Goal: Task Accomplishment & Management: Use online tool/utility

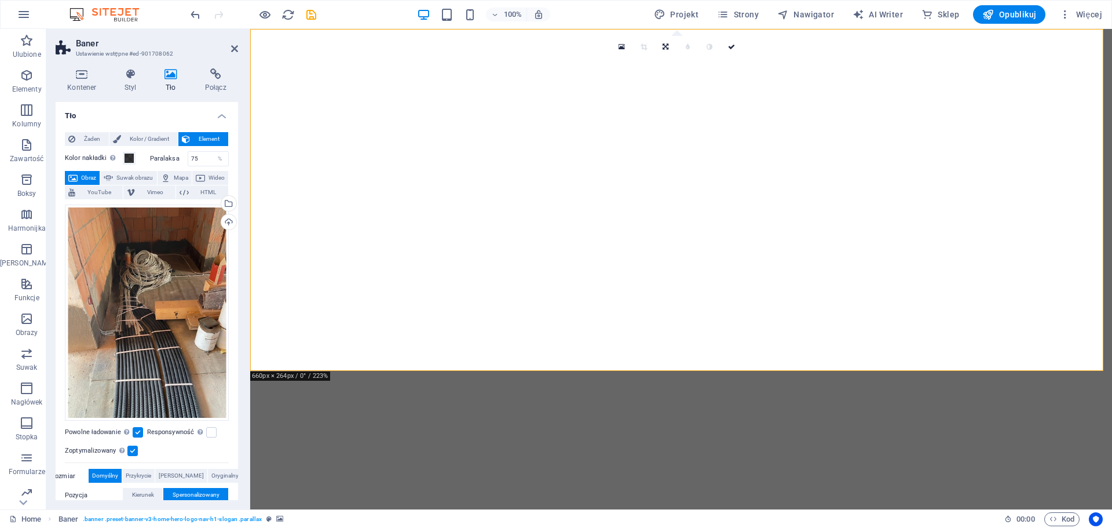
select select "%"
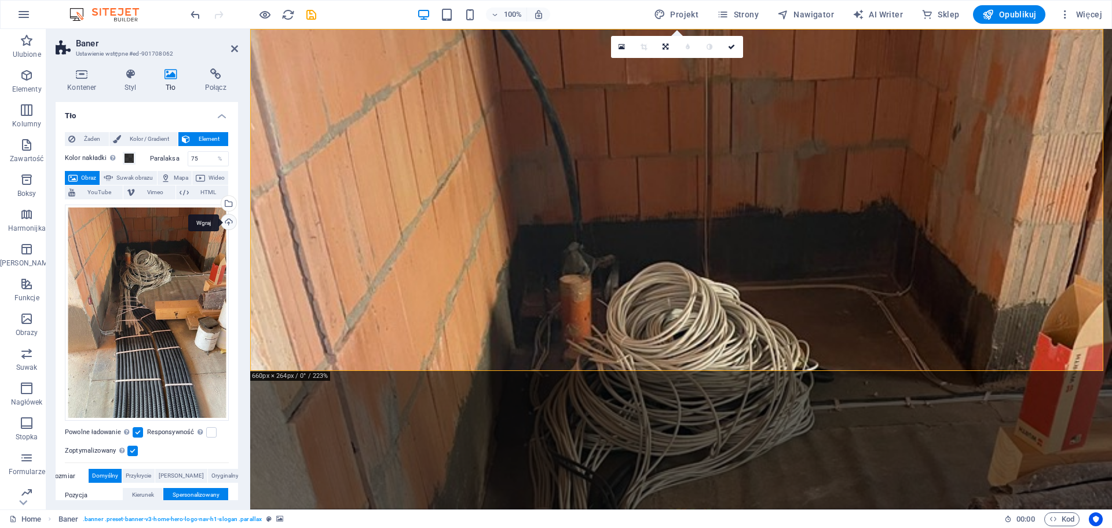
click at [222, 222] on div "Wgraj" at bounding box center [227, 222] width 17 height 17
click at [196, 17] on icon "undo" at bounding box center [195, 14] width 13 height 13
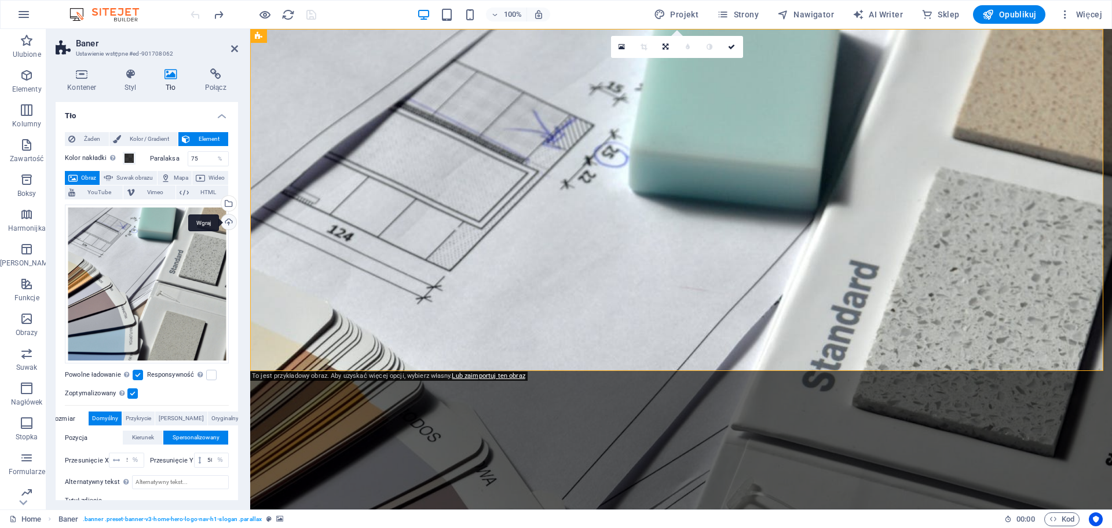
click at [225, 224] on div "Wgraj" at bounding box center [227, 222] width 17 height 17
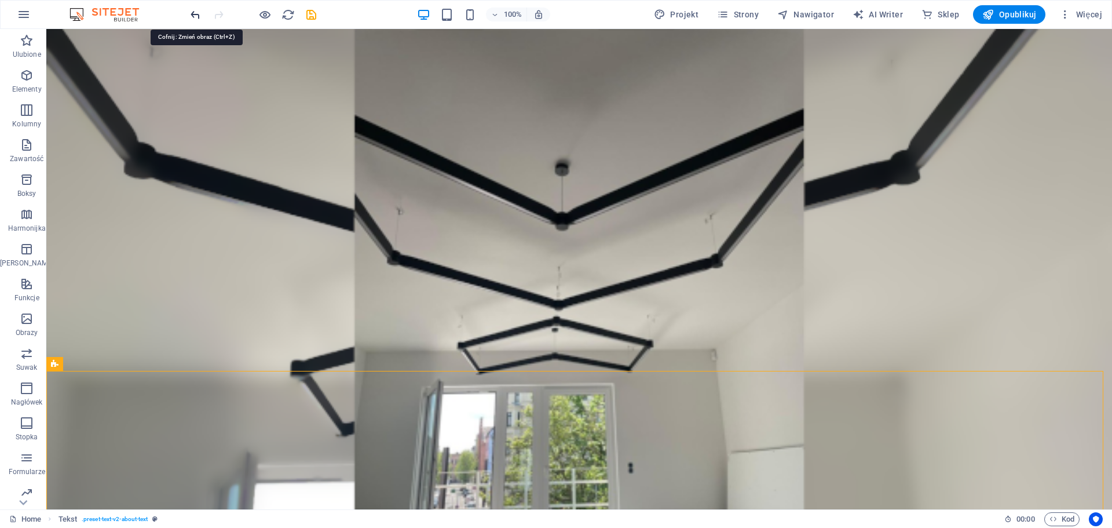
click at [200, 16] on icon "undo" at bounding box center [195, 14] width 13 height 13
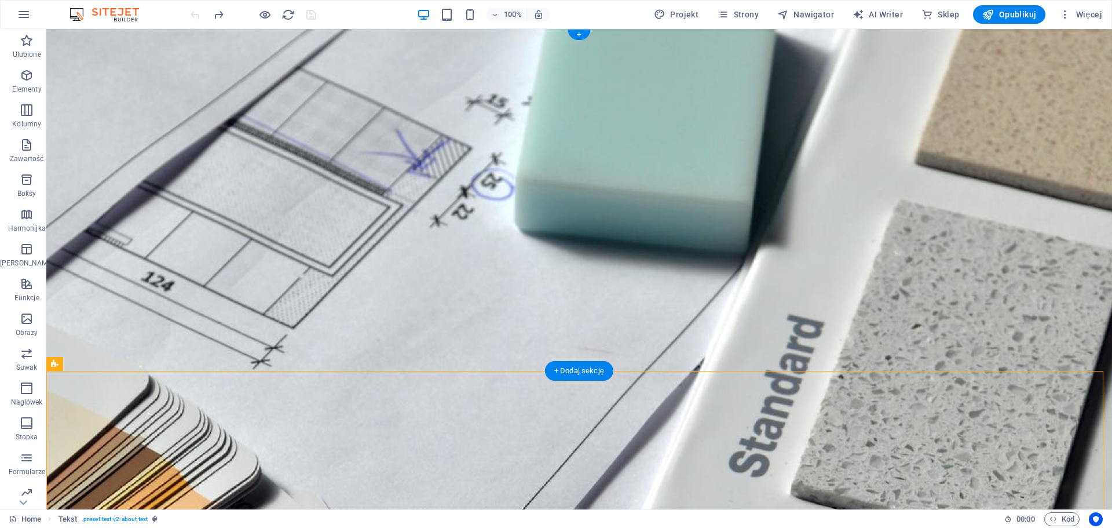
click at [310, 357] on figure at bounding box center [579, 269] width 1066 height 480
select select "%"
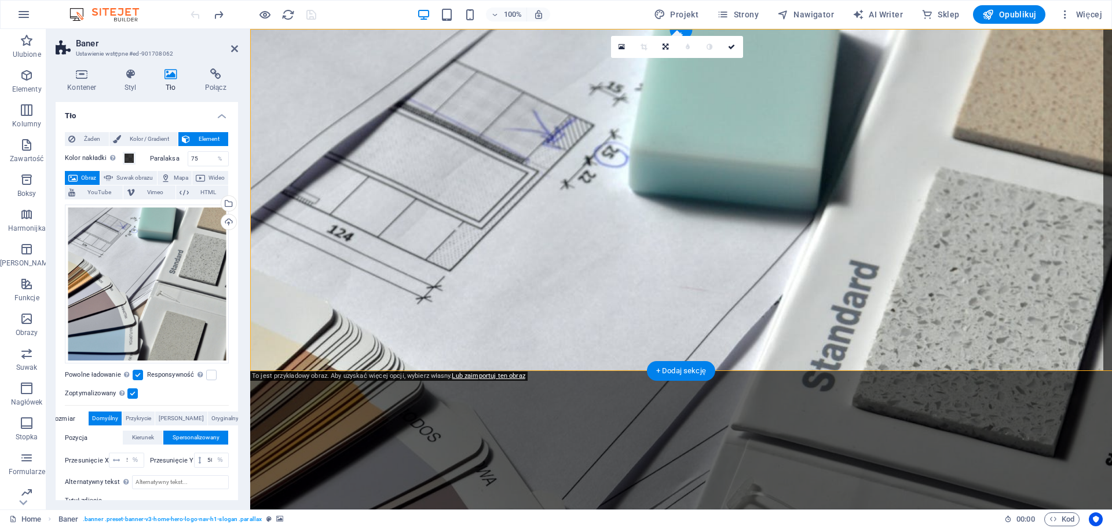
click at [310, 357] on figure at bounding box center [681, 269] width 862 height 480
click at [225, 225] on div "Wgraj" at bounding box center [227, 222] width 17 height 17
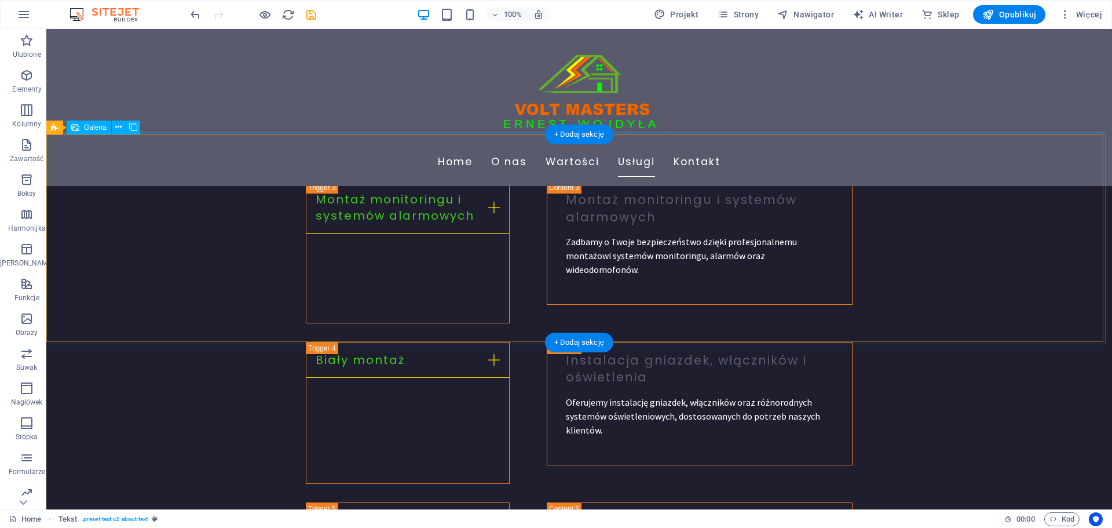
scroll to position [1622, 0]
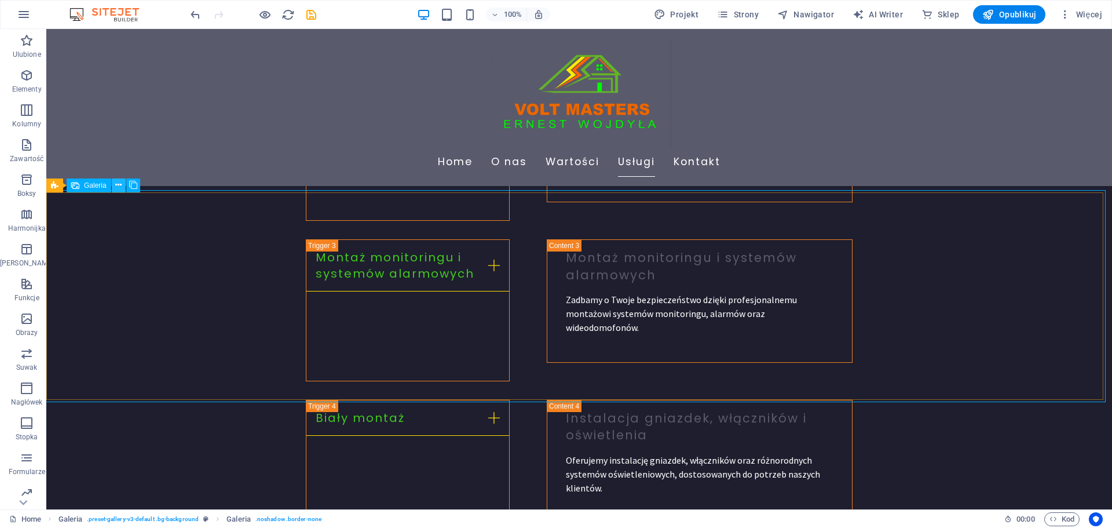
click at [118, 182] on icon at bounding box center [118, 185] width 6 height 12
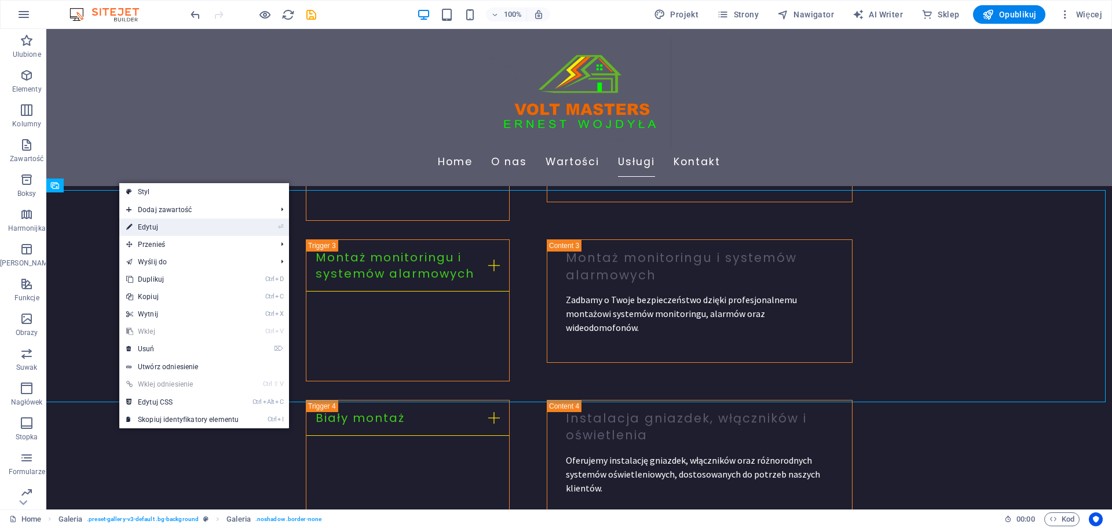
click at [157, 225] on link "⏎ Edytuj" at bounding box center [182, 226] width 126 height 17
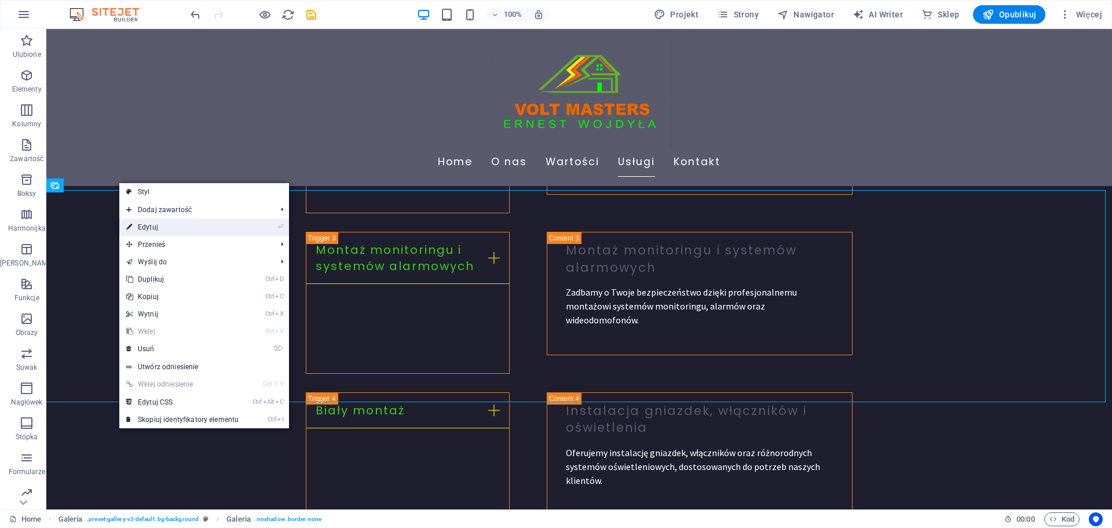
select select "px"
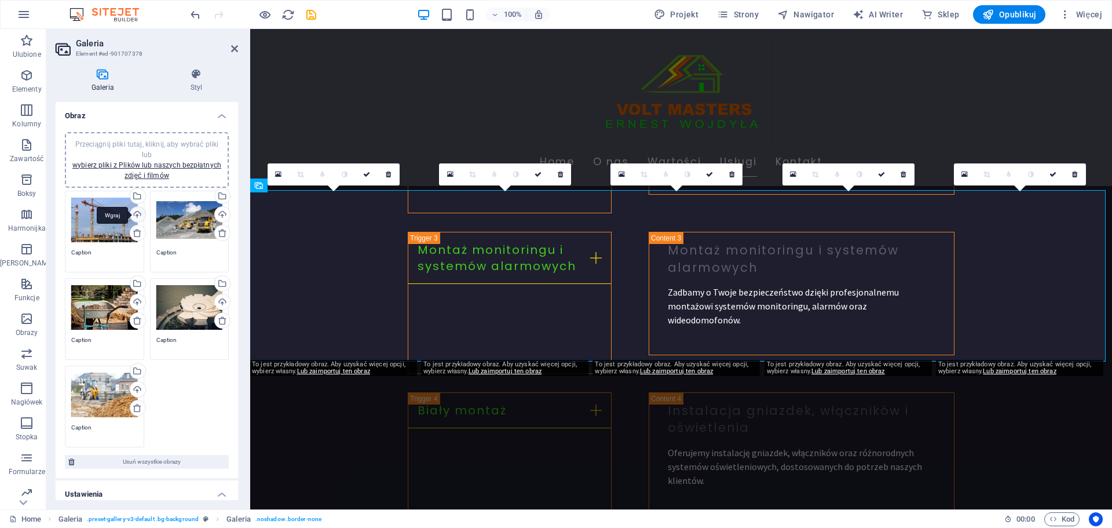
click at [139, 214] on div "Wgraj" at bounding box center [136, 215] width 17 height 17
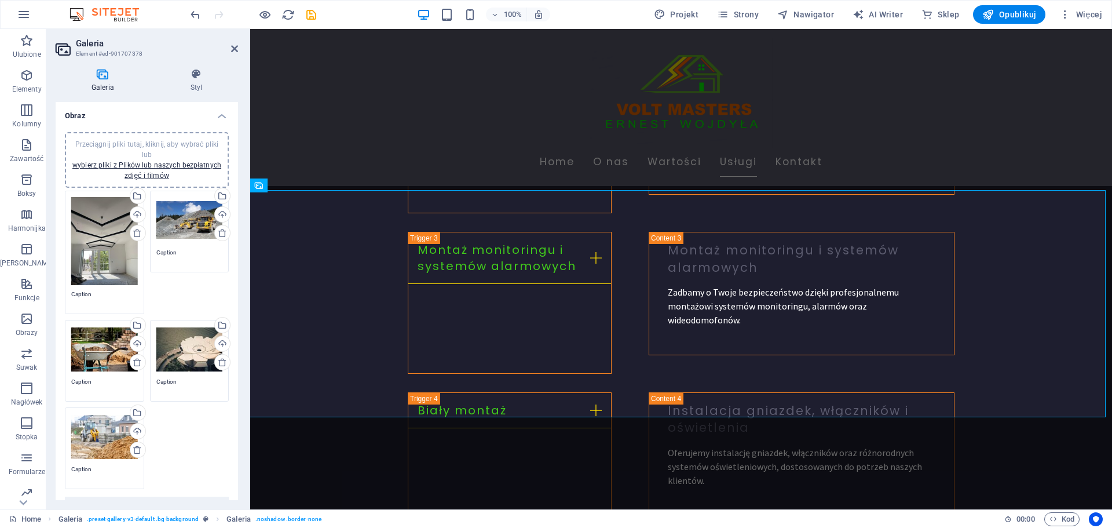
click at [188, 222] on div "Przeciągnij pliki tutaj, kliknij, aby wybrać pliki lub wybierz pliki z Plików l…" at bounding box center [189, 220] width 67 height 46
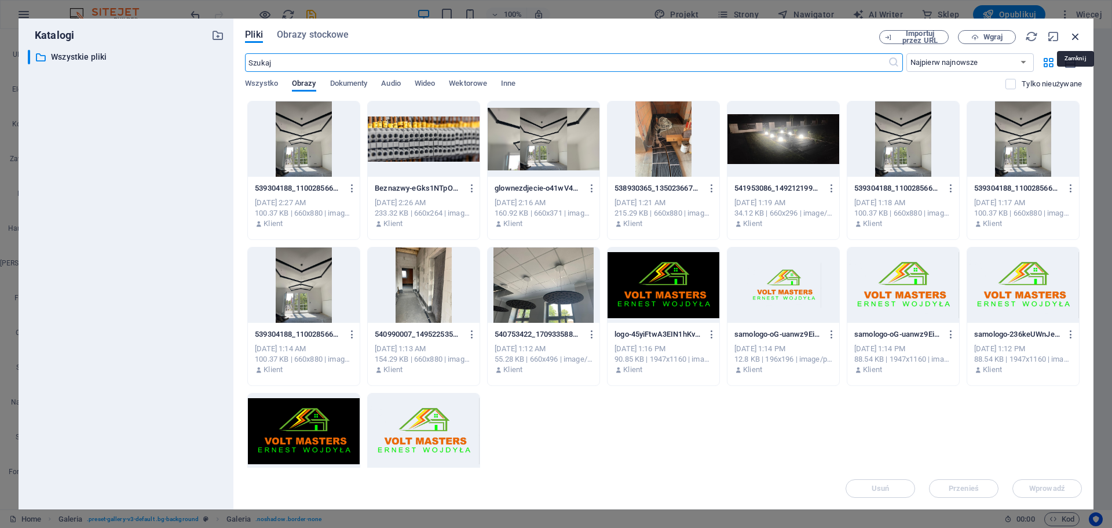
click at [1075, 39] on icon "button" at bounding box center [1075, 36] width 13 height 13
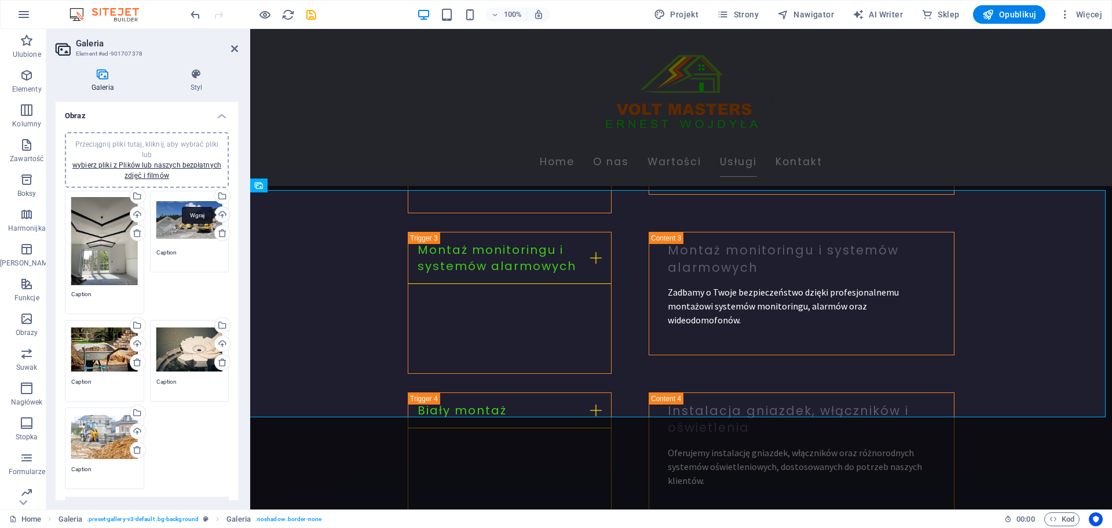
click at [217, 213] on div "Wgraj" at bounding box center [221, 215] width 17 height 17
click at [220, 213] on div "Wgraj" at bounding box center [221, 215] width 17 height 17
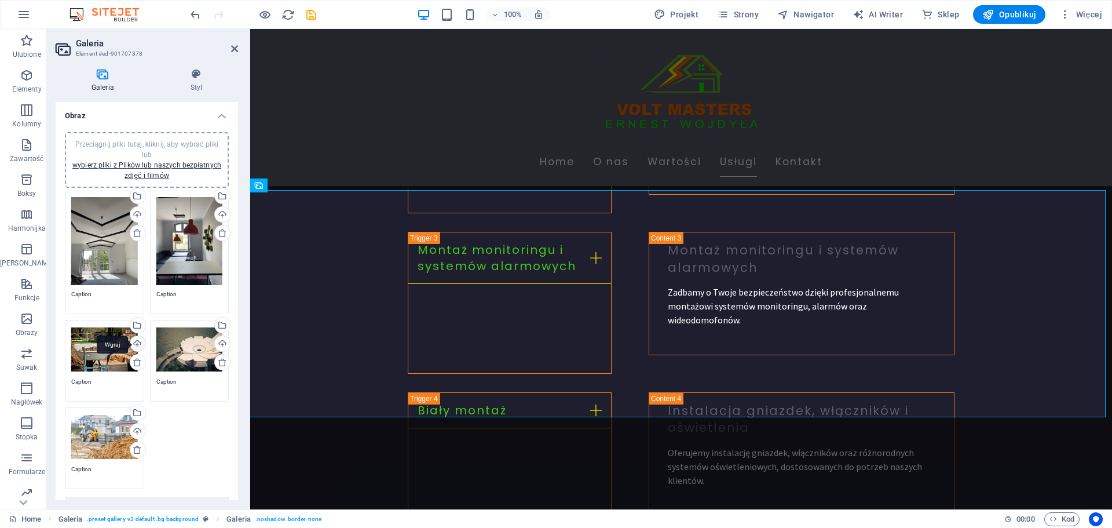
click at [139, 341] on div "Wgraj" at bounding box center [136, 344] width 17 height 17
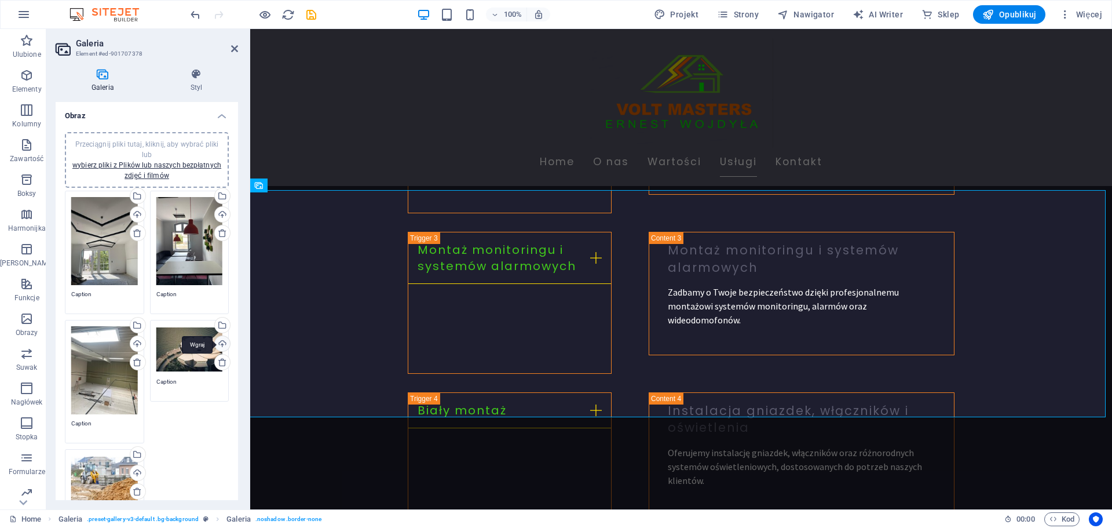
click at [222, 343] on div "Wgraj" at bounding box center [221, 344] width 17 height 17
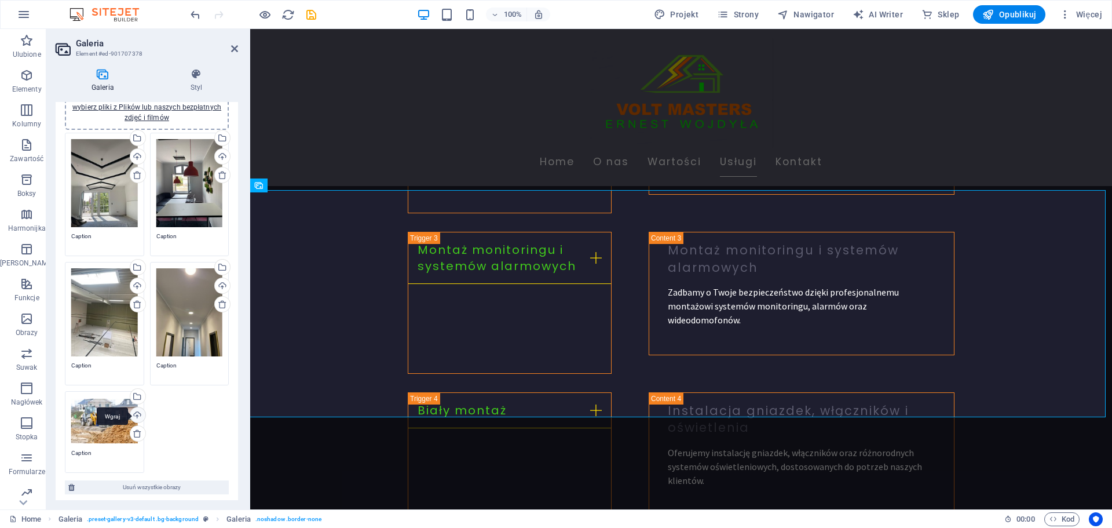
click at [138, 410] on div "Wgraj" at bounding box center [136, 415] width 17 height 17
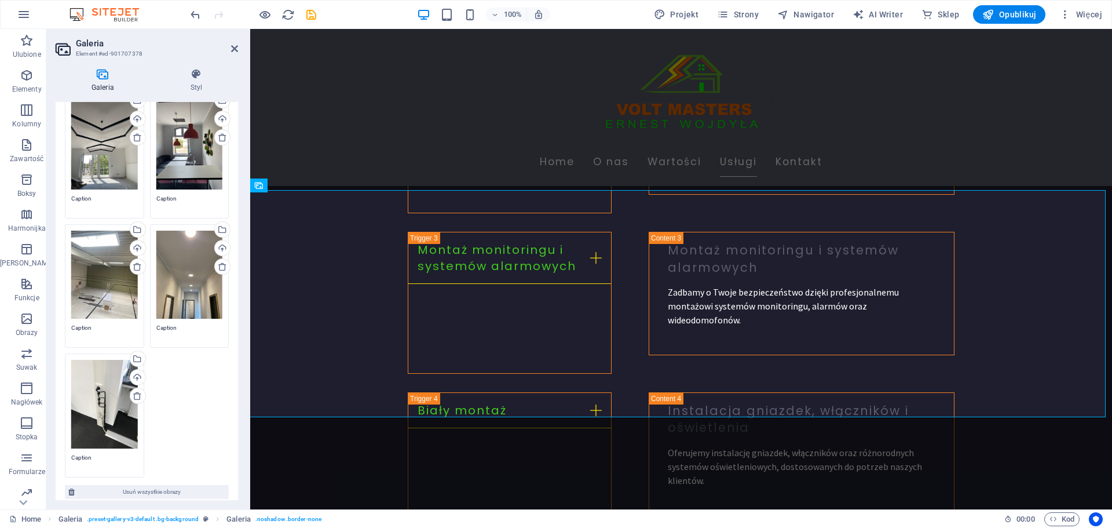
scroll to position [0, 0]
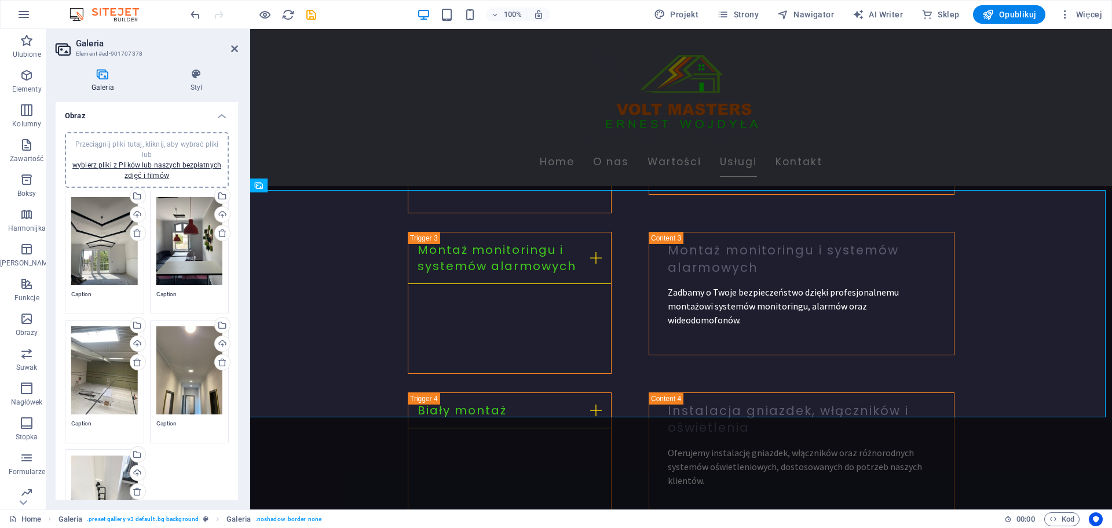
click at [128, 145] on span "Przeciągnij pliki tutaj, kliknij, aby wybrać pliki lub wybierz pliki z Plików l…" at bounding box center [146, 159] width 149 height 39
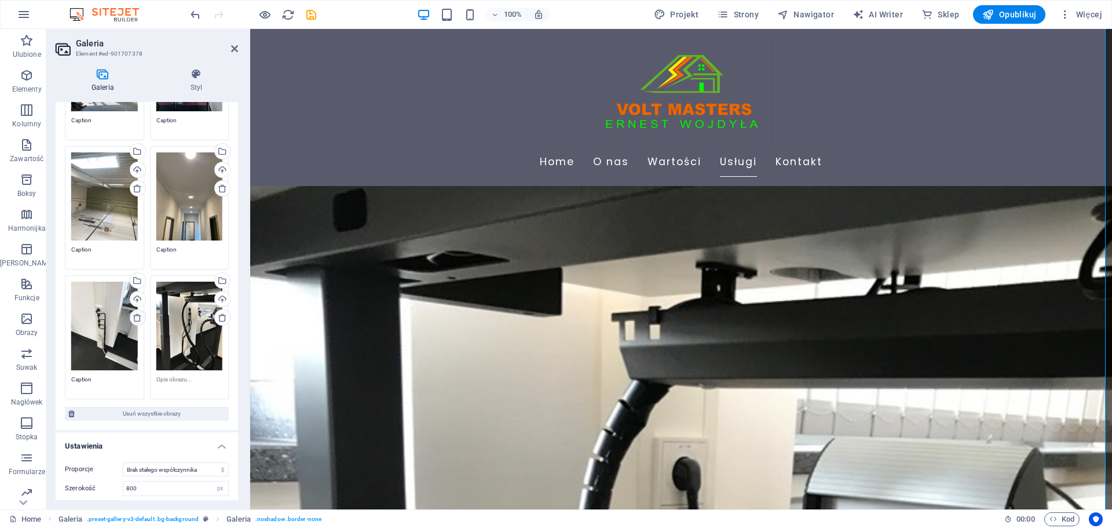
scroll to position [232, 0]
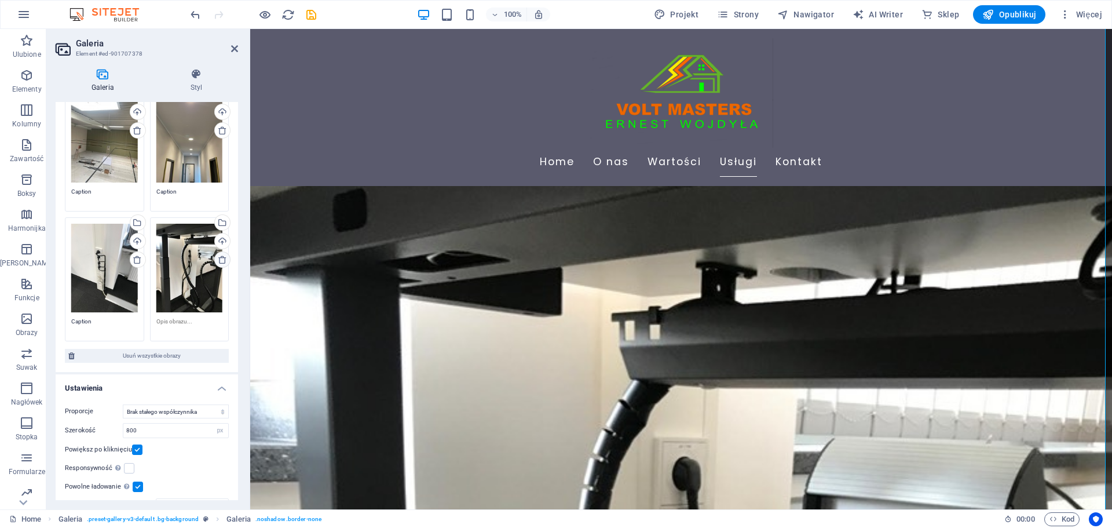
click at [218, 256] on icon at bounding box center [222, 259] width 9 height 9
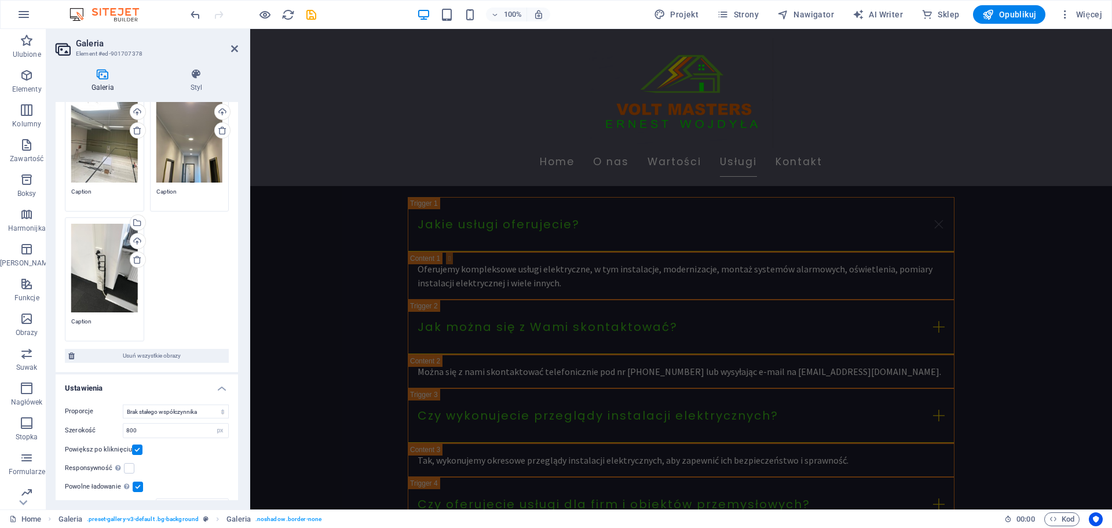
scroll to position [269, 0]
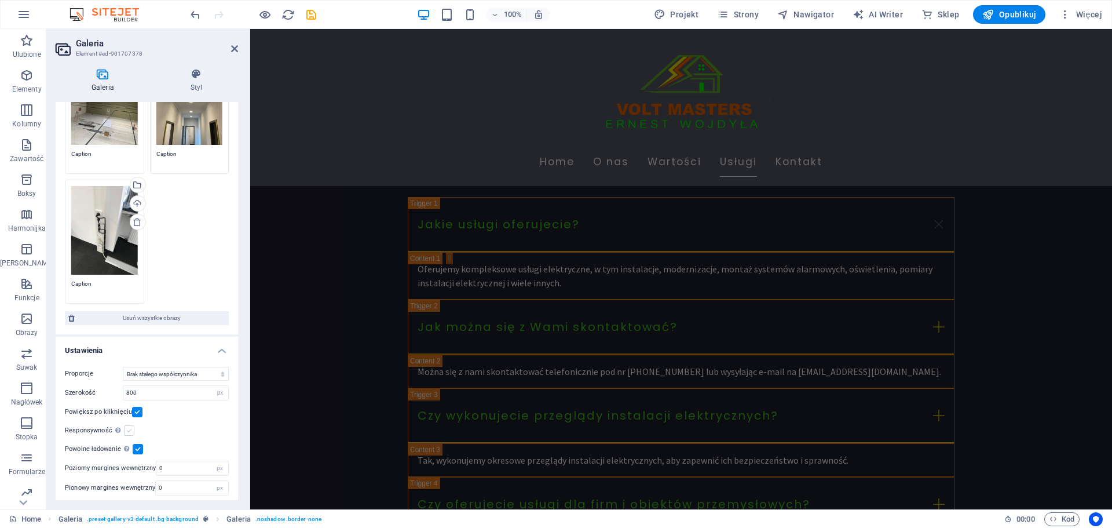
click at [129, 427] on label at bounding box center [129, 430] width 10 height 10
click at [0, 0] on input "Responsywność Automatycznie ładuj obraz dla monitorów Retina i rozmiary zoptyma…" at bounding box center [0, 0] width 0 height 0
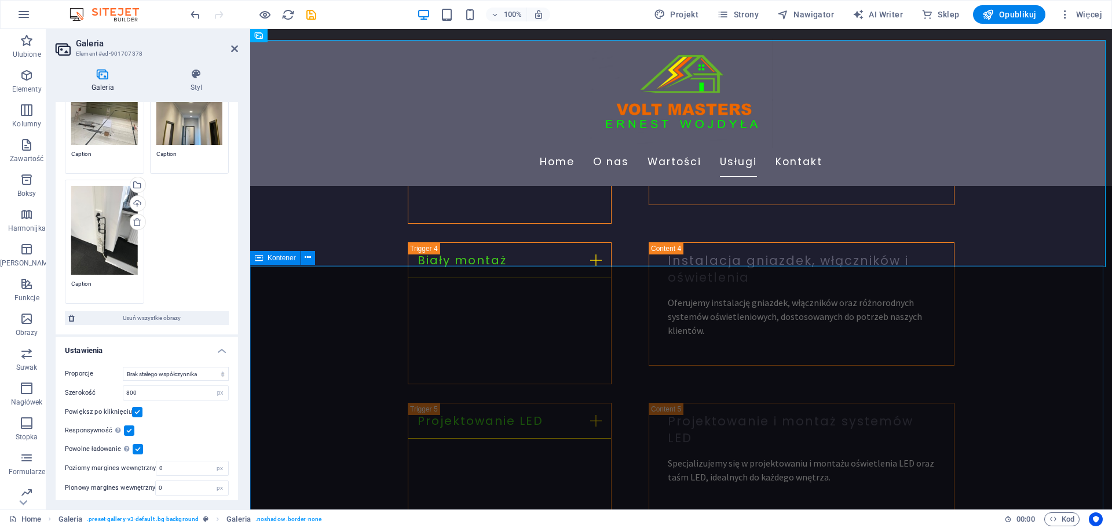
scroll to position [1714, 0]
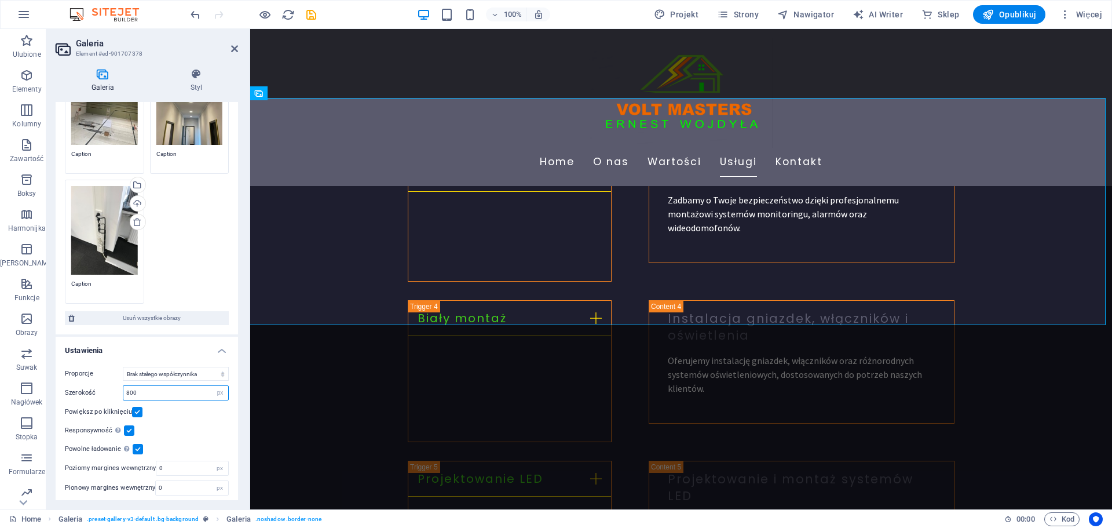
drag, startPoint x: 166, startPoint y: 385, endPoint x: 128, endPoint y: 386, distance: 37.7
click at [128, 386] on input "800" at bounding box center [175, 393] width 105 height 14
type input "8"
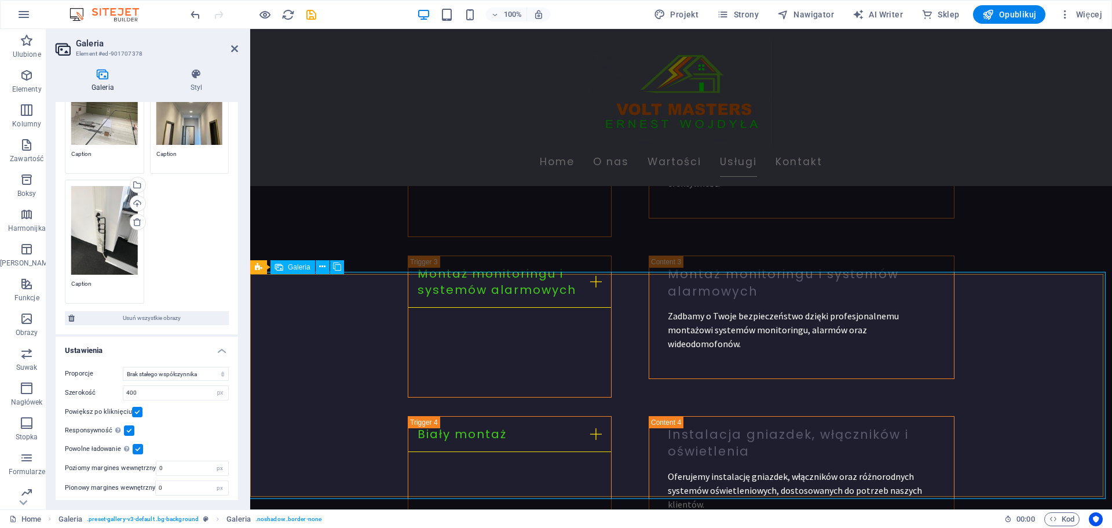
scroll to position [1656, 0]
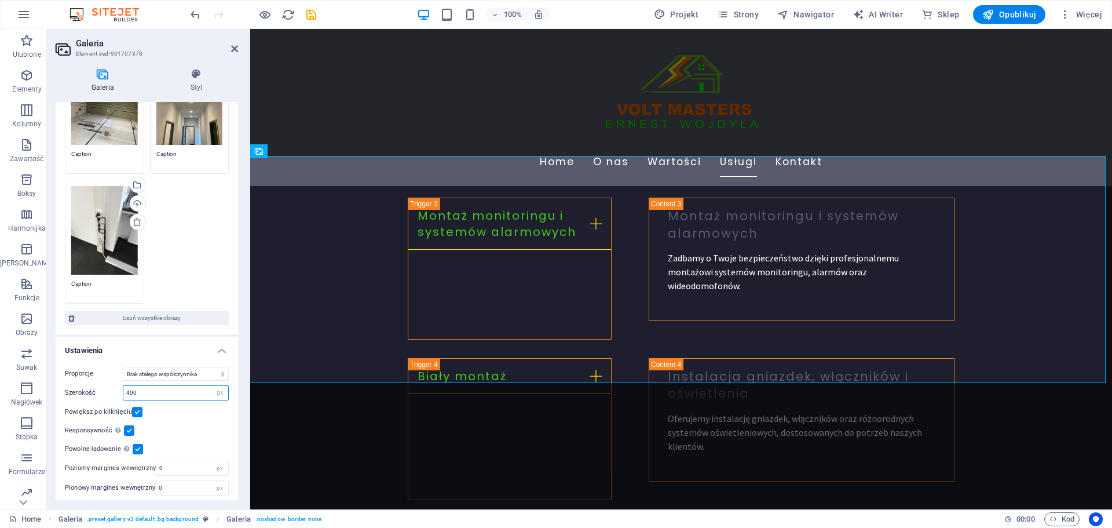
drag, startPoint x: 166, startPoint y: 387, endPoint x: 116, endPoint y: 387, distance: 49.8
click at [116, 387] on div "Szerokość 400 px %" at bounding box center [147, 392] width 164 height 15
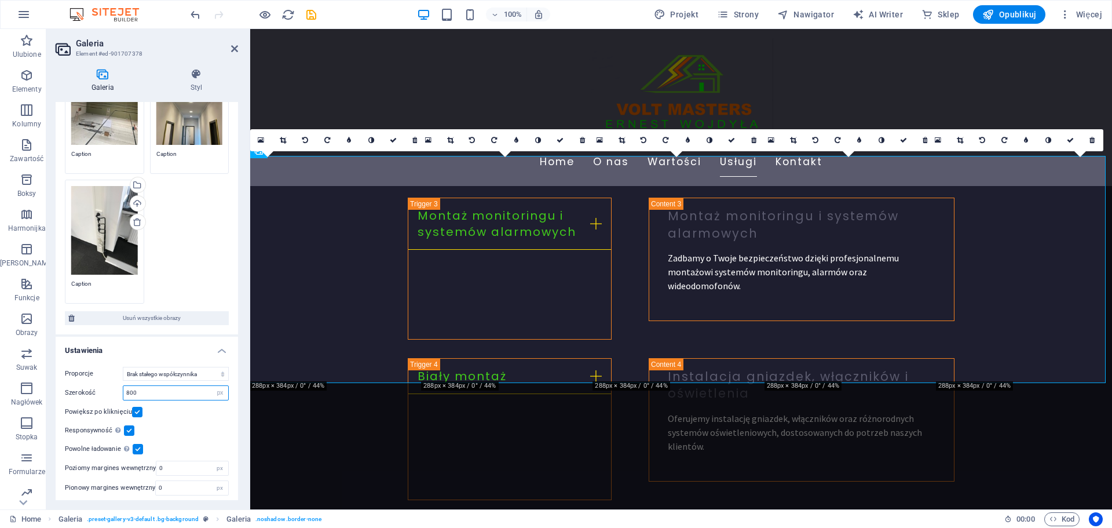
type input "800"
click at [192, 416] on div "Proporcje Brak stałego współczynnika proporcji 16:9 16:10 4:3 1:1 1:2 2:1 Szero…" at bounding box center [147, 430] width 182 height 147
click at [168, 371] on select "Brak stałego współczynnika proporcji 16:9 16:10 4:3 1:1 1:2 2:1" at bounding box center [176, 374] width 106 height 14
click at [167, 369] on select "Brak stałego współczynnika proporcji 16:9 16:10 4:3 1:1 1:2 2:1" at bounding box center [176, 374] width 106 height 14
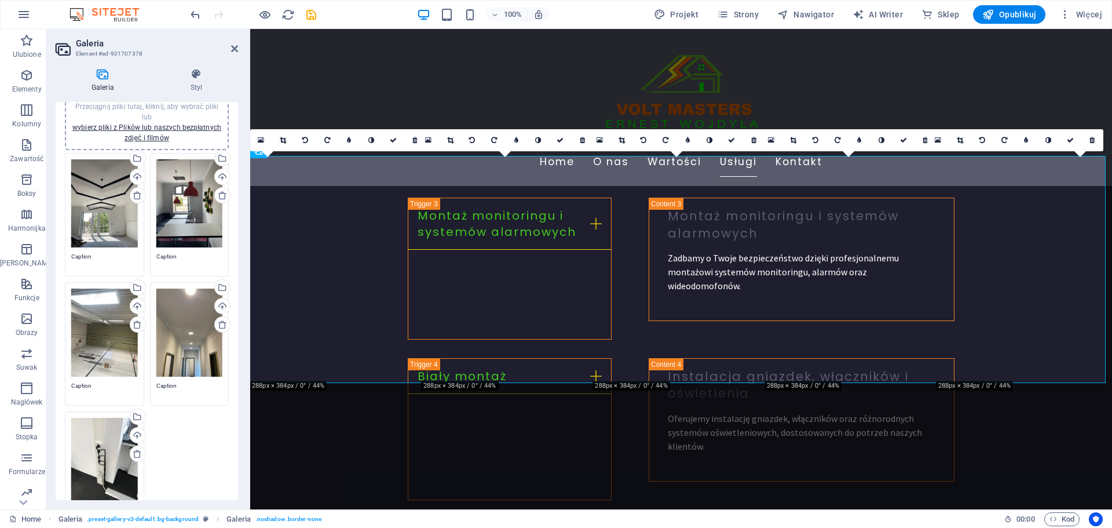
scroll to position [0, 0]
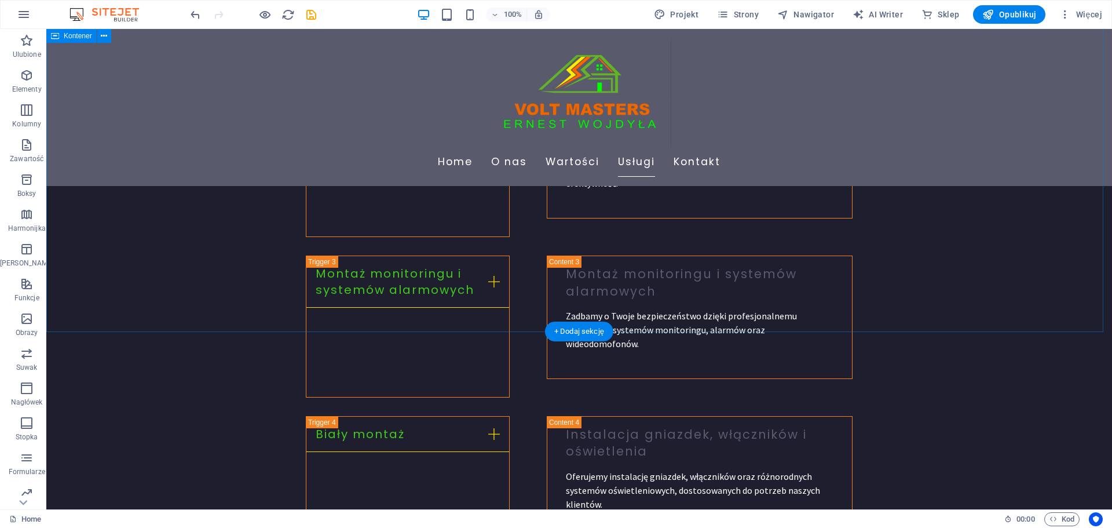
scroll to position [1656, 0]
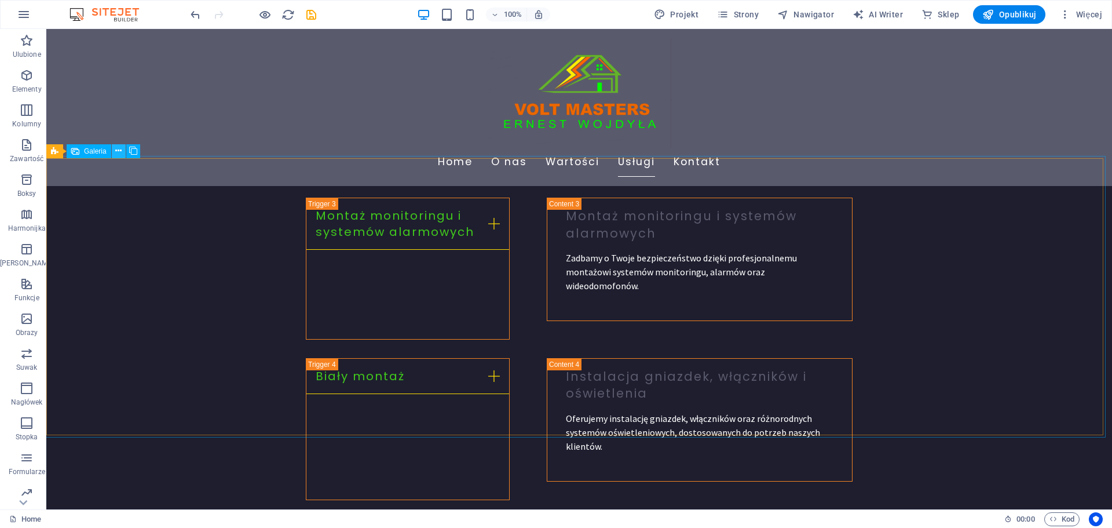
click at [120, 150] on icon at bounding box center [118, 151] width 6 height 12
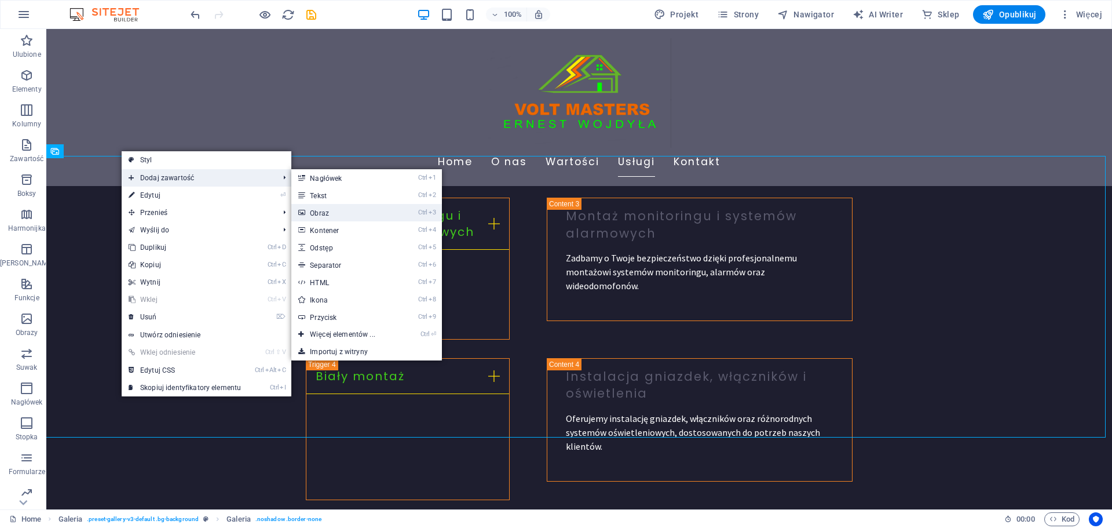
click at [349, 213] on link "Ctrl 3 Obraz" at bounding box center [344, 212] width 107 height 17
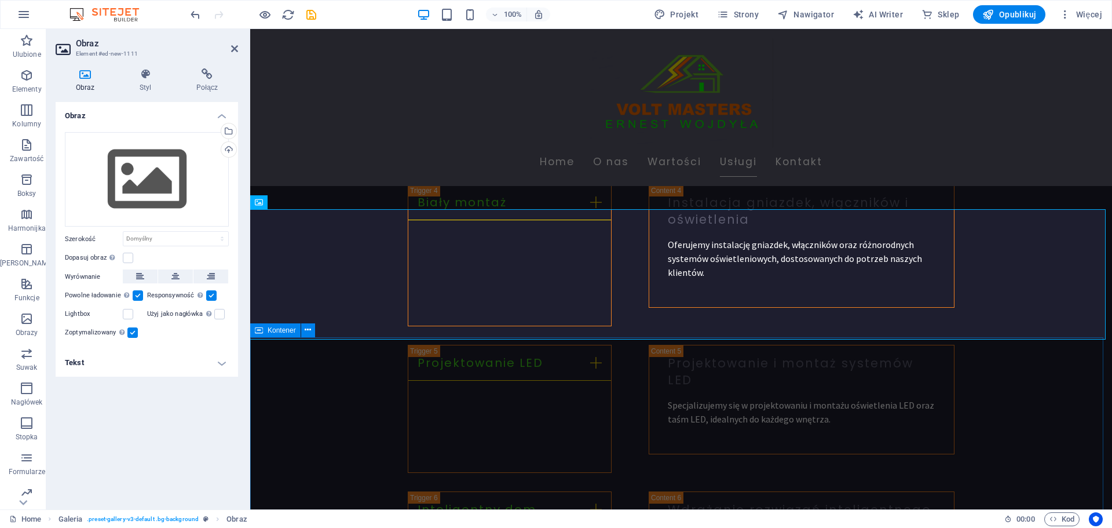
scroll to position [1888, 0]
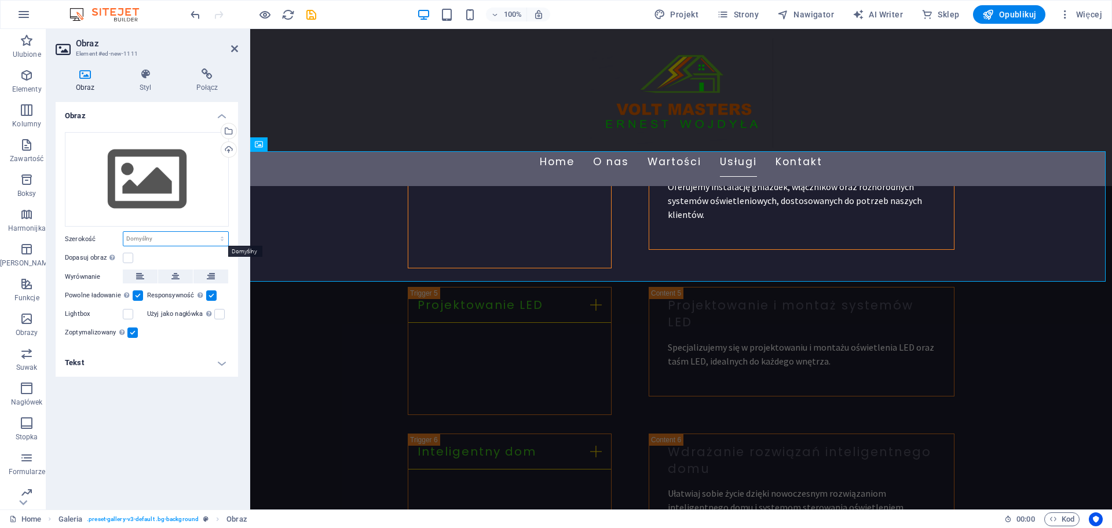
click at [148, 240] on select "Domyślny automatycznie px rem % em vh vw" at bounding box center [175, 239] width 105 height 14
click at [123, 232] on select "Domyślny automatycznie px rem % em vh vw" at bounding box center [175, 239] width 105 height 14
click at [169, 239] on select "Domyślny automatycznie px rem % em vh vw" at bounding box center [175, 239] width 105 height 14
click at [123, 232] on select "Domyślny automatycznie px rem % em vh vw" at bounding box center [175, 239] width 105 height 14
click at [176, 243] on select "Domyślny automatycznie px rem % em vh vw" at bounding box center [175, 239] width 105 height 14
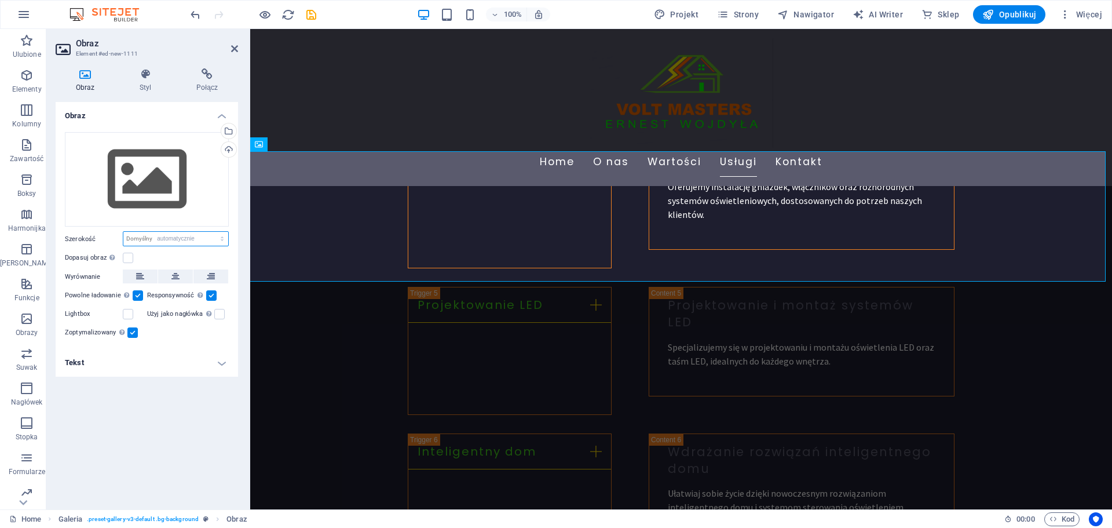
click at [123, 232] on select "Domyślny automatycznie px rem % em vh vw" at bounding box center [175, 239] width 105 height 14
select select "DISABLED_OPTION_VALUE"
click at [224, 149] on div "Wgraj" at bounding box center [227, 150] width 17 height 17
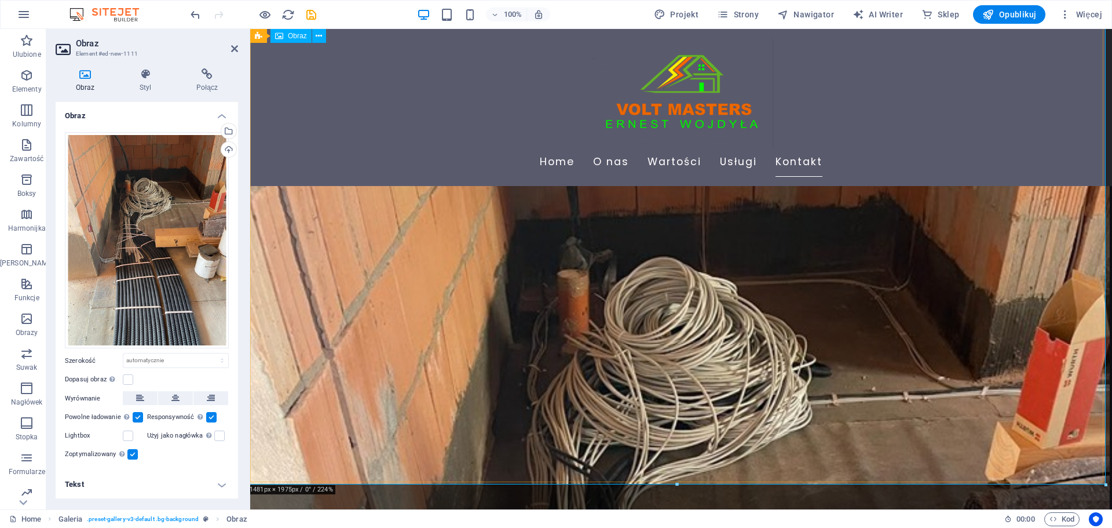
scroll to position [2467, 0]
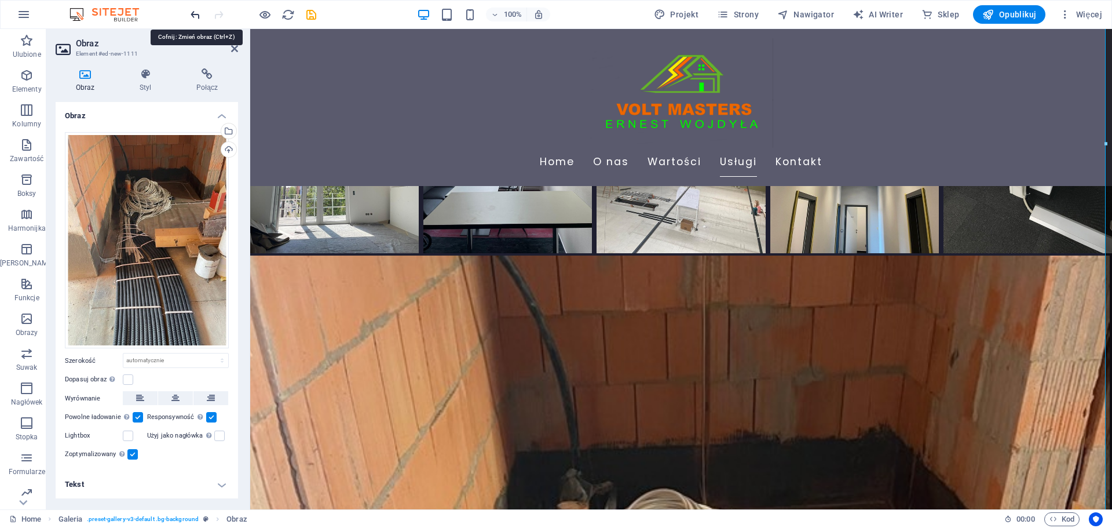
click at [190, 15] on icon "undo" at bounding box center [195, 14] width 13 height 13
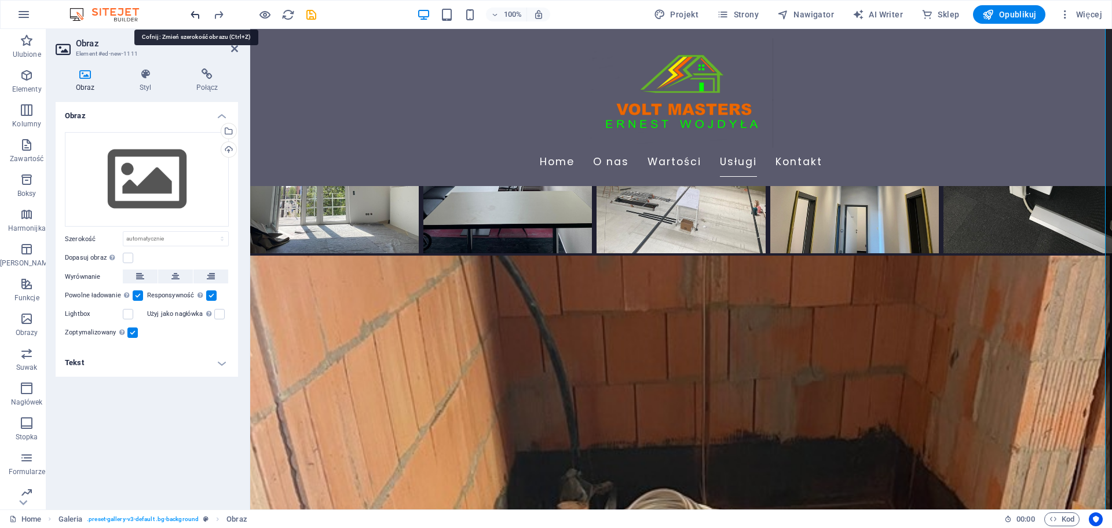
click at [191, 15] on icon "undo" at bounding box center [195, 14] width 13 height 13
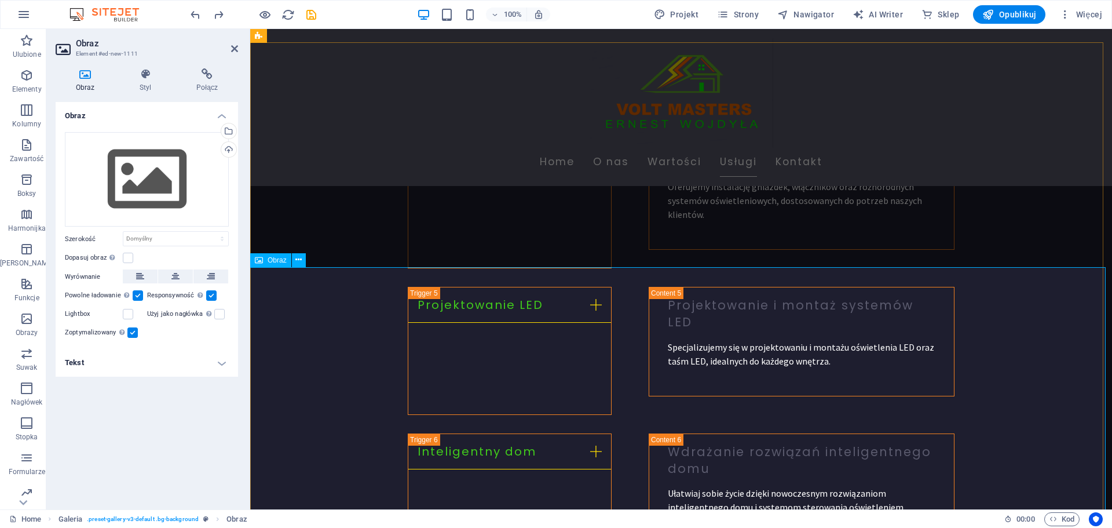
scroll to position [1656, 0]
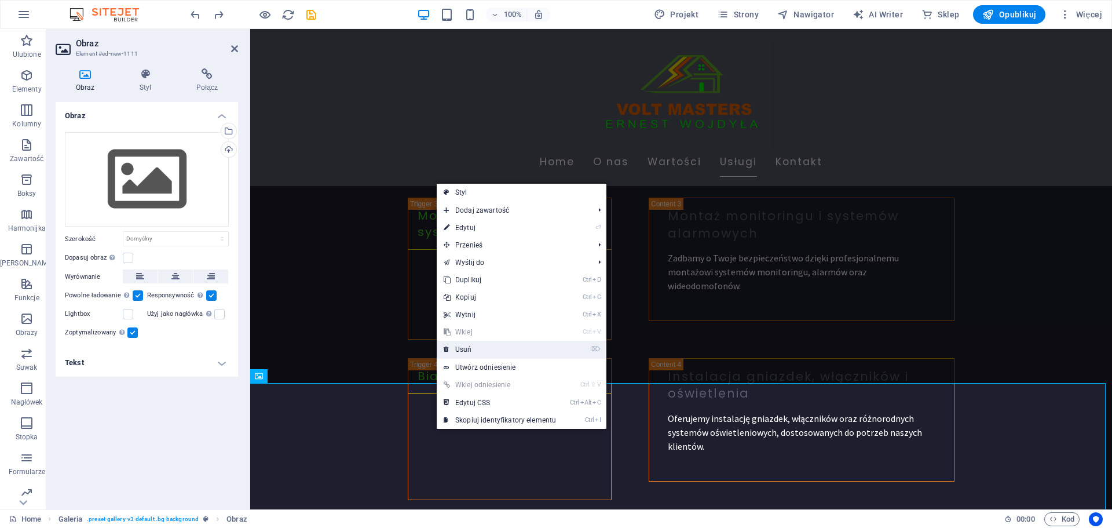
click at [466, 350] on link "⌦ Usuń" at bounding box center [500, 349] width 126 height 17
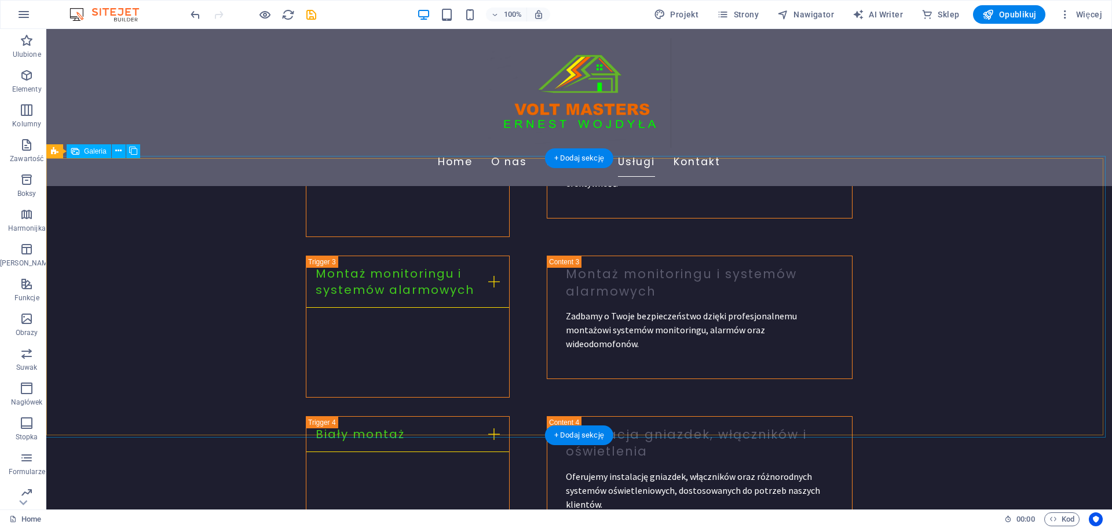
scroll to position [1714, 0]
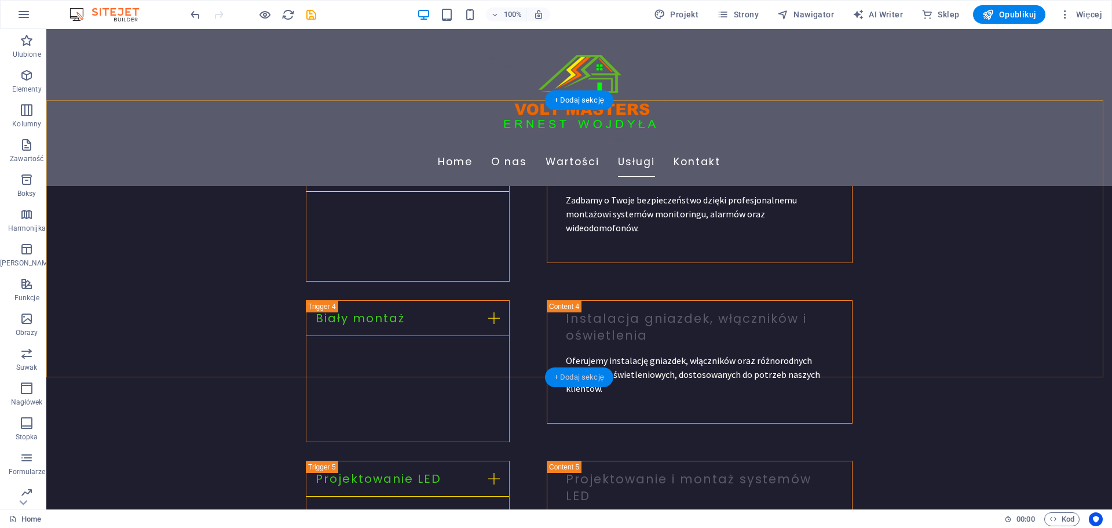
click at [564, 380] on div "+ Dodaj sekcję" at bounding box center [579, 377] width 68 height 20
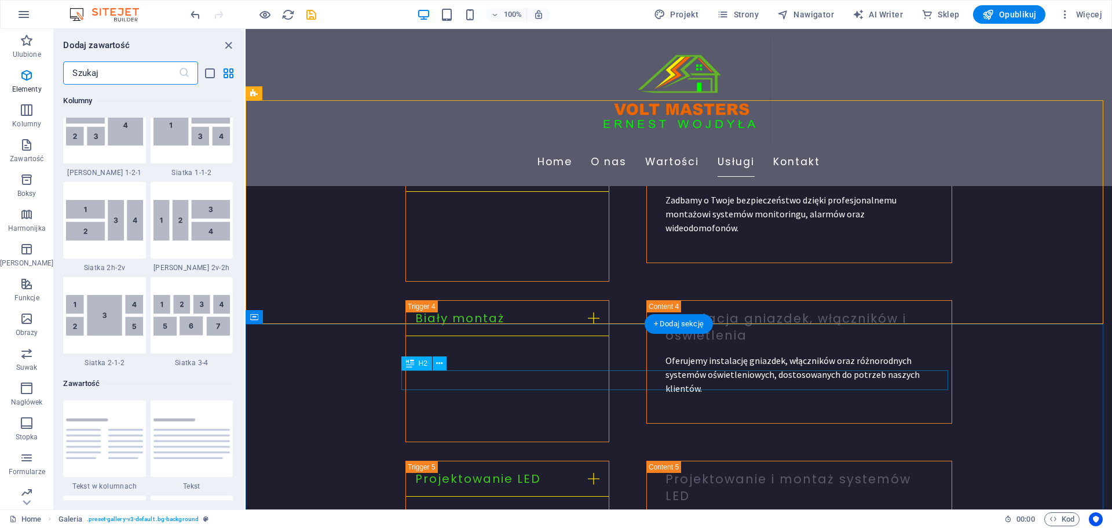
scroll to position [2027, 0]
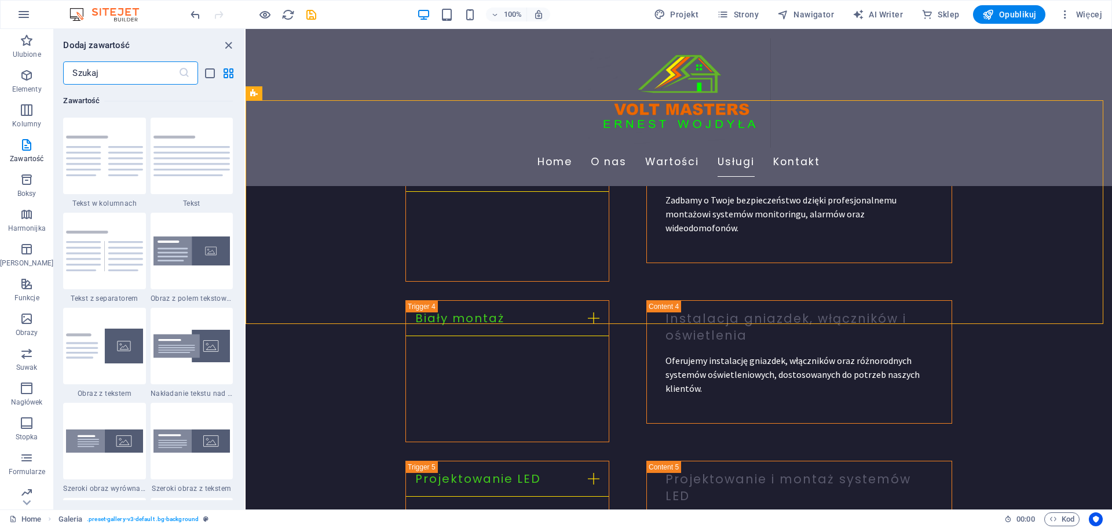
click at [112, 81] on input "text" at bounding box center [120, 72] width 115 height 23
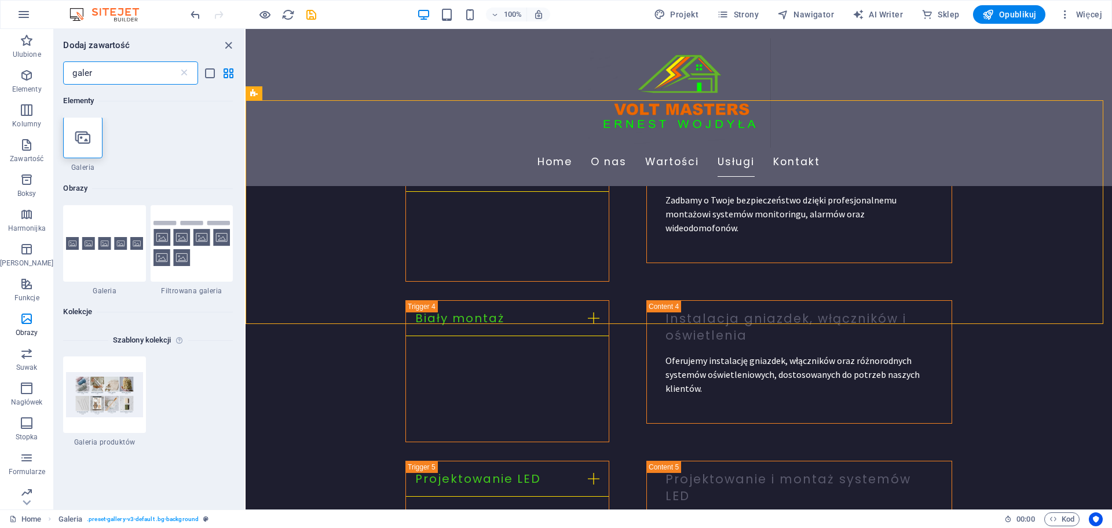
scroll to position [0, 0]
type input "galer"
click at [81, 130] on div at bounding box center [82, 139] width 39 height 42
select select "4"
select select "%"
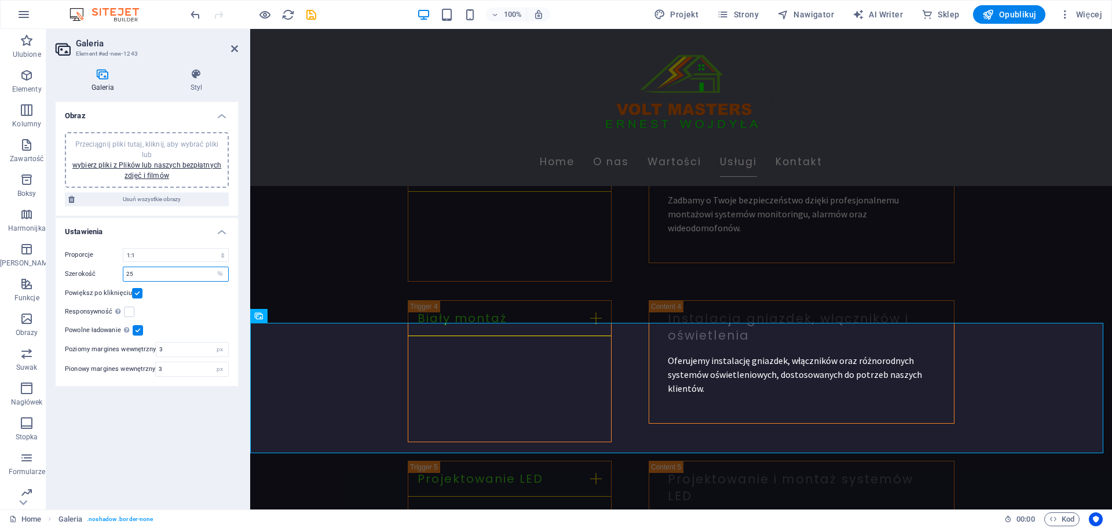
drag, startPoint x: 152, startPoint y: 274, endPoint x: 120, endPoint y: 274, distance: 31.3
click at [120, 274] on div "Szerokość 25 px %" at bounding box center [147, 273] width 164 height 15
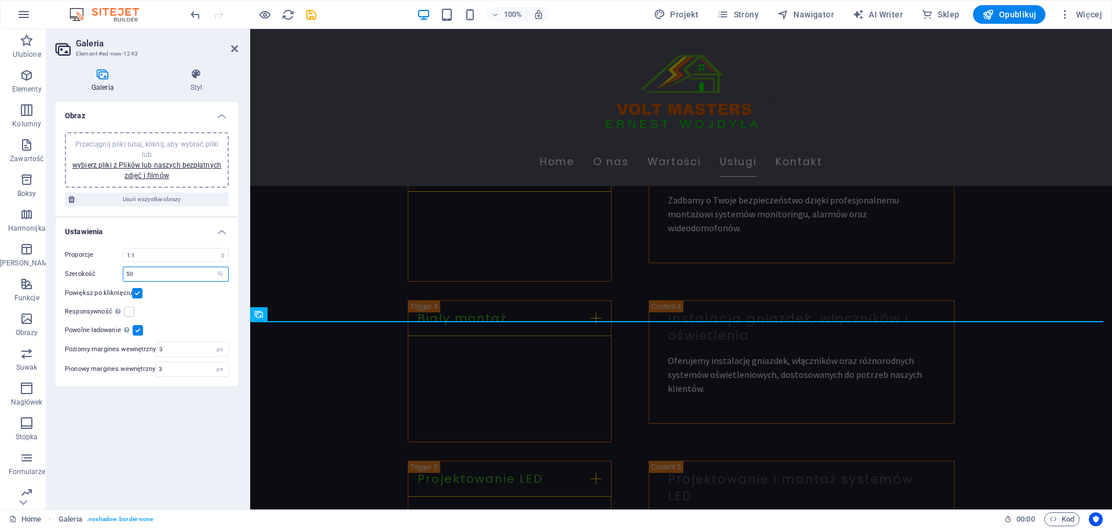
type input "5"
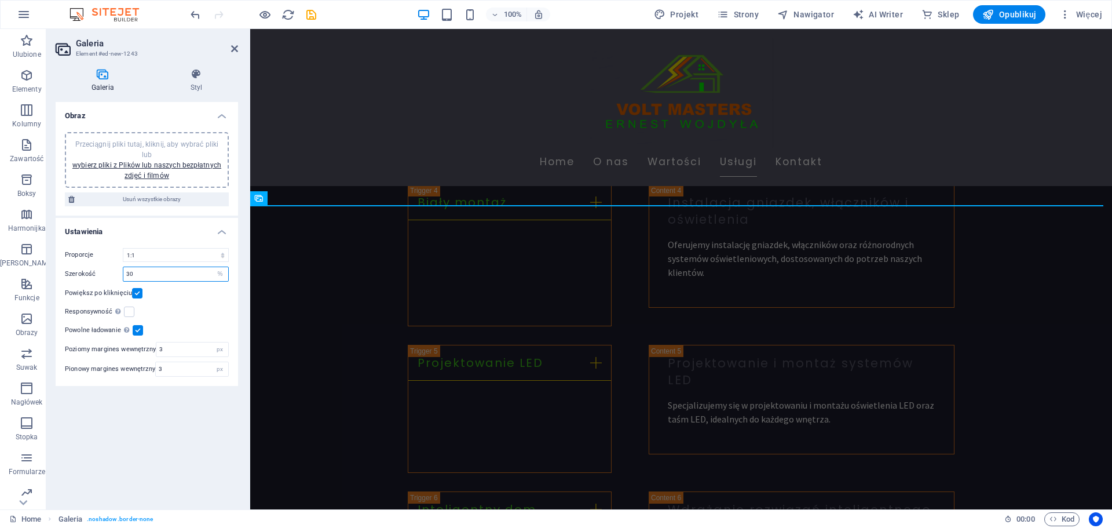
click at [110, 275] on div "Szerokość 30 px %" at bounding box center [147, 273] width 164 height 15
type input "25"
click at [207, 305] on div "Responsywność Automatycznie ładuj obraz dla monitorów Retina i rozmiary zoptyma…" at bounding box center [147, 312] width 164 height 14
click at [131, 307] on label at bounding box center [129, 311] width 10 height 10
click at [0, 0] on input "Responsywność Automatycznie ładuj obraz dla monitorów Retina i rozmiary zoptyma…" at bounding box center [0, 0] width 0 height 0
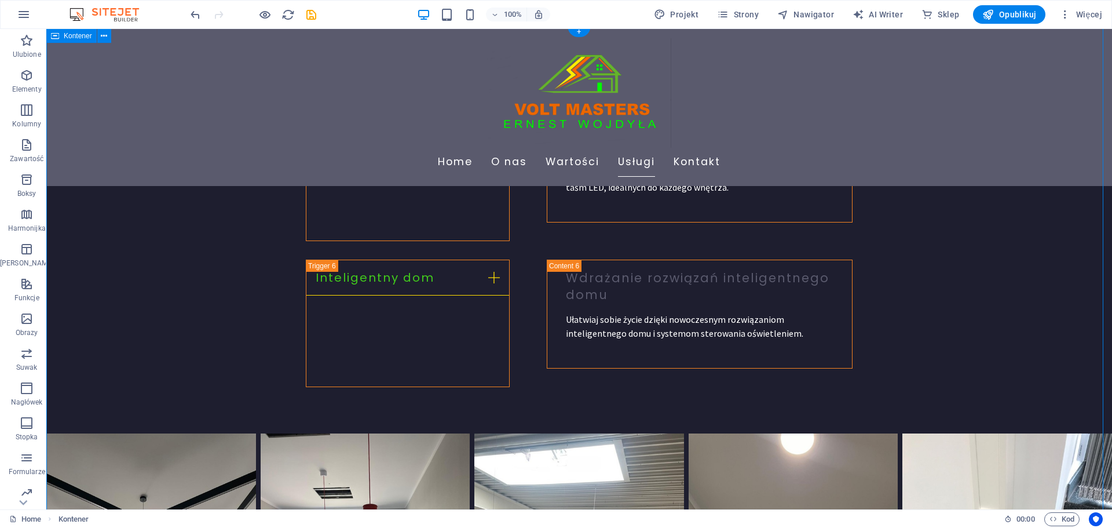
scroll to position [1888, 0]
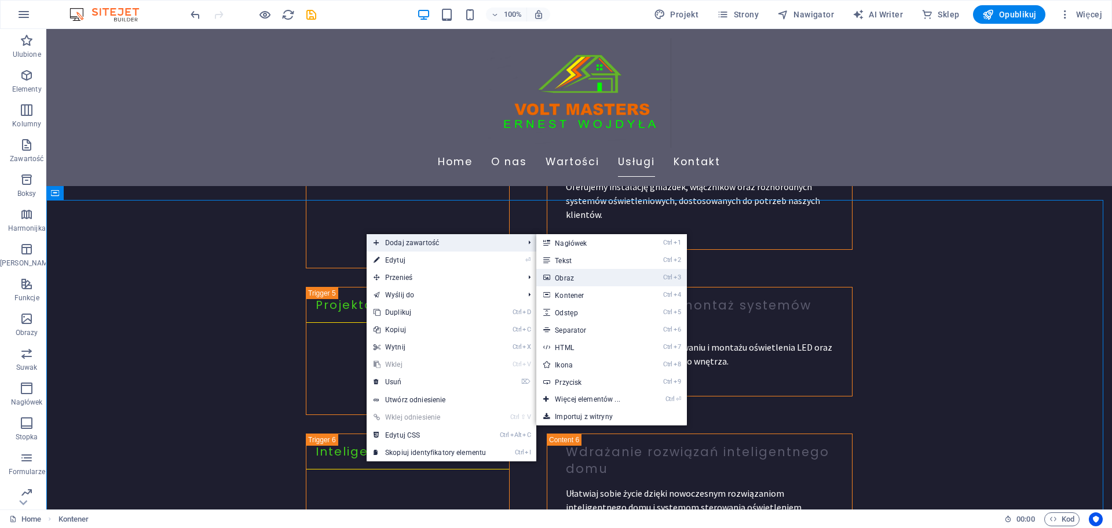
click at [583, 274] on link "Ctrl 3 Obraz" at bounding box center [589, 277] width 107 height 17
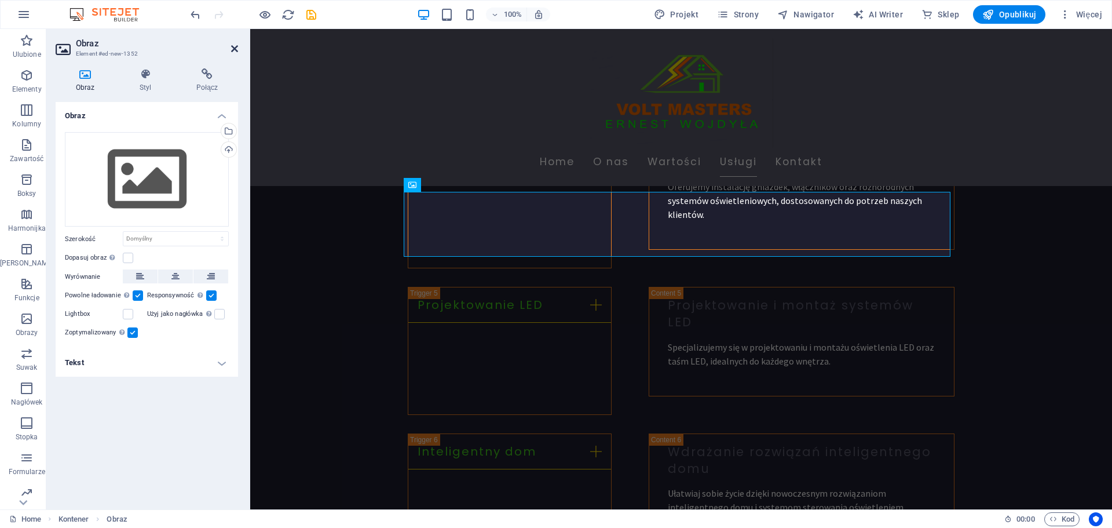
click at [236, 52] on icon at bounding box center [234, 48] width 7 height 9
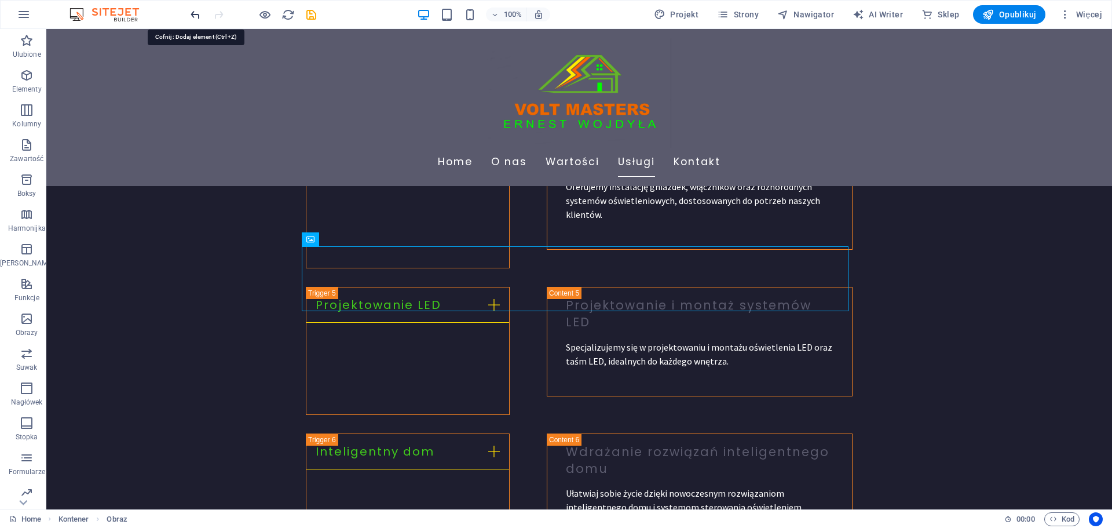
click at [195, 14] on icon "undo" at bounding box center [195, 14] width 13 height 13
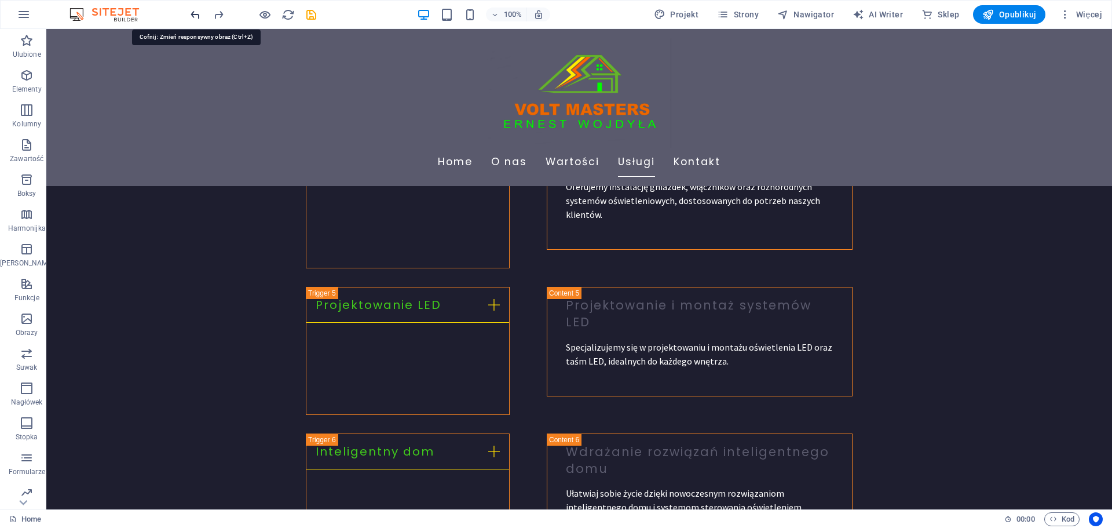
click at [195, 14] on icon "undo" at bounding box center [195, 14] width 13 height 13
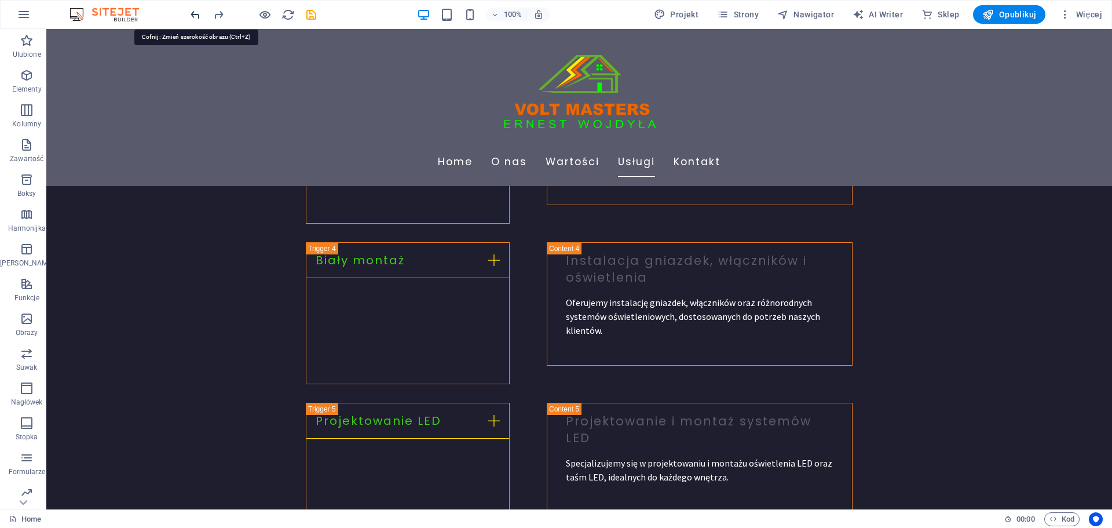
click at [198, 15] on icon "undo" at bounding box center [195, 14] width 13 height 13
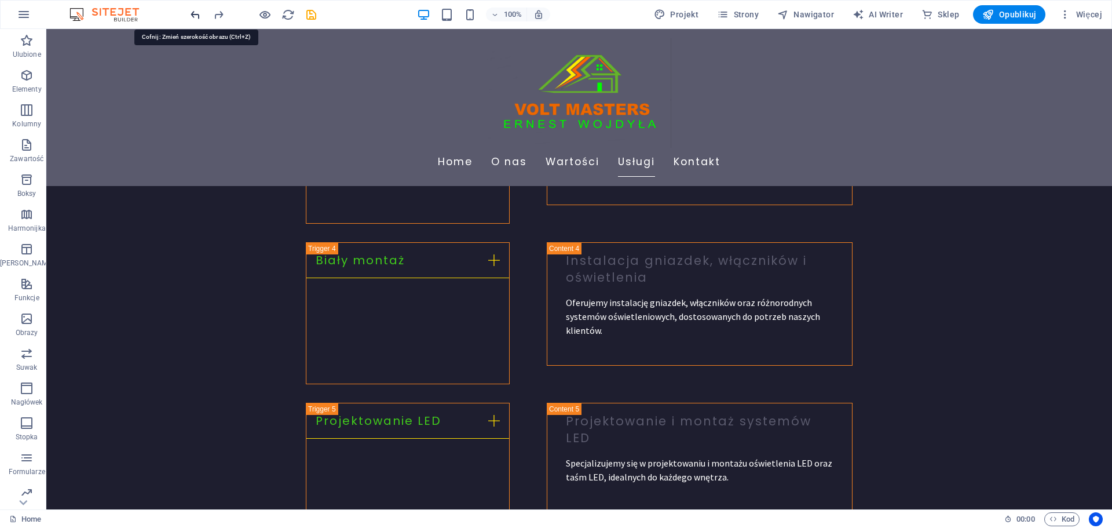
click at [198, 15] on icon "undo" at bounding box center [195, 14] width 13 height 13
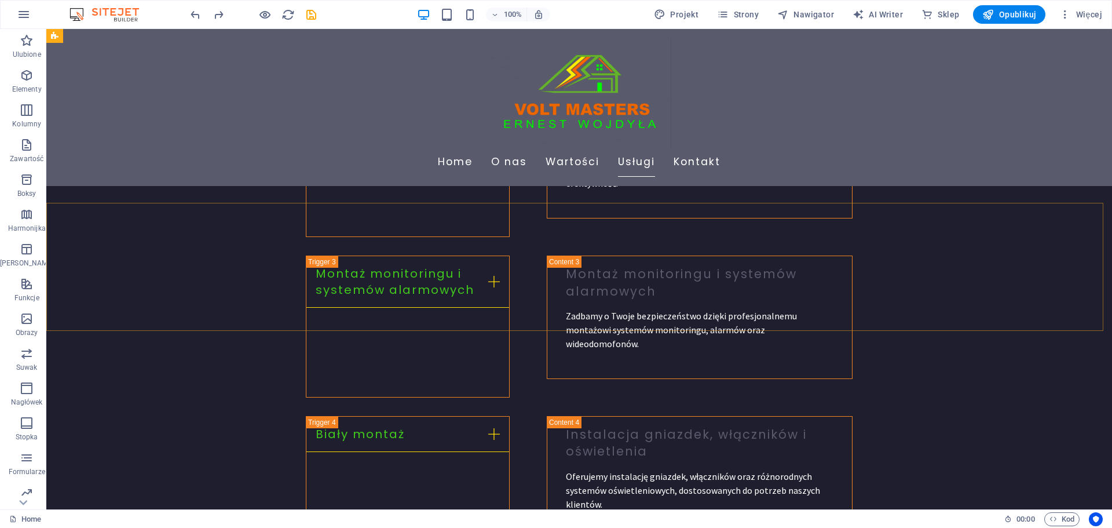
scroll to position [1714, 0]
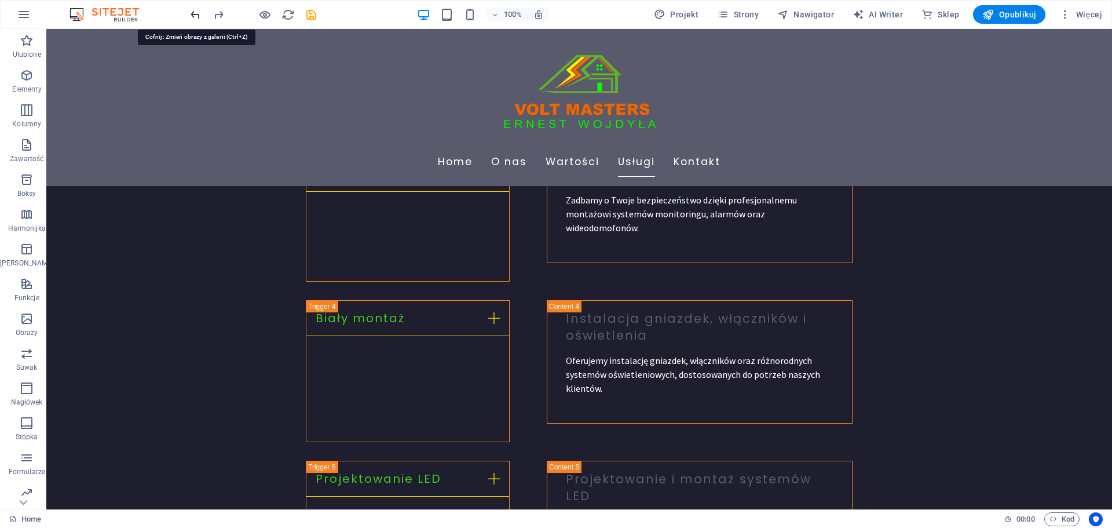
click at [192, 10] on icon "undo" at bounding box center [195, 14] width 13 height 13
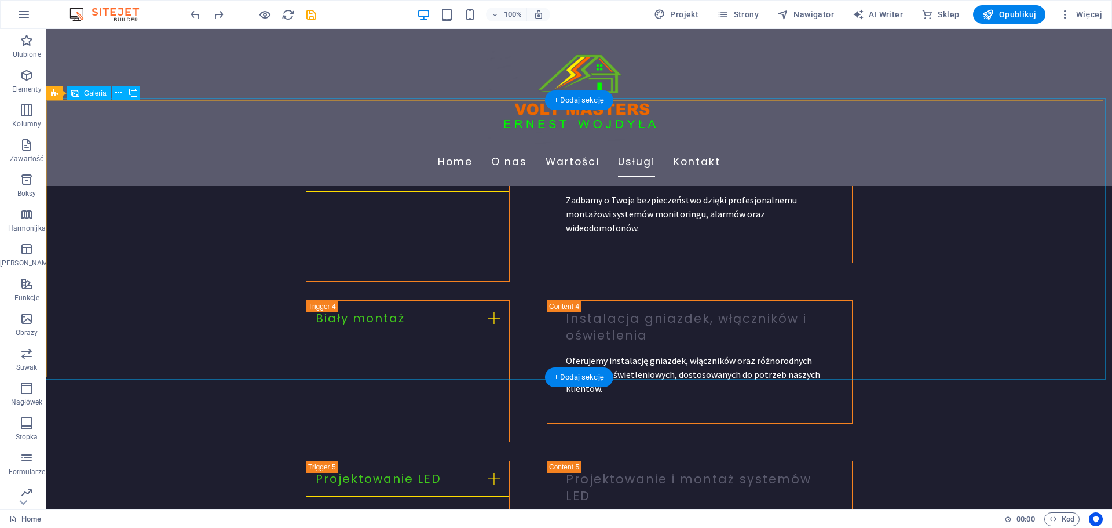
scroll to position [1598, 0]
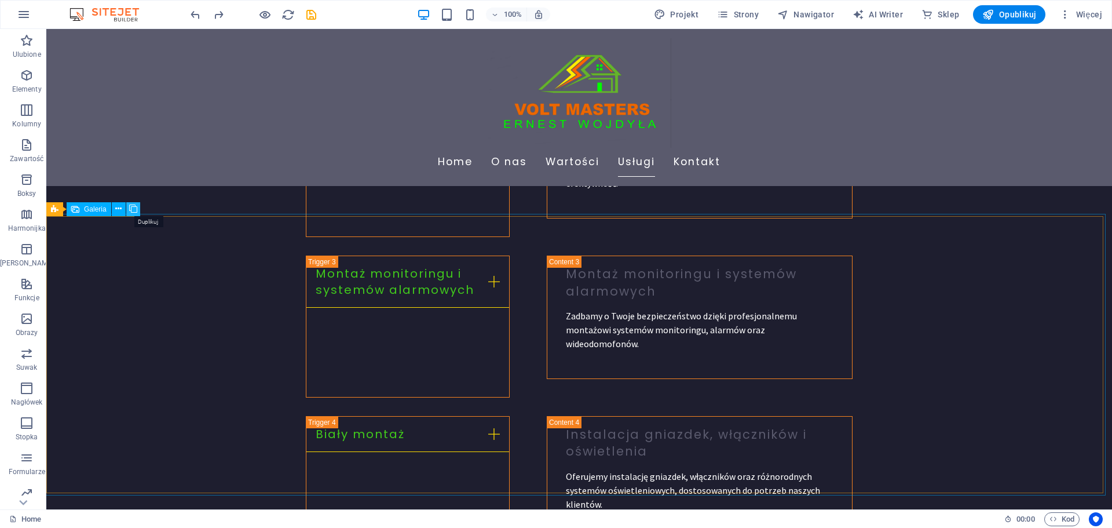
click at [136, 207] on icon at bounding box center [133, 209] width 8 height 12
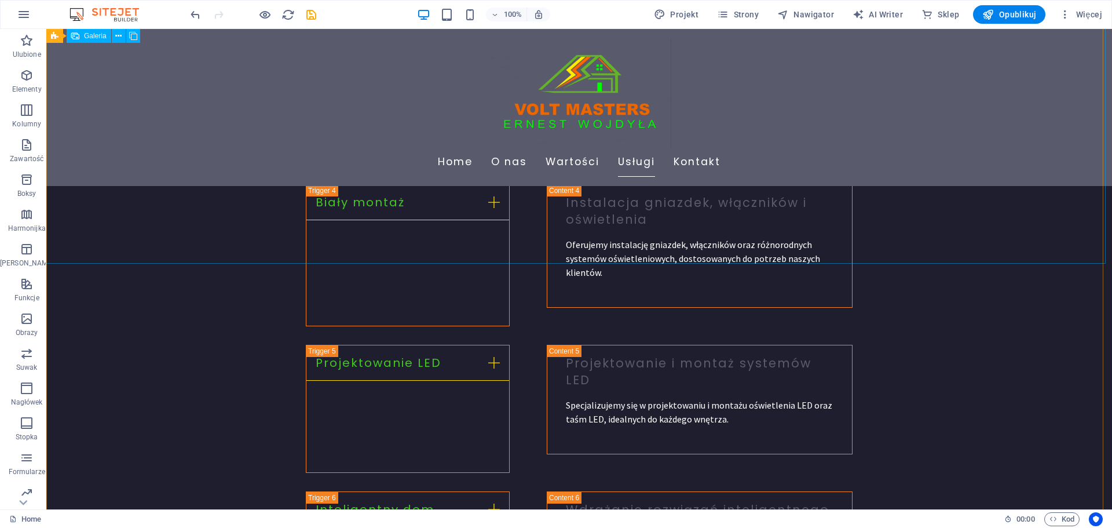
scroll to position [1772, 0]
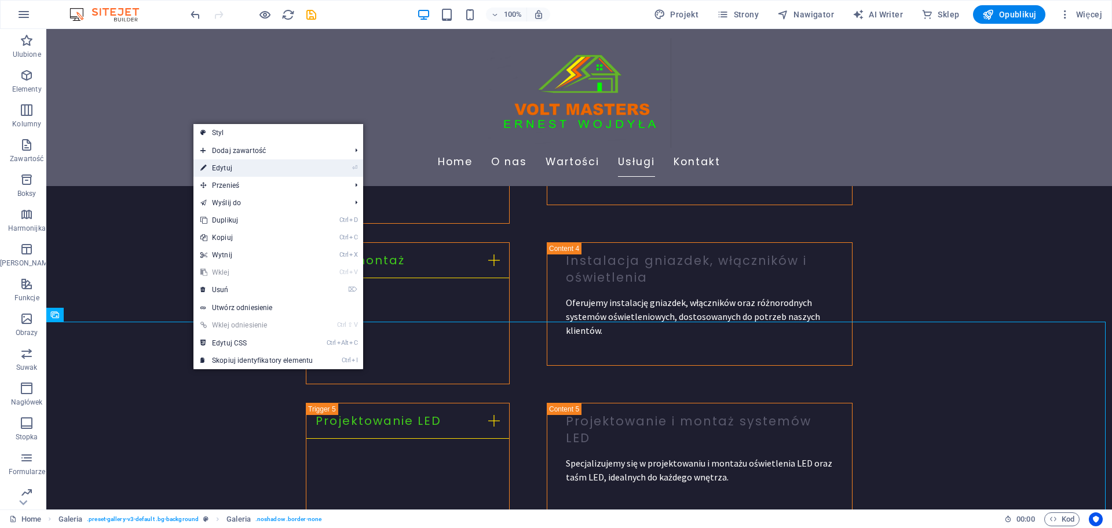
click at [220, 170] on link "⏎ Edytuj" at bounding box center [256, 167] width 126 height 17
select select "px"
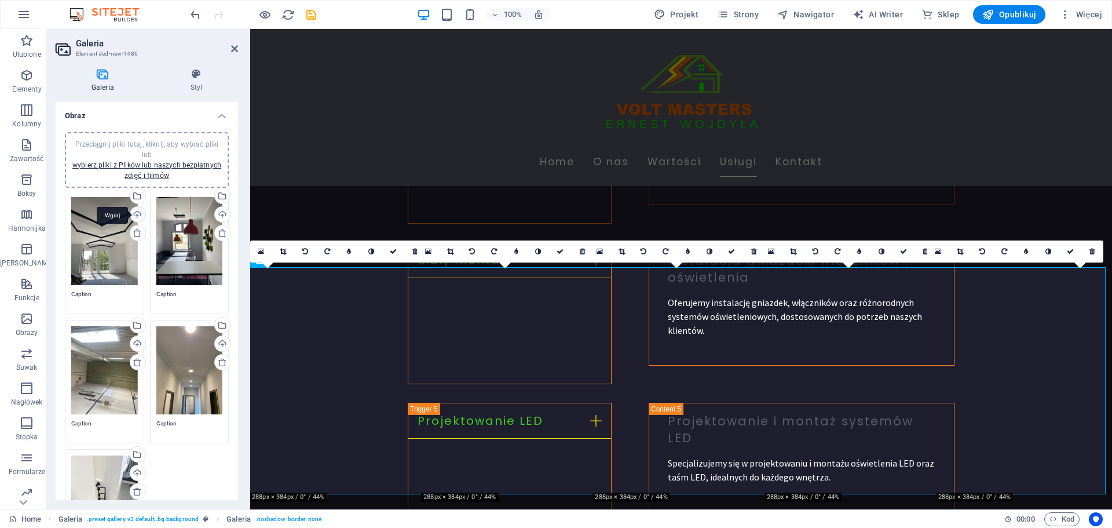
click at [138, 217] on div "Wgraj" at bounding box center [136, 215] width 17 height 17
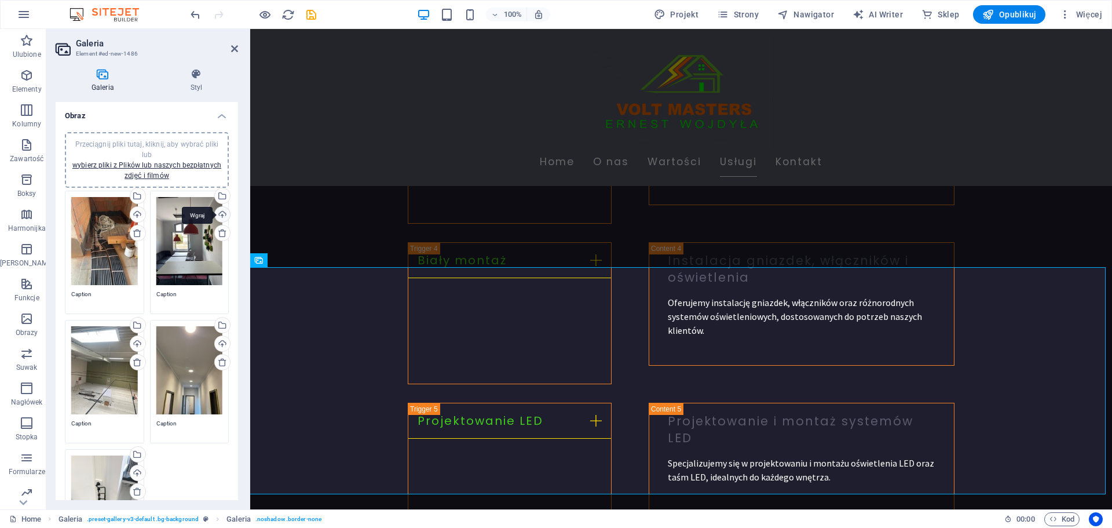
click at [218, 215] on div "Wgraj" at bounding box center [221, 215] width 17 height 17
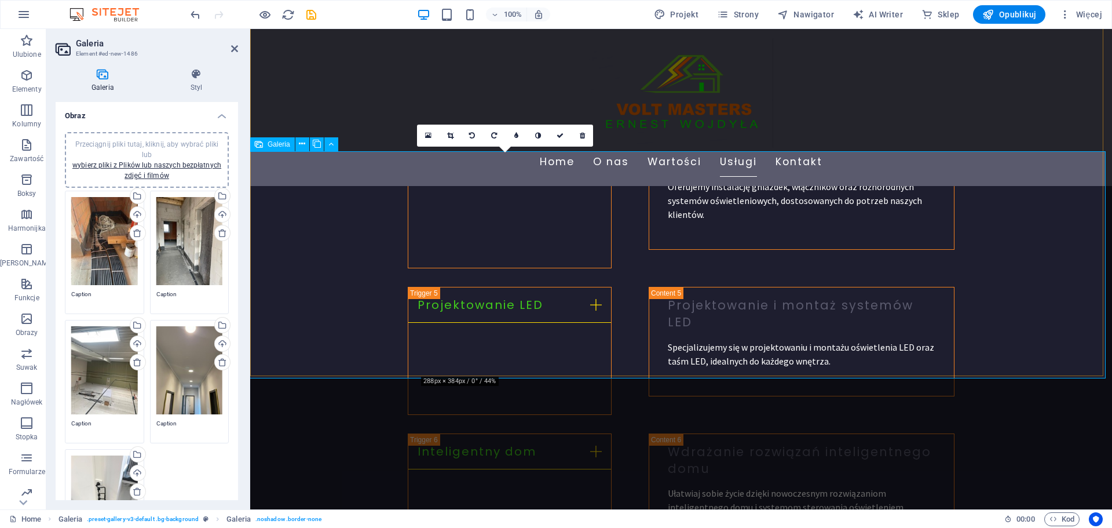
scroll to position [1830, 0]
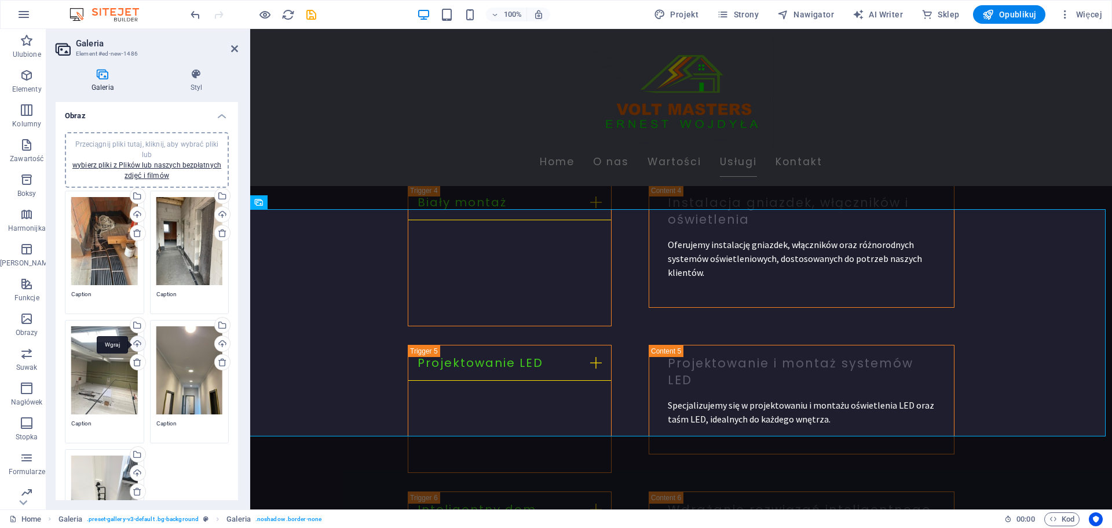
click at [134, 343] on div "Wgraj" at bounding box center [136, 344] width 17 height 17
click at [217, 344] on div "Wgraj" at bounding box center [221, 344] width 17 height 17
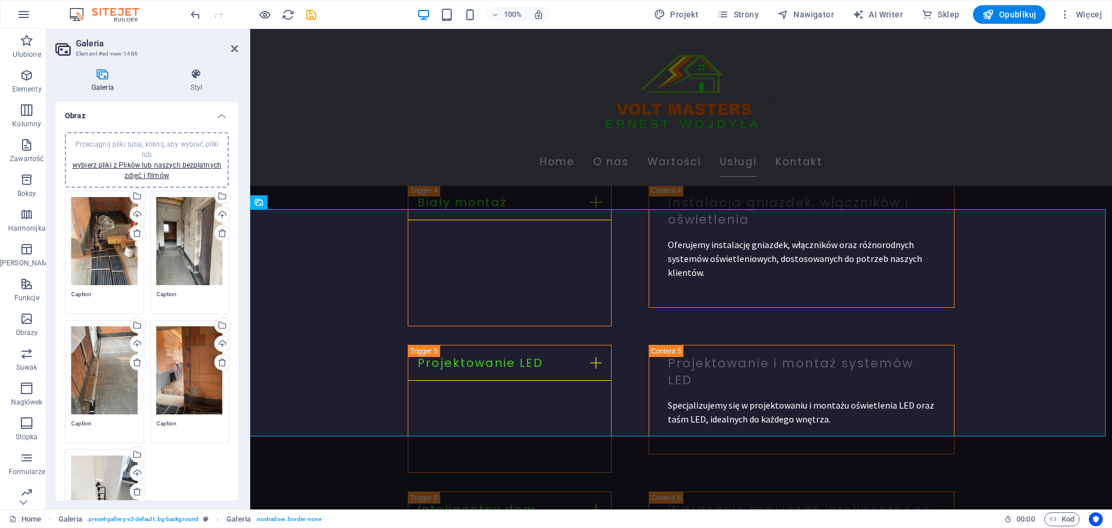
scroll to position [116, 0]
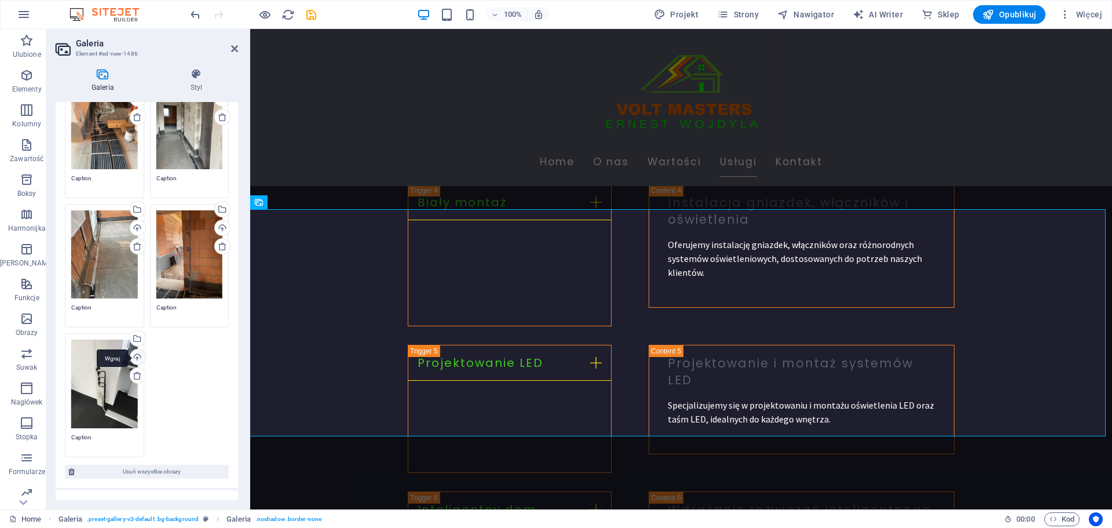
click at [137, 358] on div "Wgraj" at bounding box center [136, 357] width 17 height 17
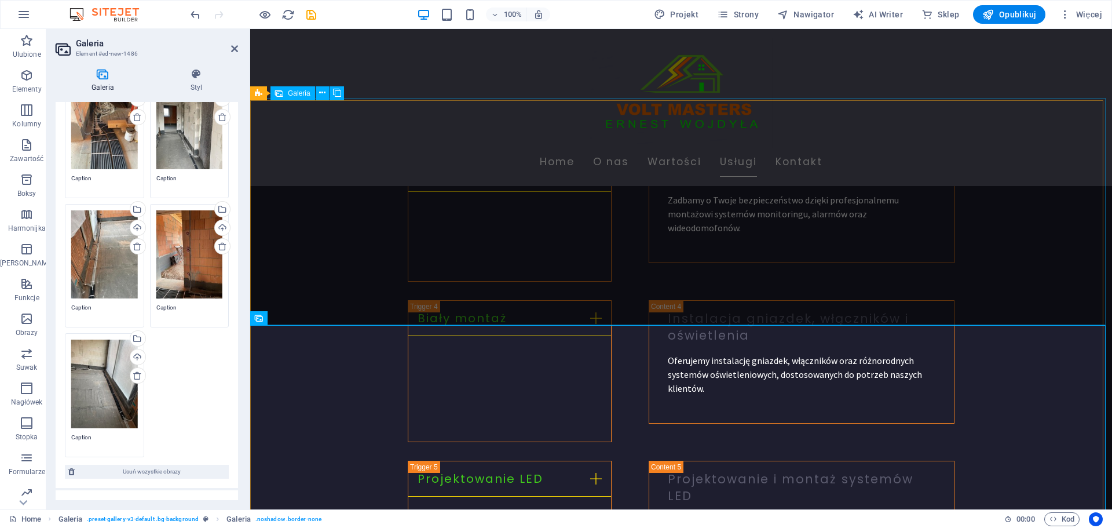
scroll to position [1656, 0]
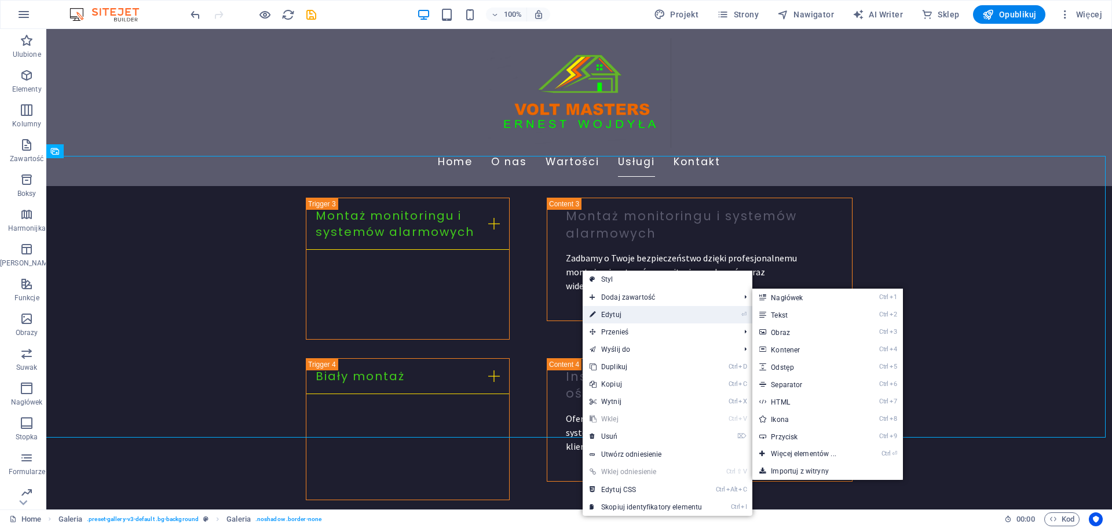
click at [618, 308] on link "⏎ Edytuj" at bounding box center [646, 314] width 126 height 17
select select "px"
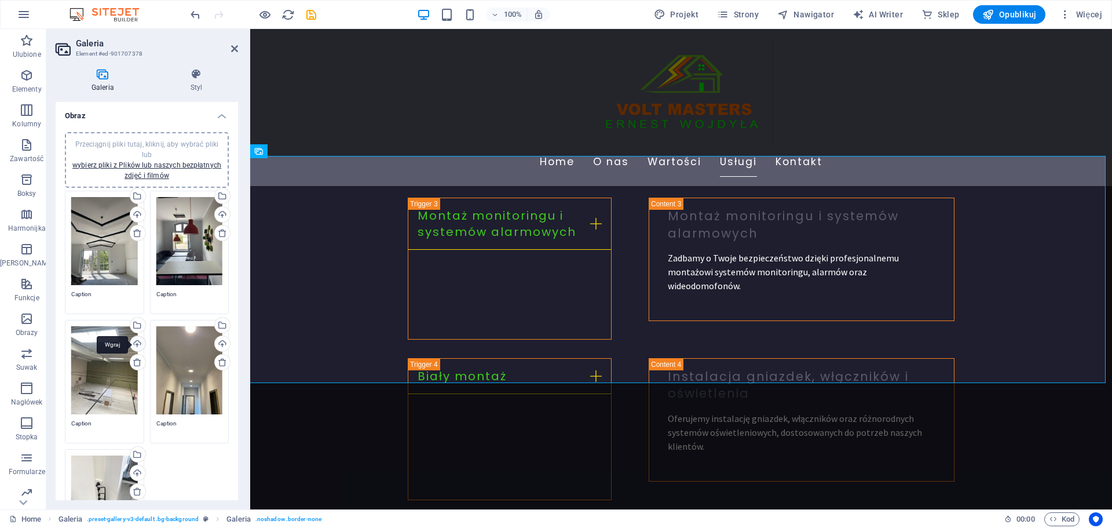
click at [134, 344] on div "Wgraj" at bounding box center [136, 344] width 17 height 17
click at [137, 341] on div "Wgraj" at bounding box center [136, 344] width 17 height 17
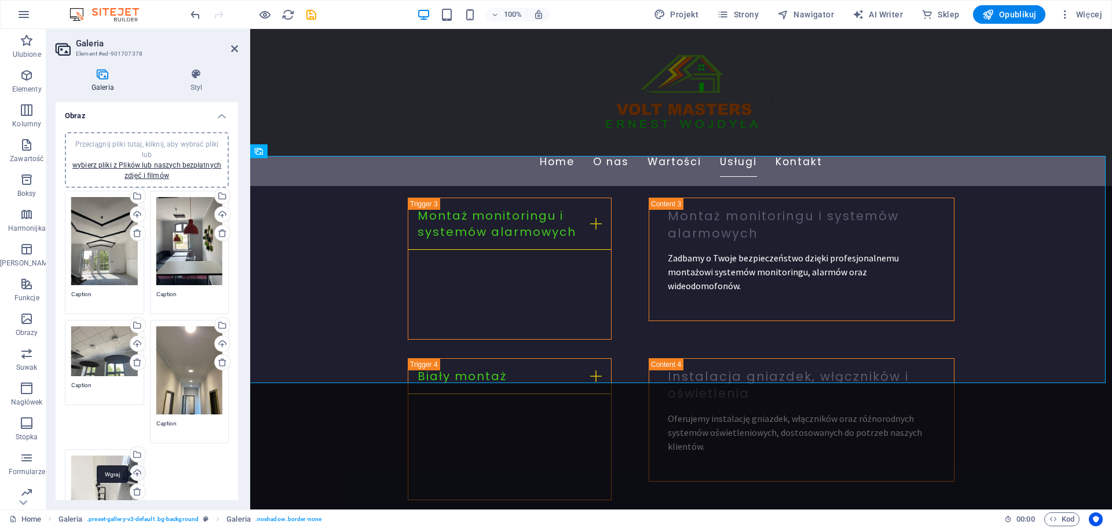
scroll to position [58, 0]
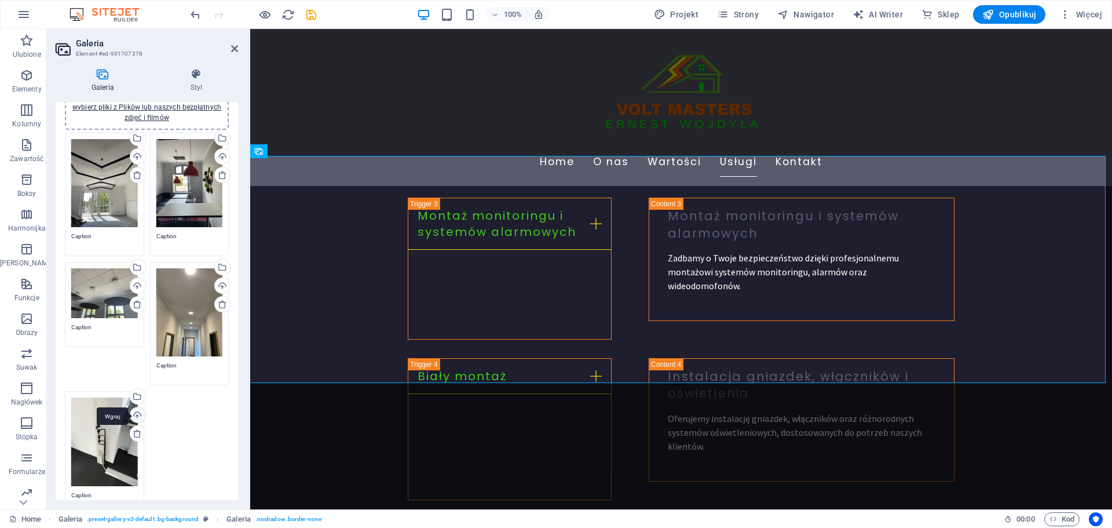
click at [135, 412] on div "Wgraj" at bounding box center [136, 415] width 17 height 17
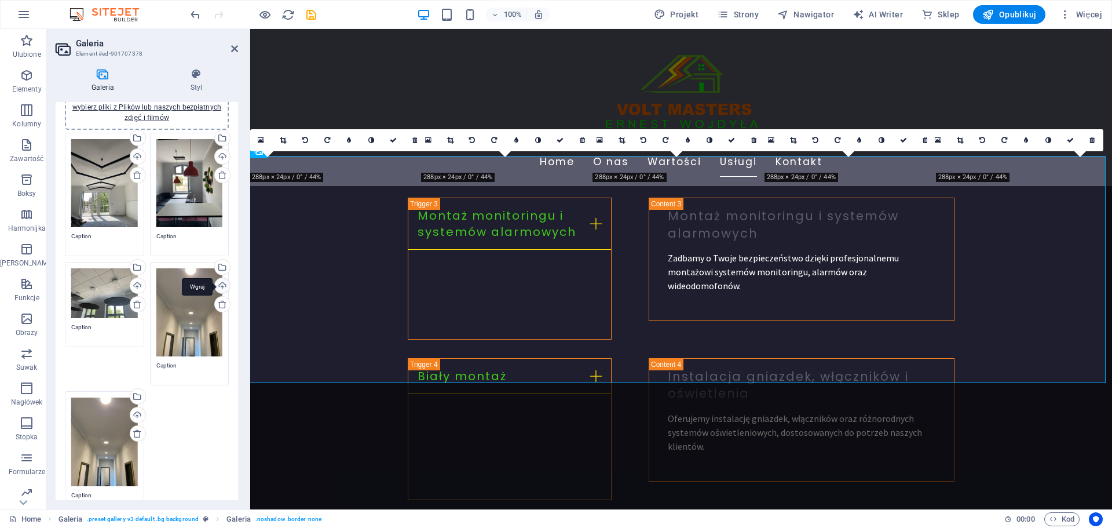
click at [220, 286] on div "Wgraj" at bounding box center [221, 286] width 17 height 17
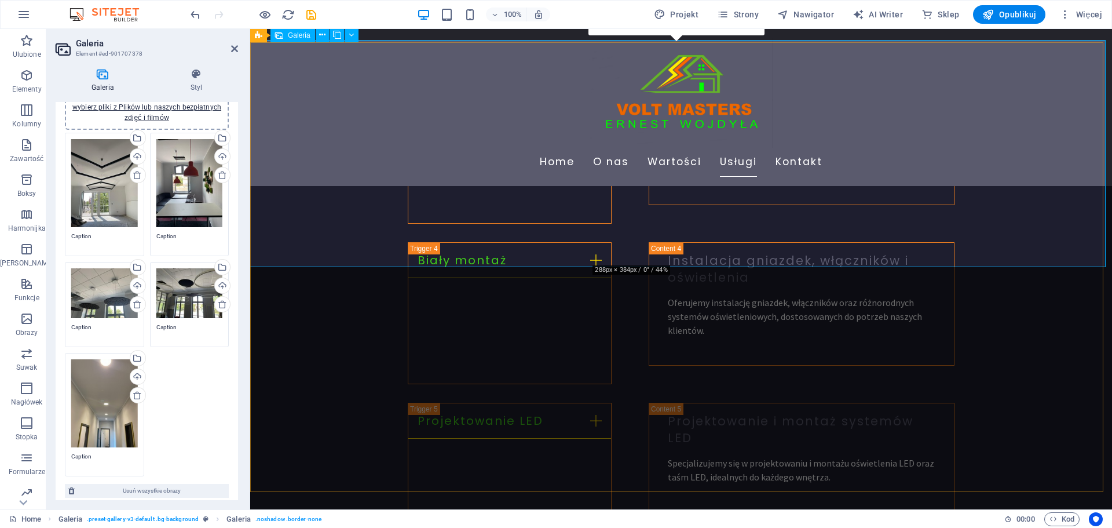
scroll to position [1888, 0]
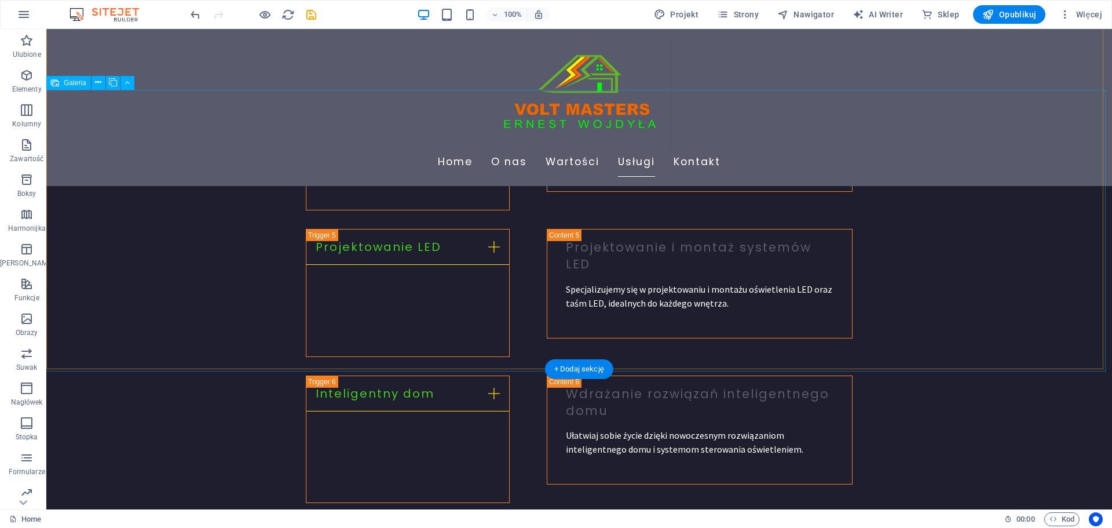
scroll to position [2120, 0]
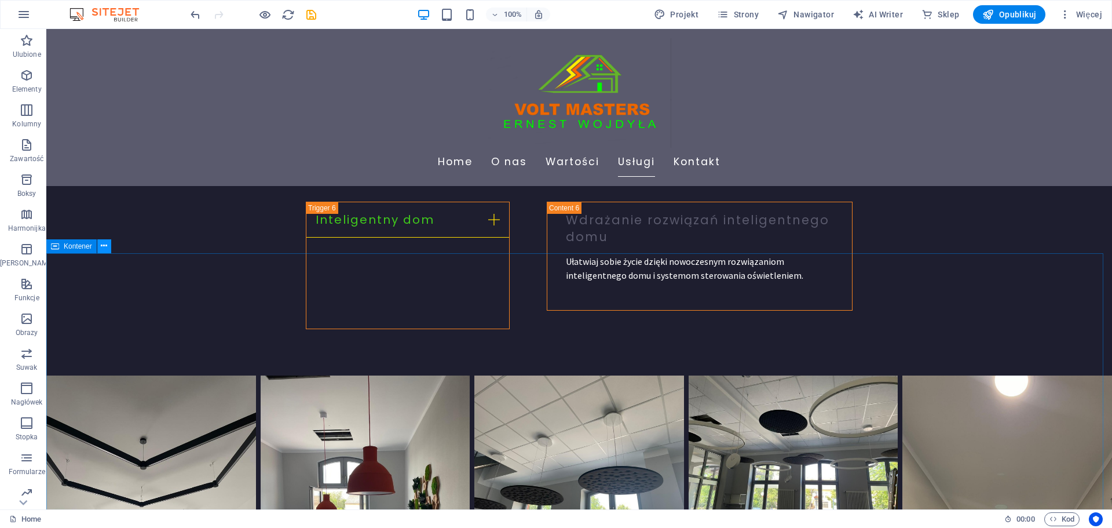
click at [101, 247] on icon at bounding box center [104, 246] width 6 height 12
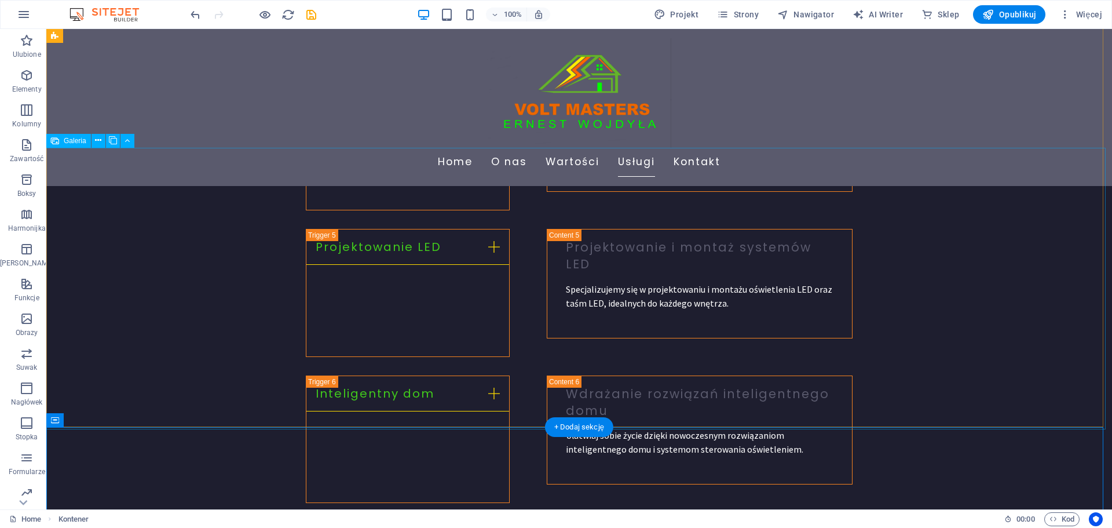
scroll to position [1888, 0]
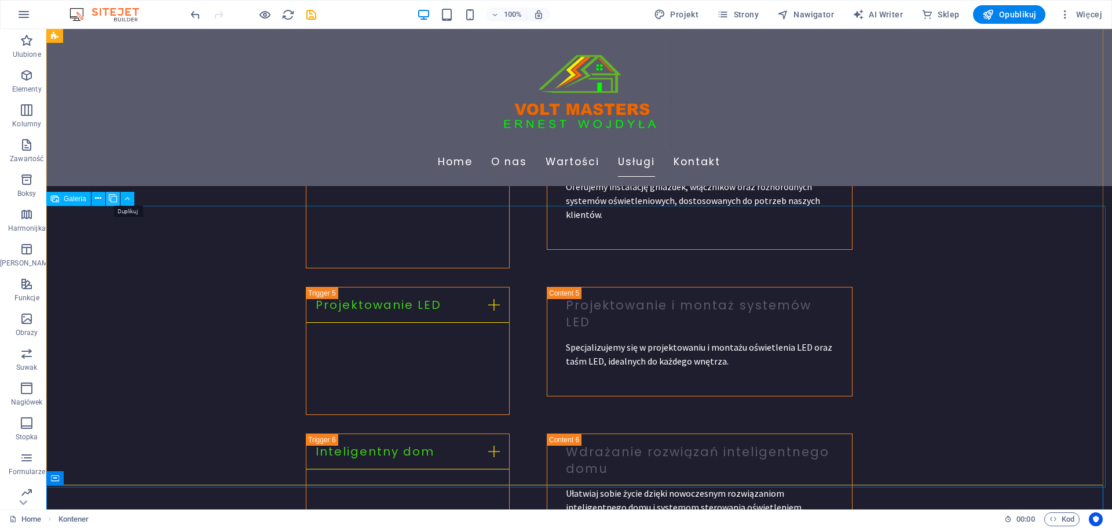
click at [115, 198] on icon at bounding box center [113, 198] width 8 height 12
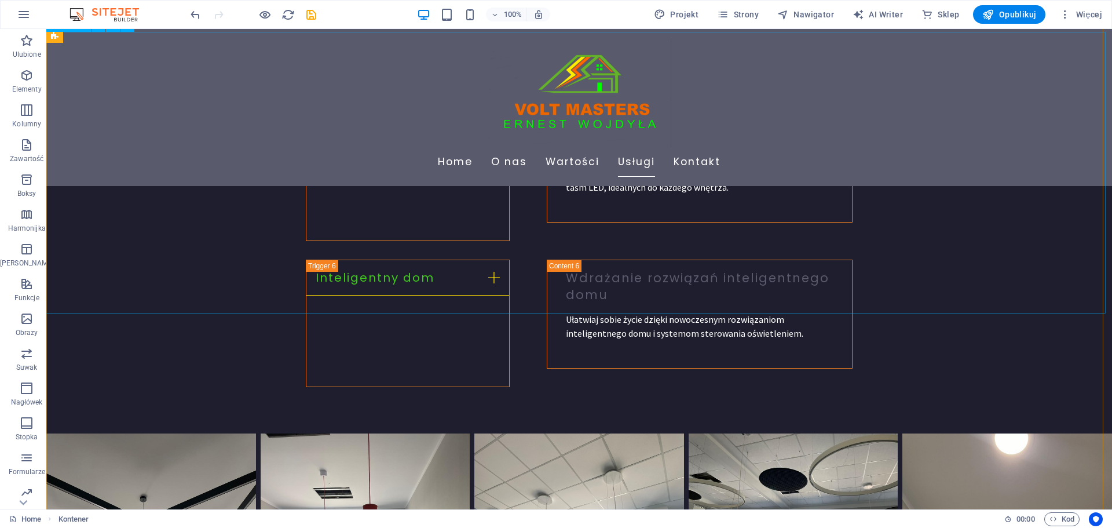
scroll to position [2177, 0]
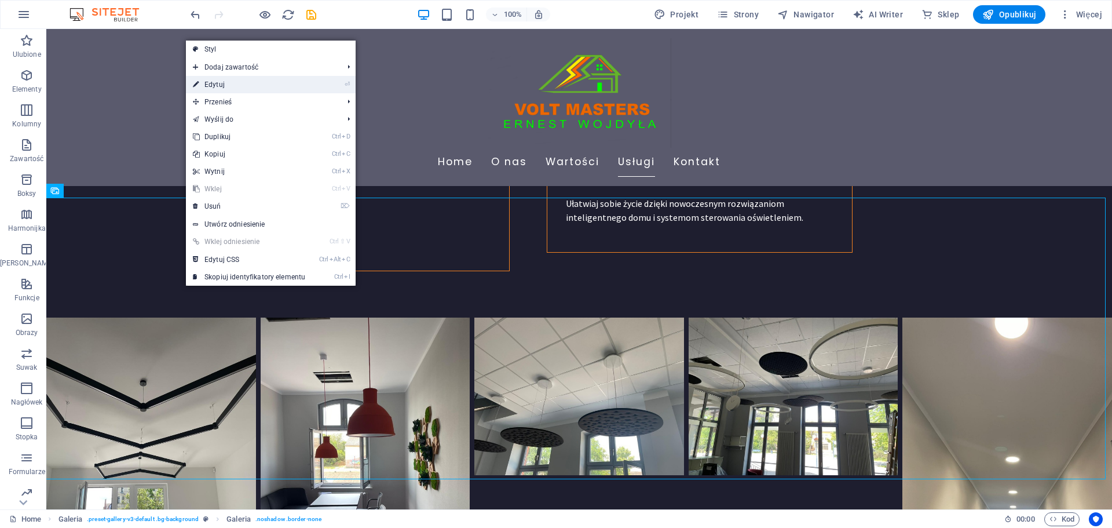
click at [220, 87] on link "⏎ Edytuj" at bounding box center [249, 84] width 126 height 17
select select "px"
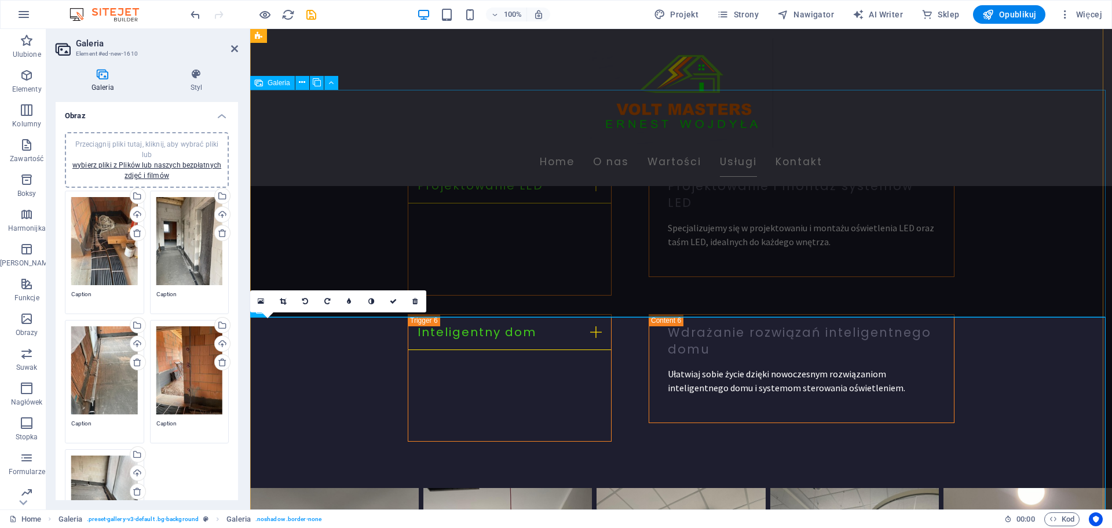
scroll to position [1949, 0]
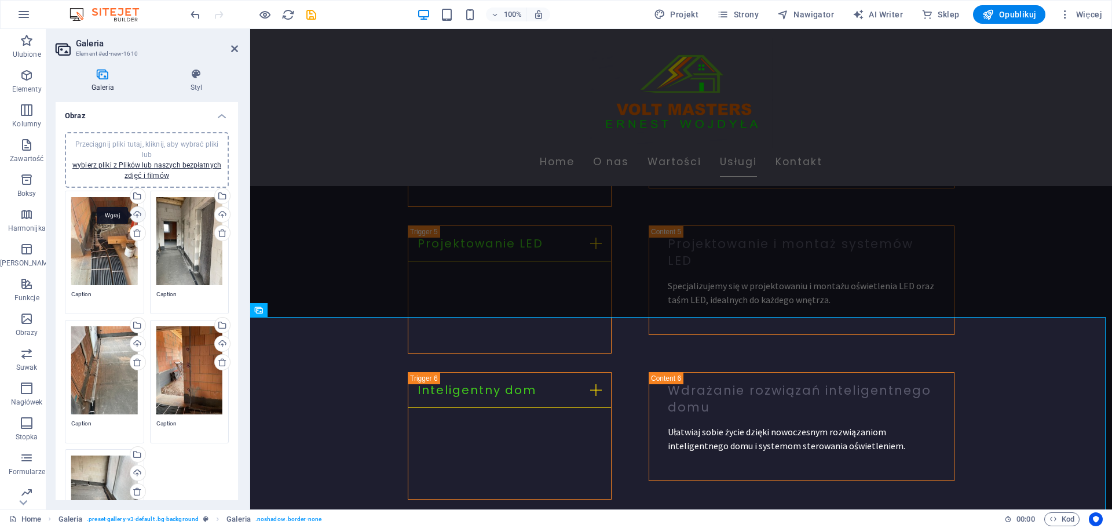
click at [135, 215] on div "Wgraj" at bounding box center [136, 215] width 17 height 17
click at [218, 217] on div "Wgraj" at bounding box center [221, 215] width 17 height 17
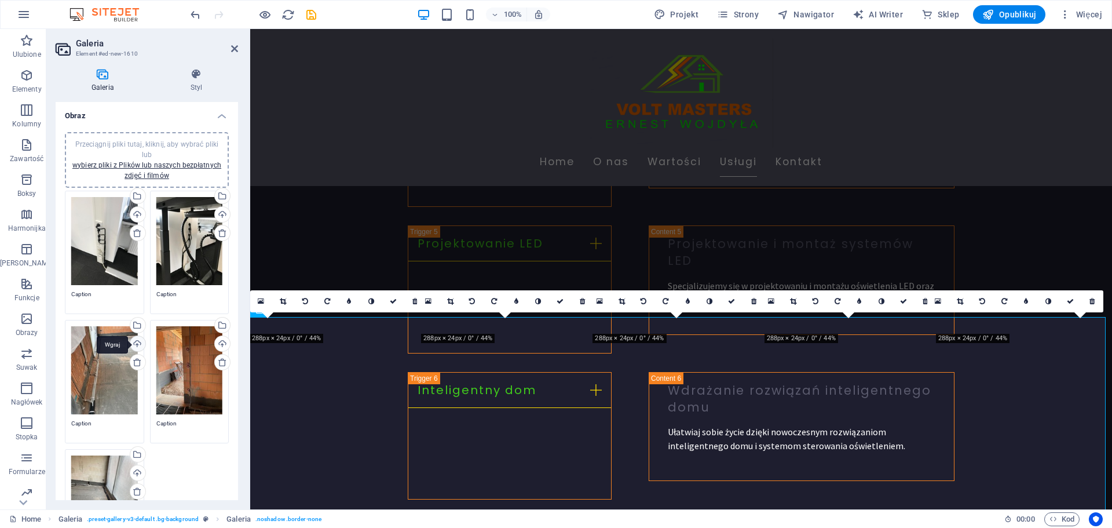
click at [137, 345] on div "Wgraj" at bounding box center [136, 344] width 17 height 17
click at [217, 346] on div "Wgraj" at bounding box center [221, 344] width 17 height 17
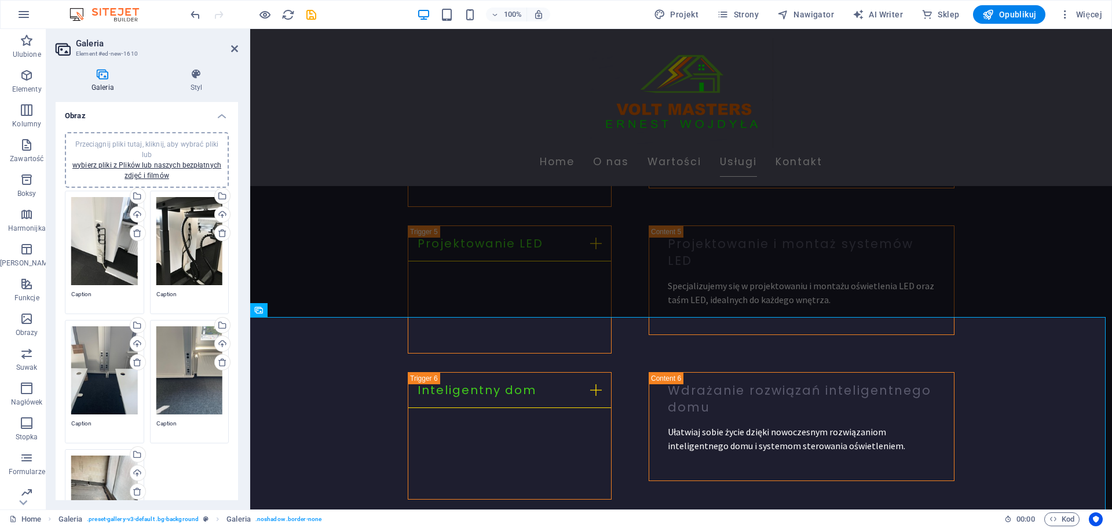
scroll to position [58, 0]
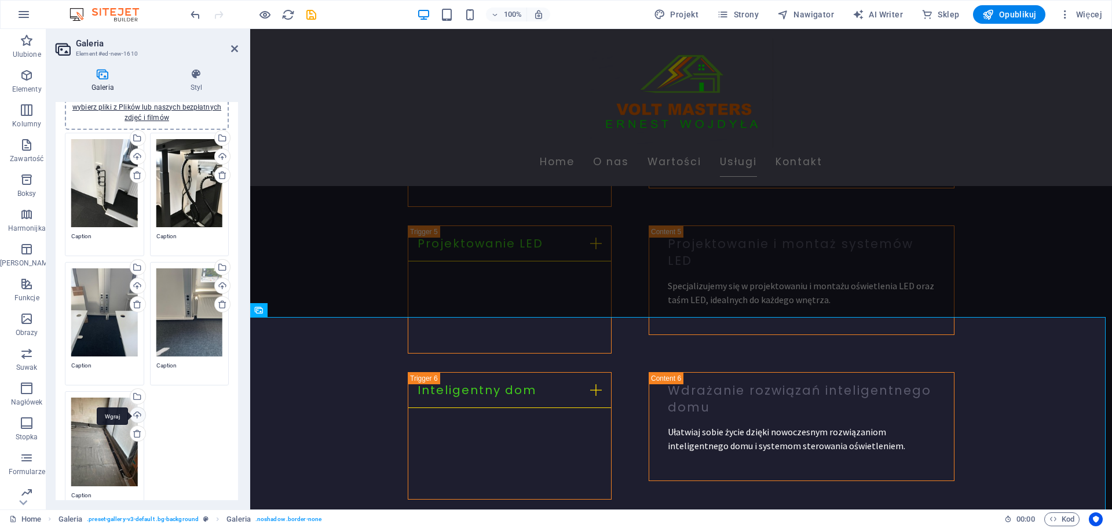
click at [134, 412] on div "Wgraj" at bounding box center [136, 415] width 17 height 17
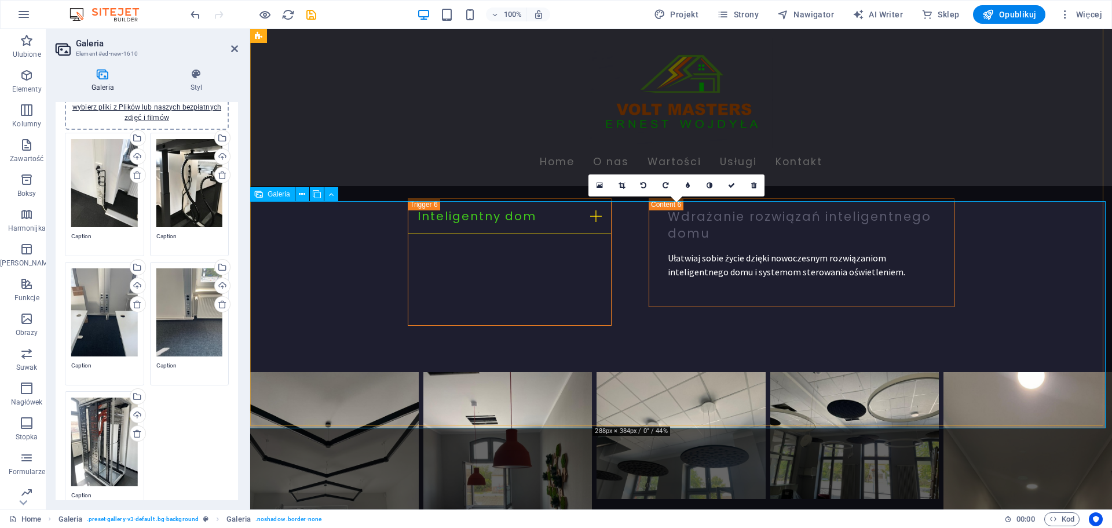
scroll to position [2181, 0]
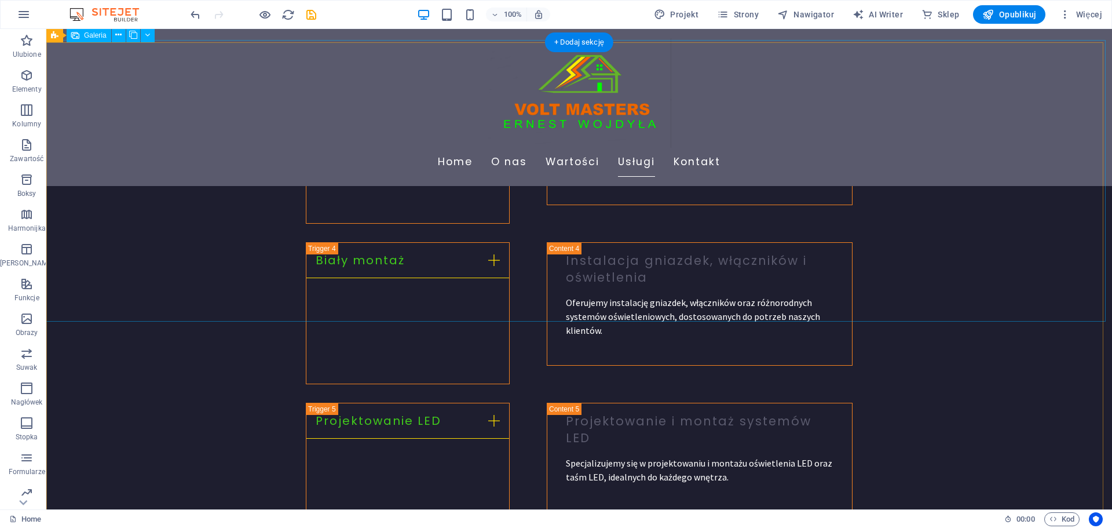
scroll to position [1656, 0]
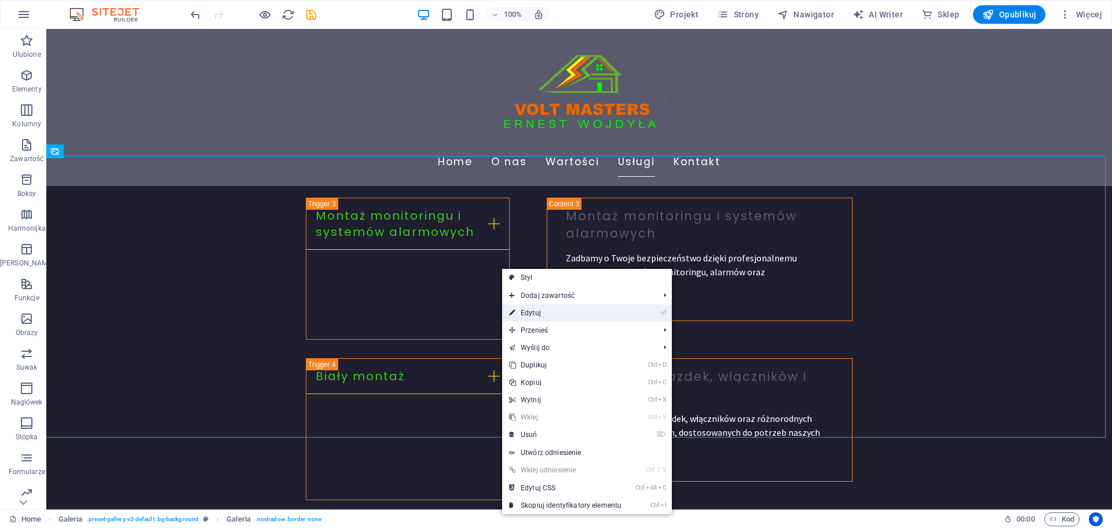
click at [532, 312] on link "⏎ Edytuj" at bounding box center [565, 312] width 126 height 17
select select "px"
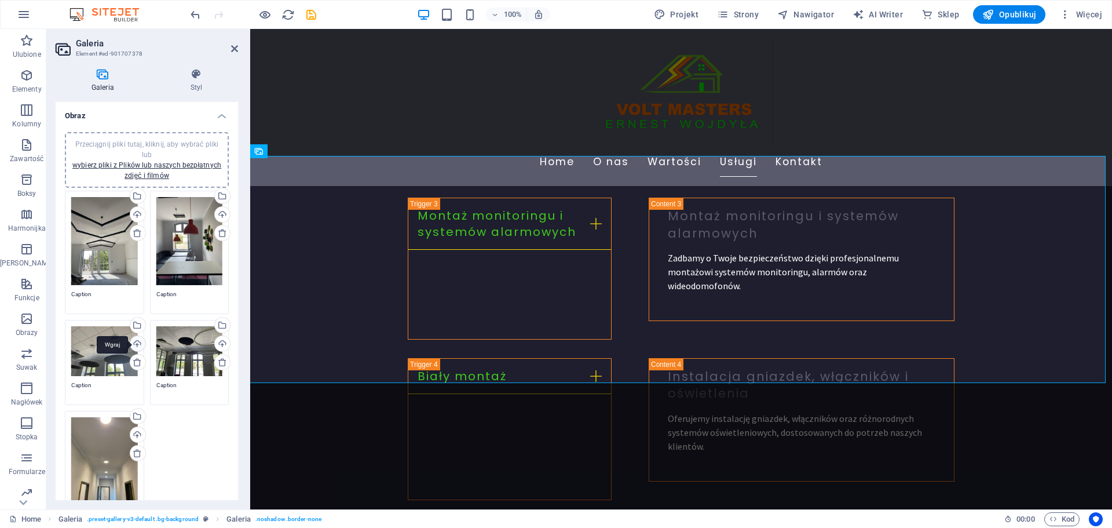
click at [137, 343] on div "Wgraj" at bounding box center [136, 344] width 17 height 17
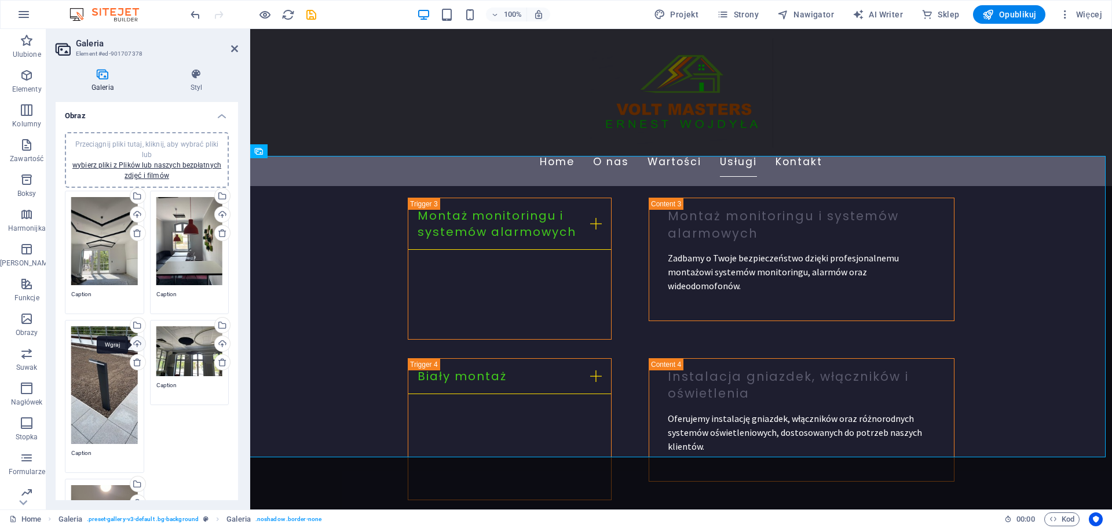
click at [136, 342] on div "Wgraj" at bounding box center [136, 344] width 17 height 17
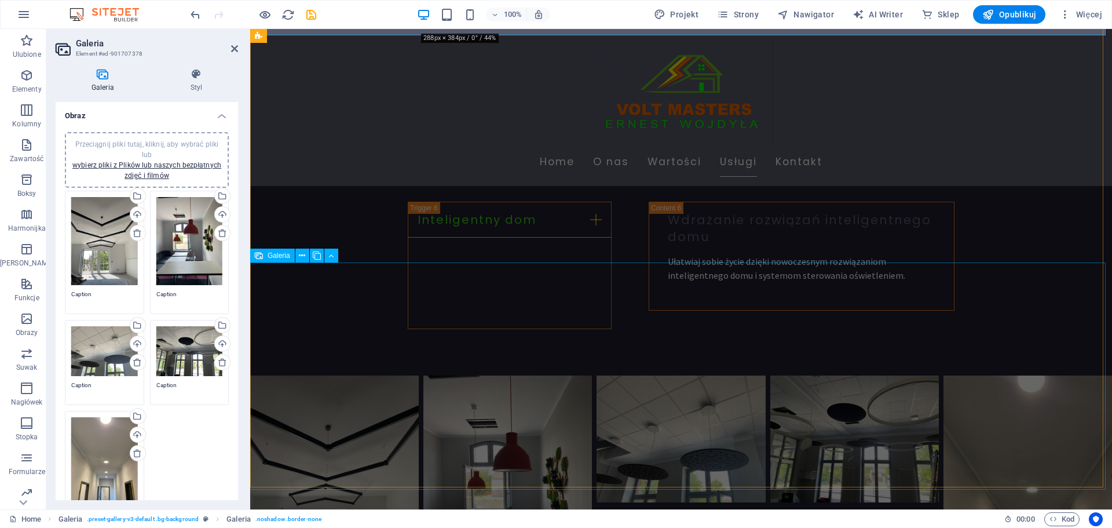
scroll to position [2177, 0]
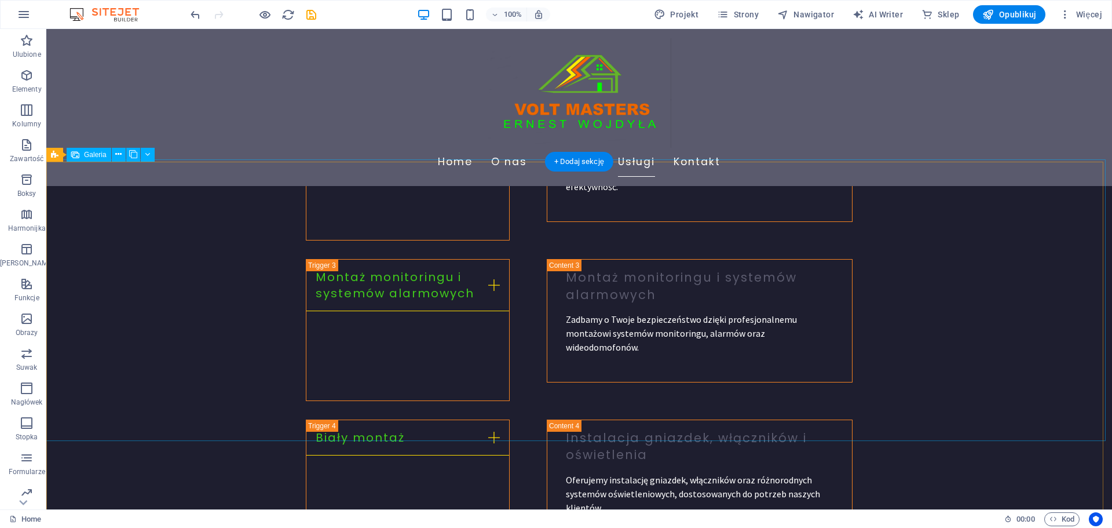
scroll to position [1653, 0]
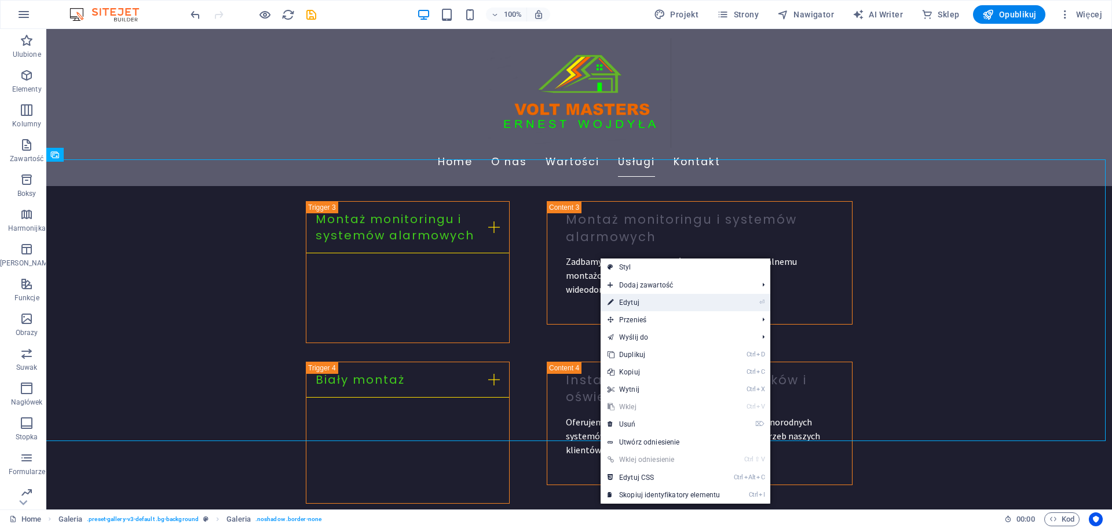
click at [640, 301] on link "⏎ Edytuj" at bounding box center [664, 302] width 126 height 17
select select "px"
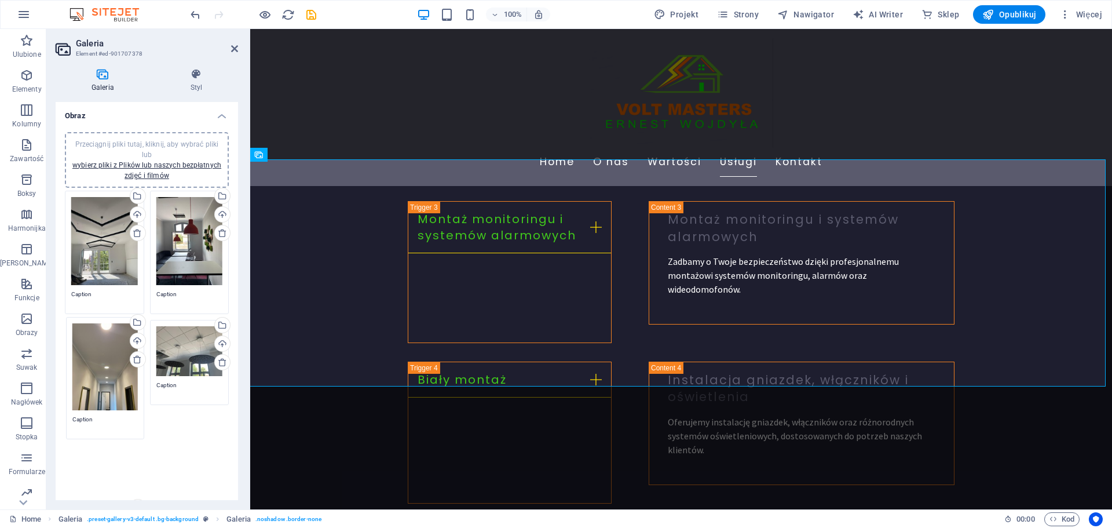
drag, startPoint x: 94, startPoint y: 442, endPoint x: 95, endPoint y: 350, distance: 91.5
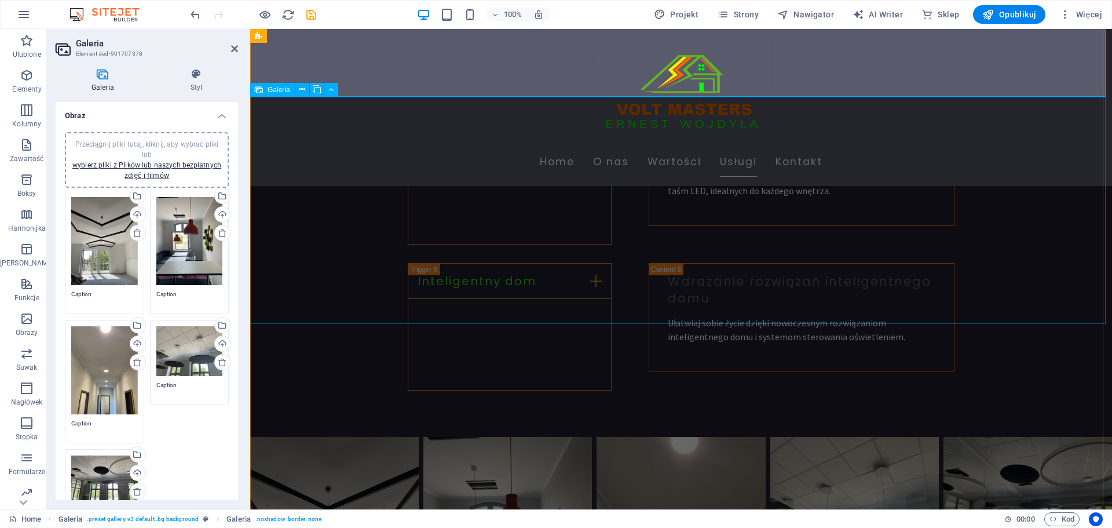
scroll to position [2116, 0]
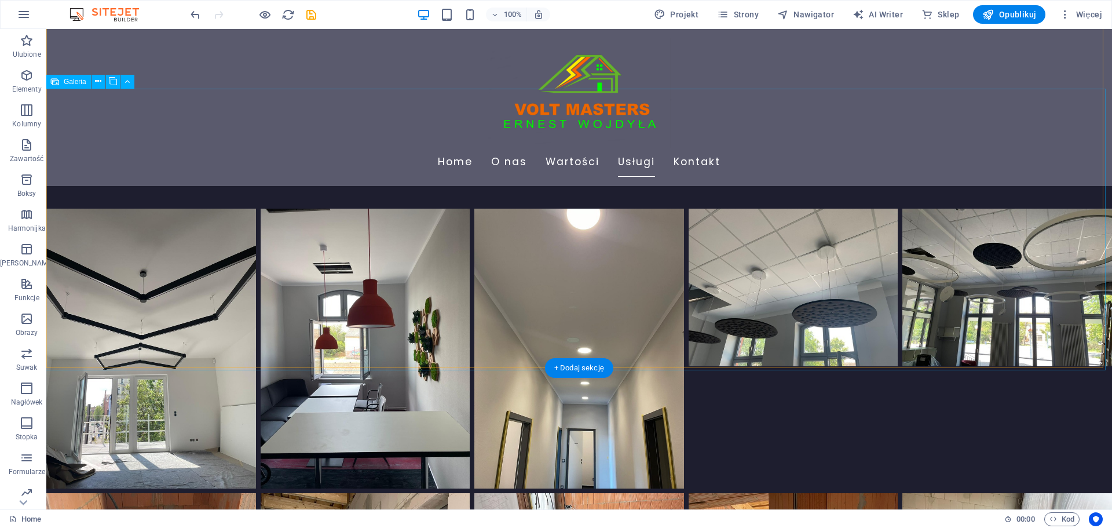
scroll to position [2171, 0]
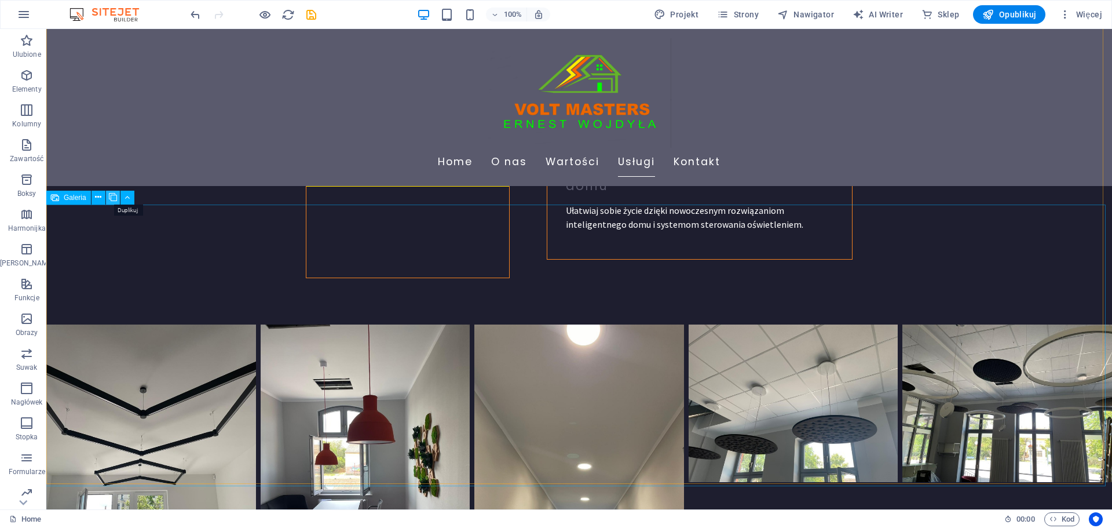
click at [112, 195] on icon at bounding box center [113, 197] width 8 height 12
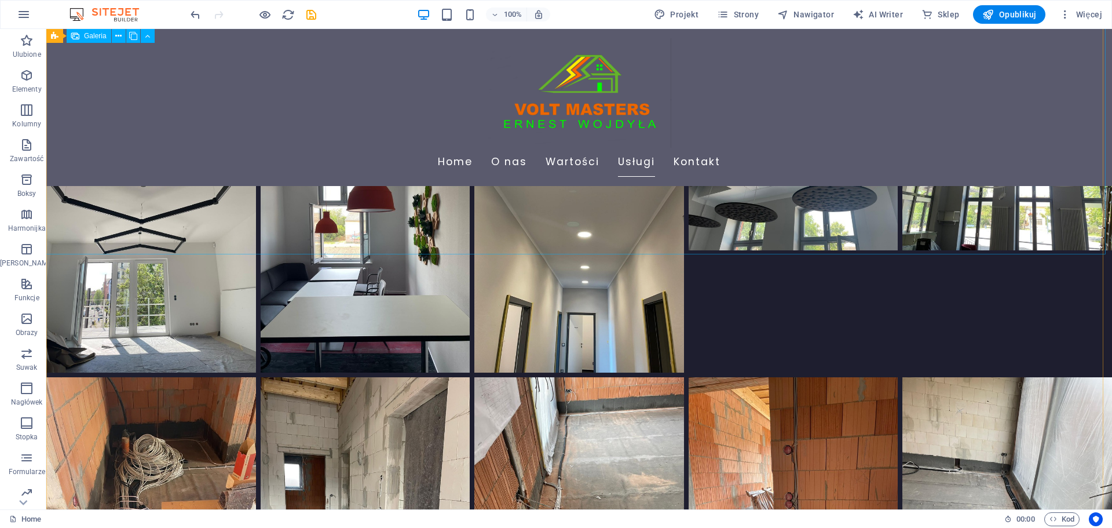
scroll to position [2518, 0]
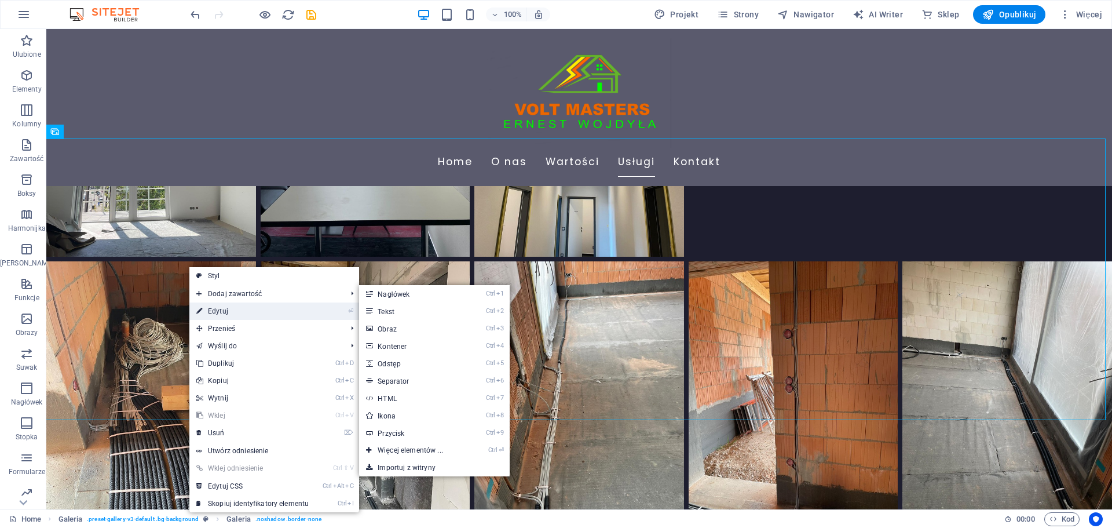
click at [216, 305] on link "⏎ Edytuj" at bounding box center [252, 310] width 126 height 17
select select "px"
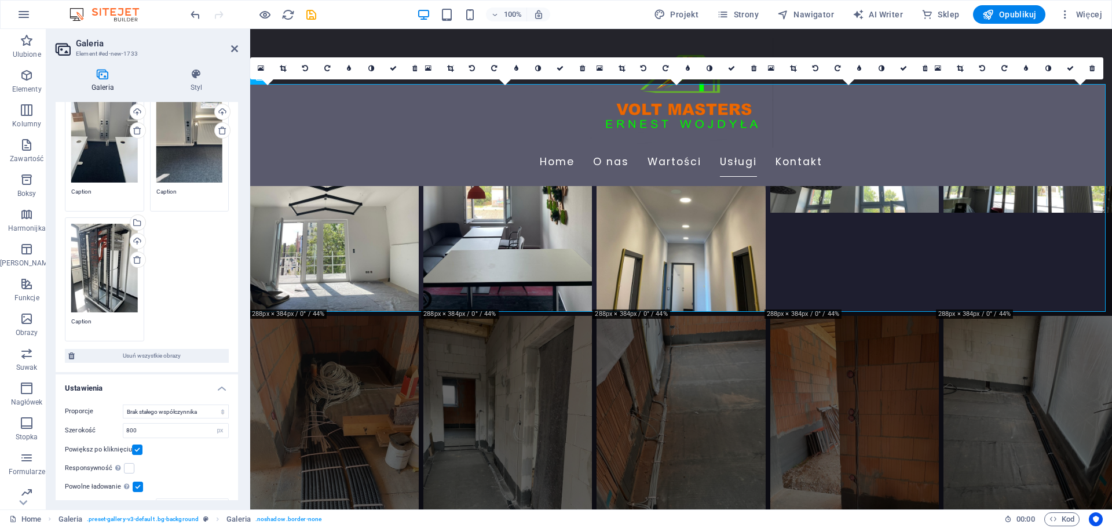
scroll to position [0, 0]
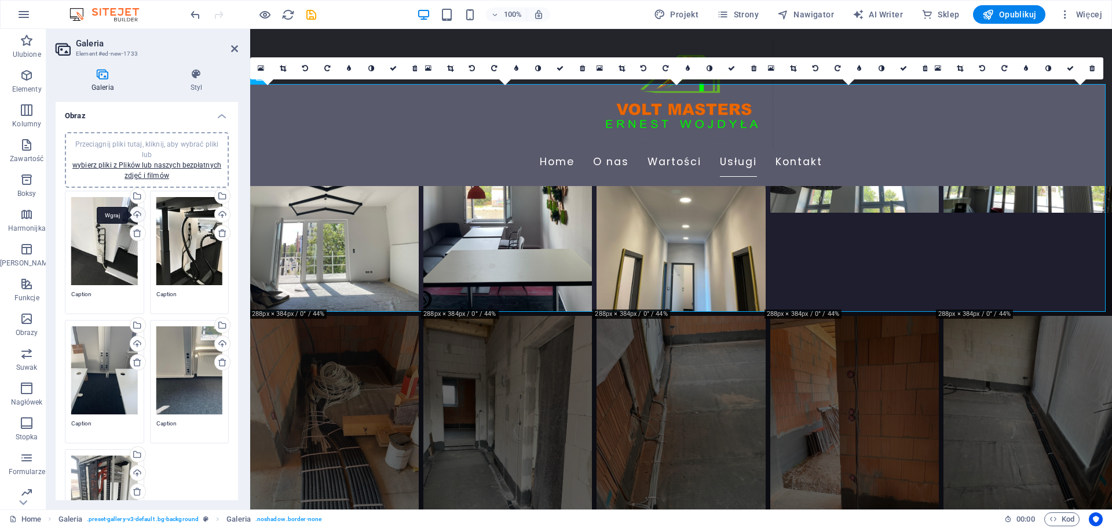
click at [136, 214] on div "Wgraj" at bounding box center [136, 215] width 17 height 17
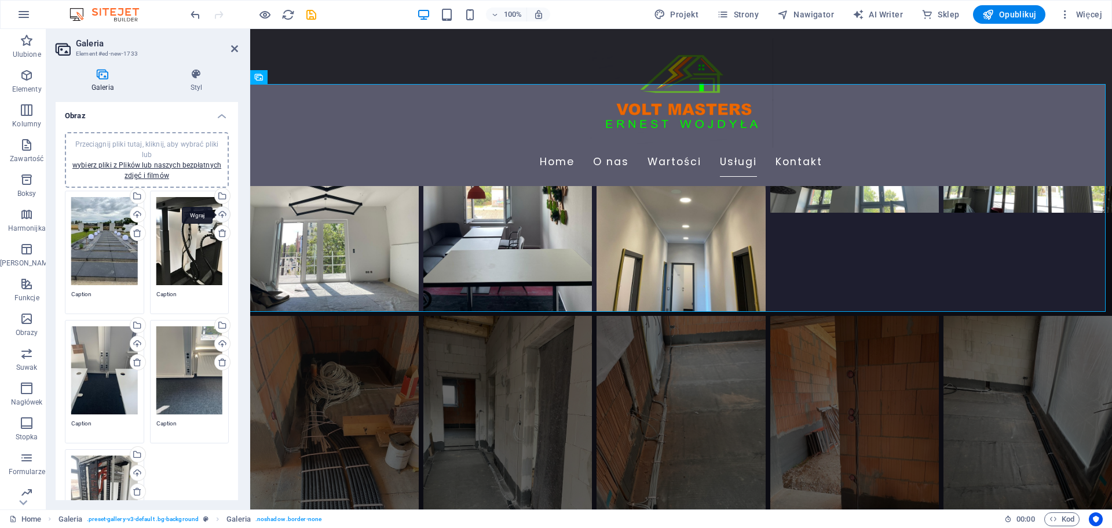
click at [217, 212] on div "Wgraj" at bounding box center [221, 215] width 17 height 17
click at [140, 344] on div "Wgraj" at bounding box center [136, 344] width 17 height 17
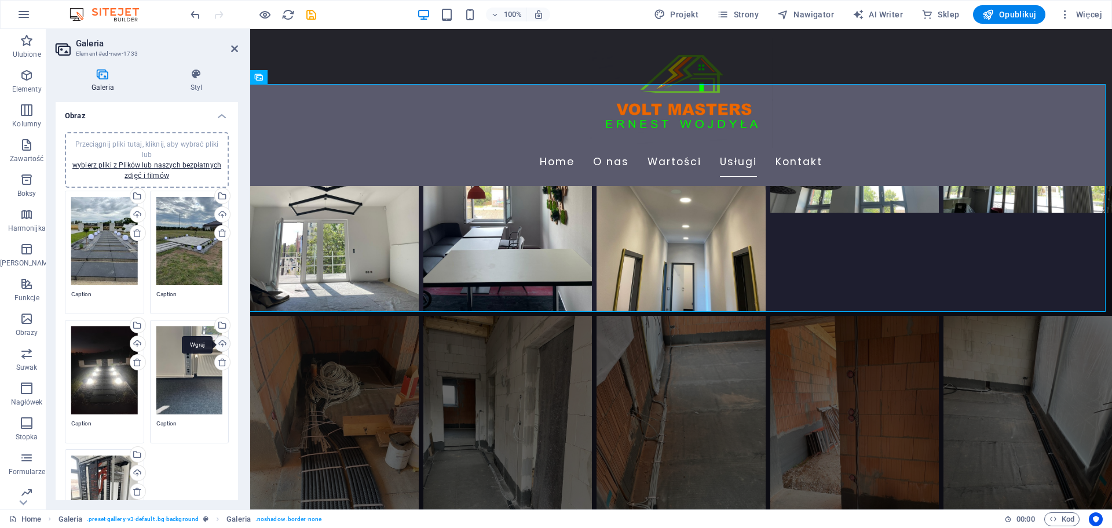
click at [222, 343] on div "Wgraj" at bounding box center [221, 344] width 17 height 17
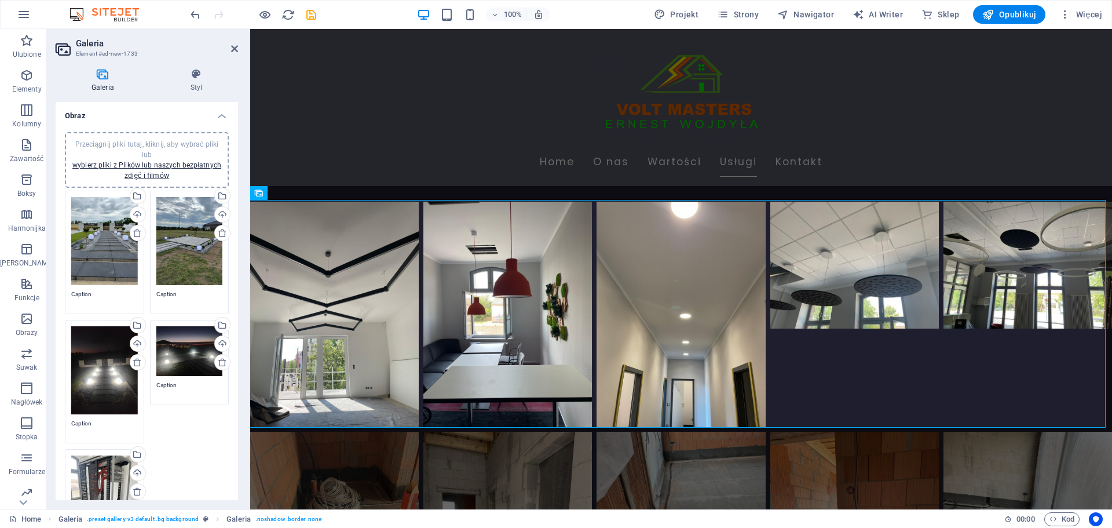
scroll to position [58, 0]
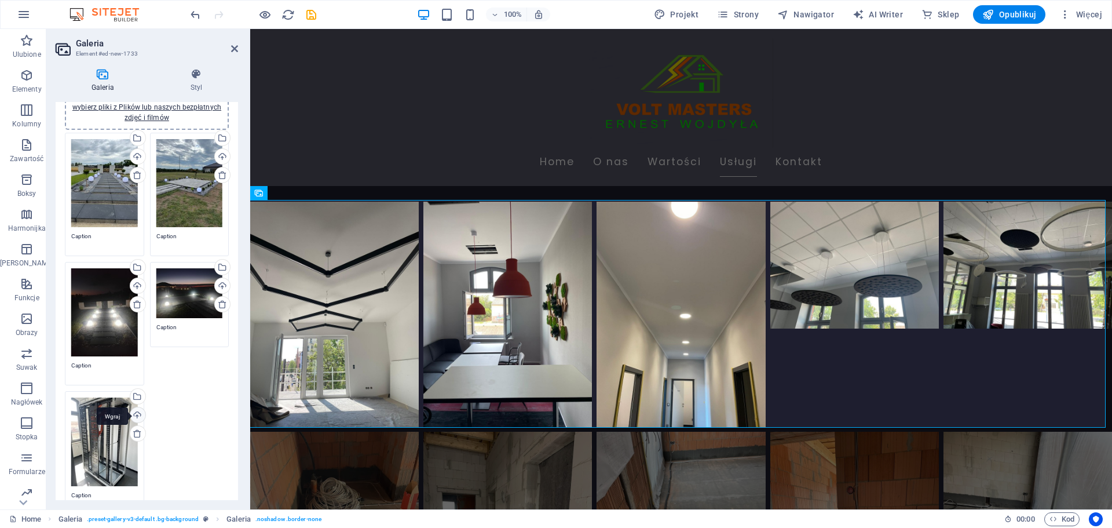
click at [136, 412] on div "Wgraj" at bounding box center [136, 415] width 17 height 17
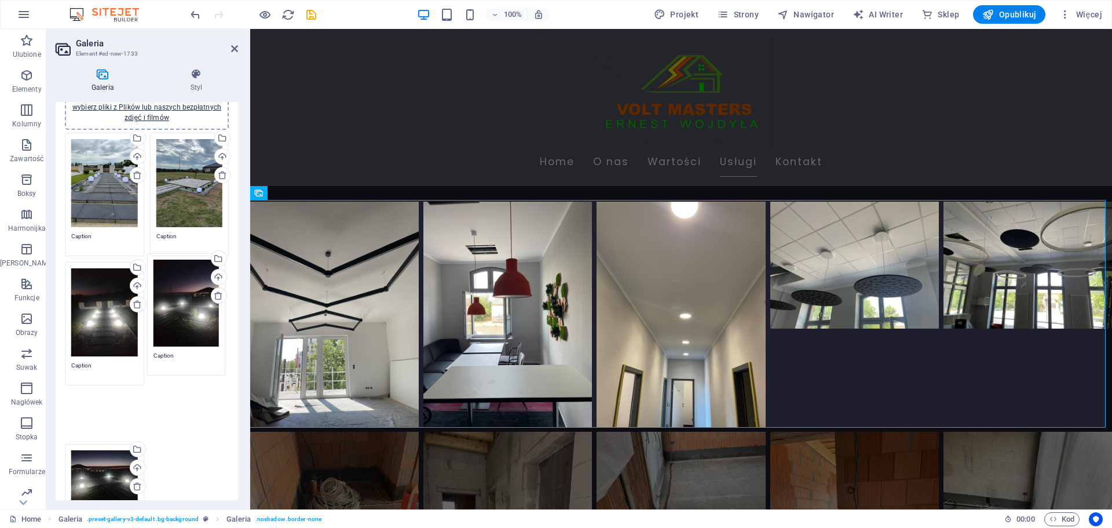
drag, startPoint x: 97, startPoint y: 436, endPoint x: 180, endPoint y: 301, distance: 158.1
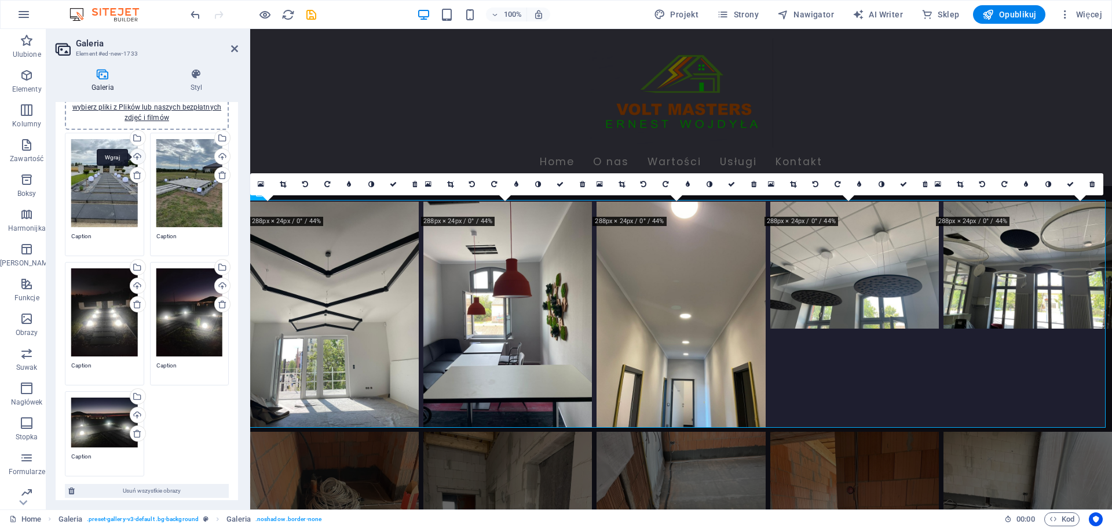
click at [134, 160] on div "Wgraj" at bounding box center [136, 157] width 17 height 17
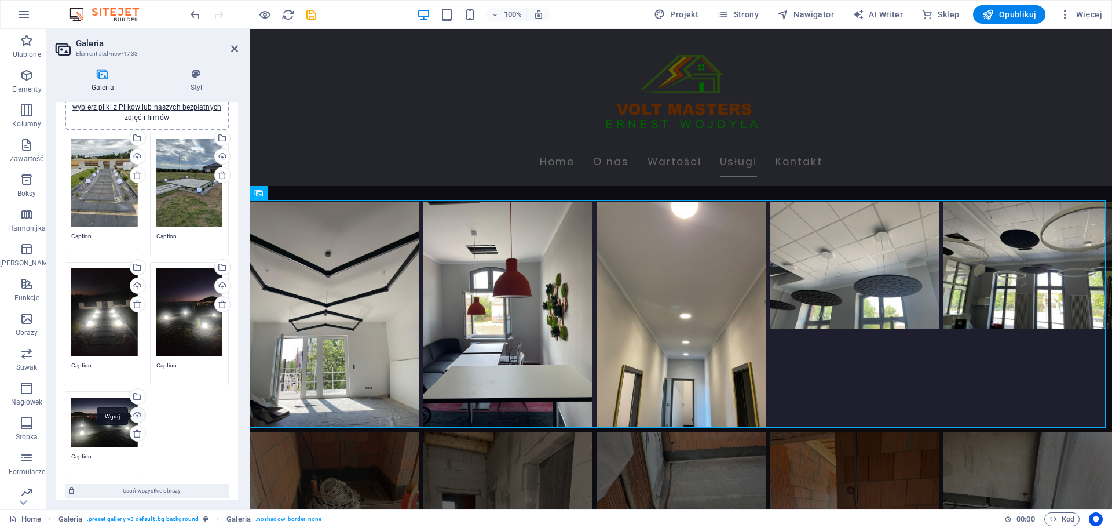
click at [136, 412] on div "Wgraj" at bounding box center [136, 415] width 17 height 17
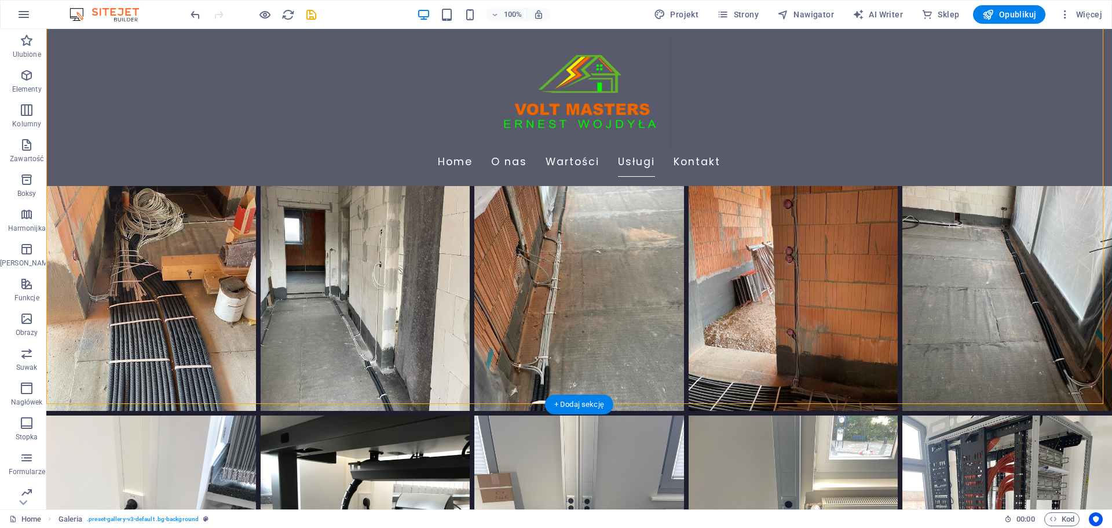
scroll to position [2706, 0]
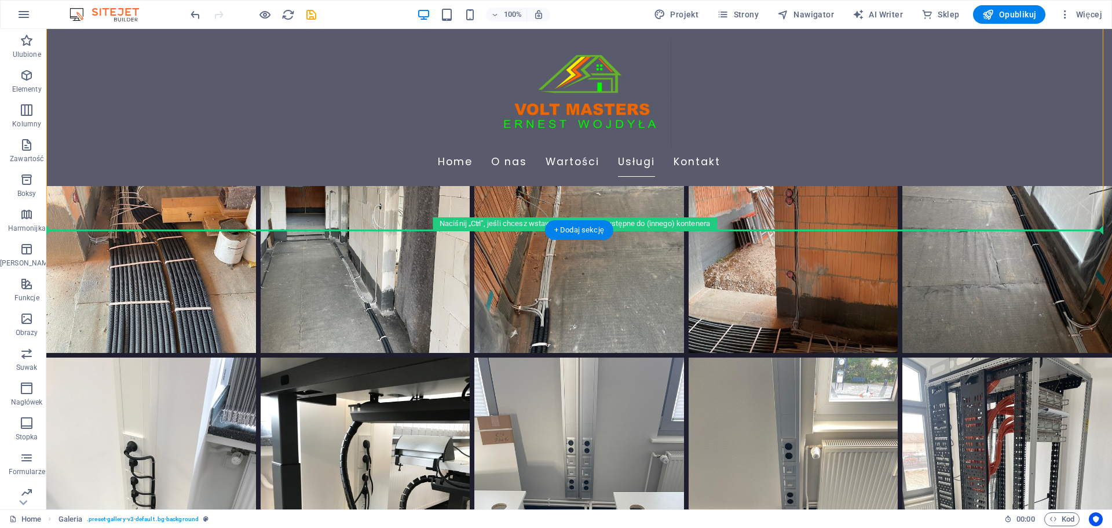
drag, startPoint x: 147, startPoint y: 347, endPoint x: 171, endPoint y: 285, distance: 66.6
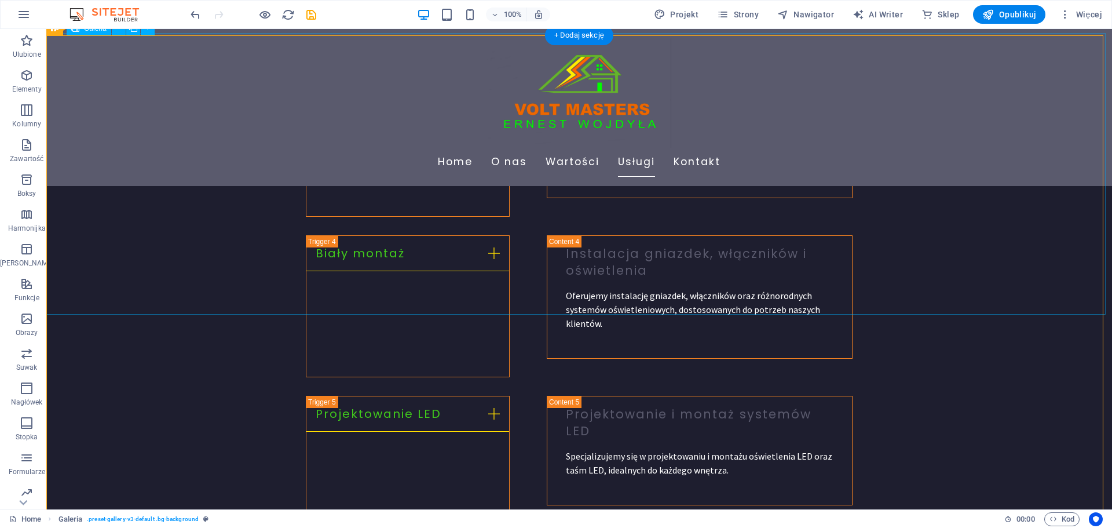
scroll to position [1605, 0]
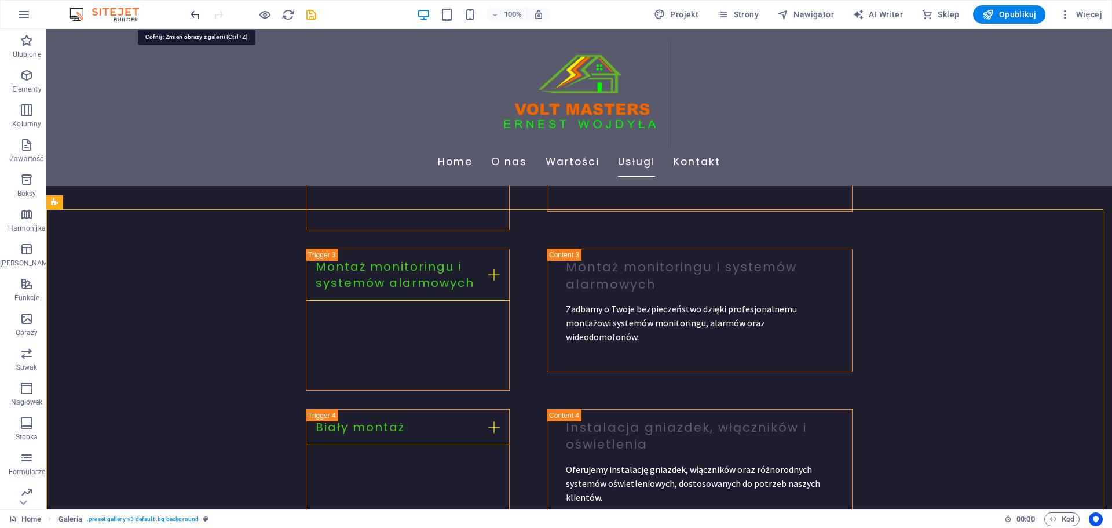
click at [192, 17] on icon "undo" at bounding box center [195, 14] width 13 height 13
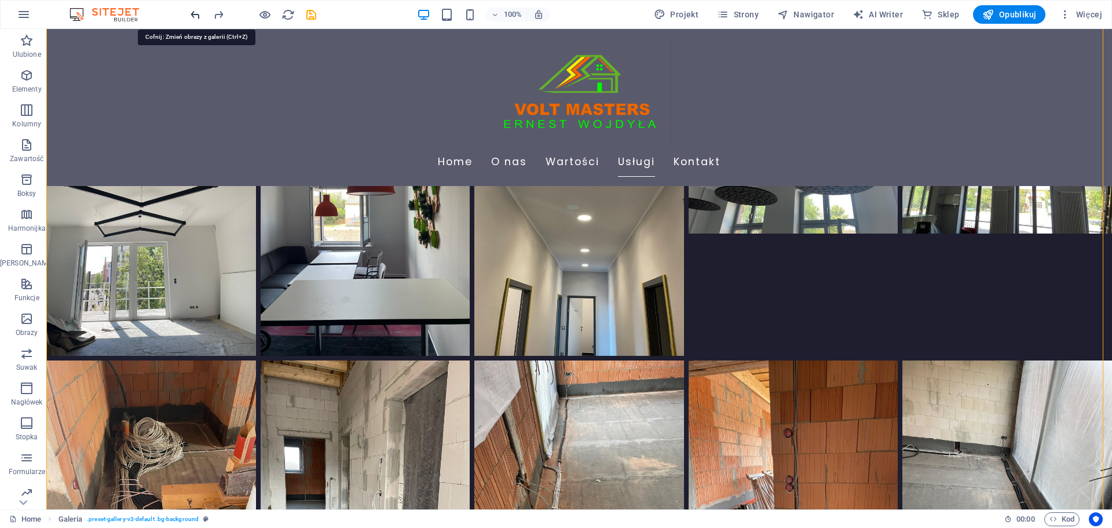
scroll to position [2528, 0]
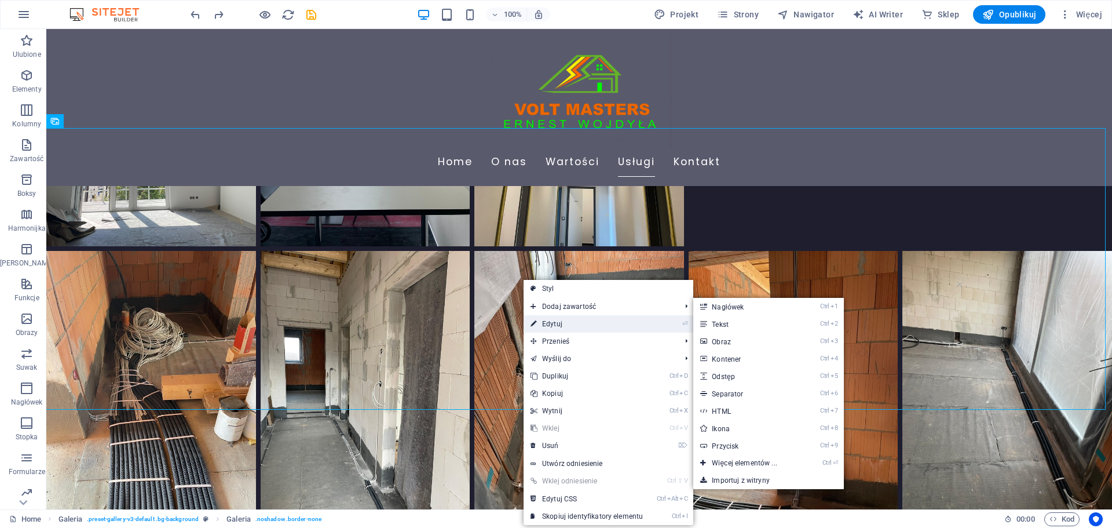
click at [562, 320] on link "⏎ Edytuj" at bounding box center [587, 323] width 126 height 17
select select "px"
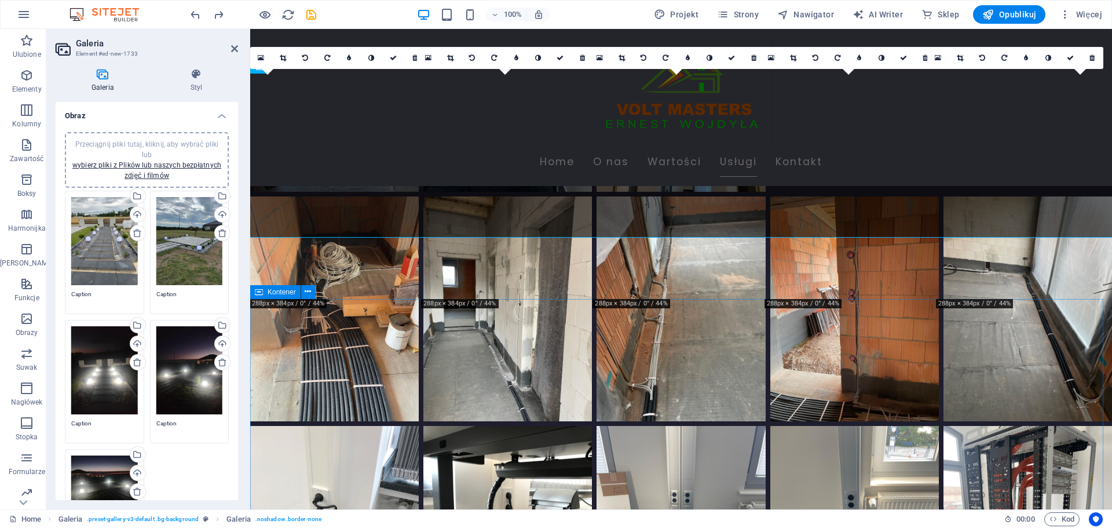
scroll to position [2420, 0]
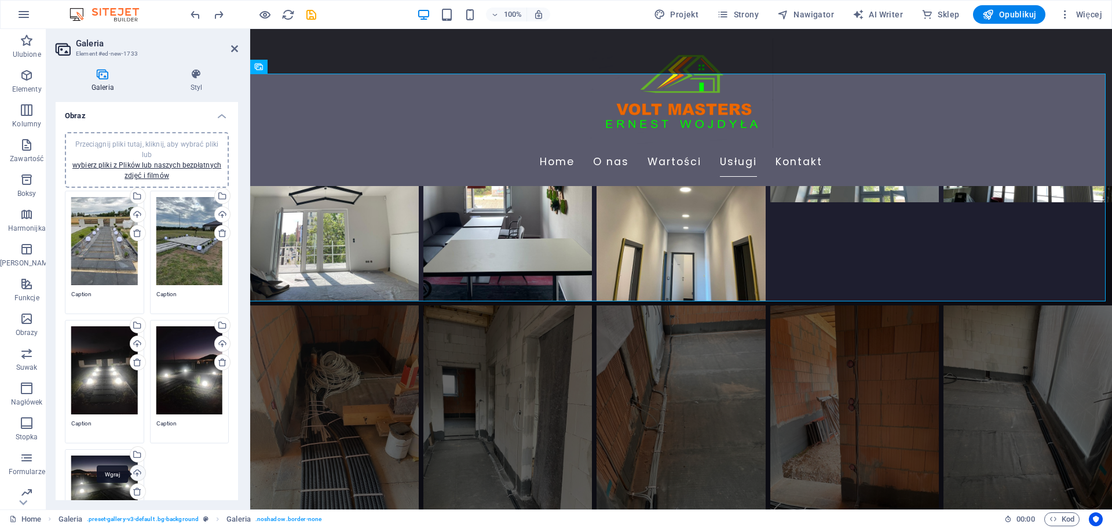
click at [140, 470] on div "Wgraj" at bounding box center [136, 473] width 17 height 17
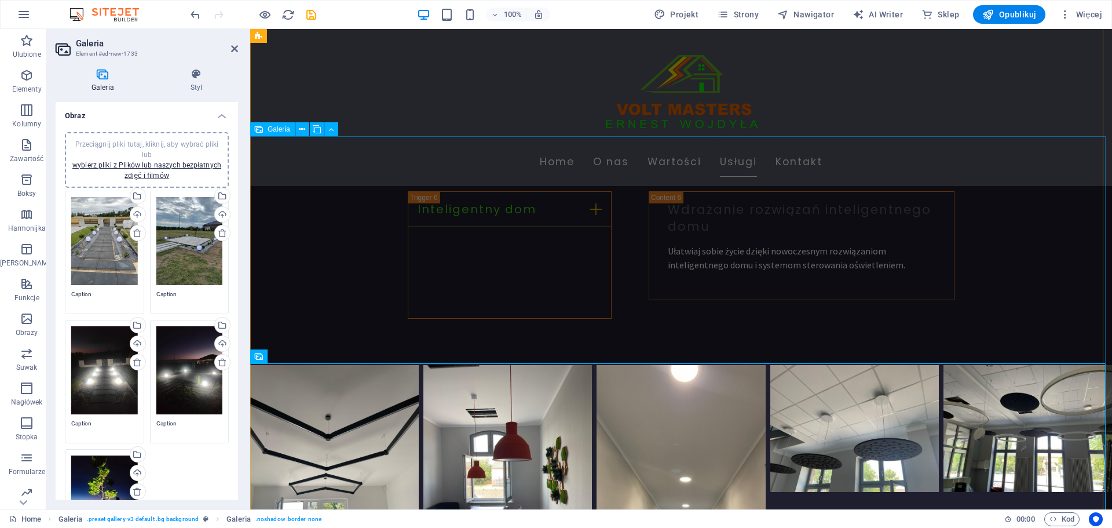
scroll to position [2362, 0]
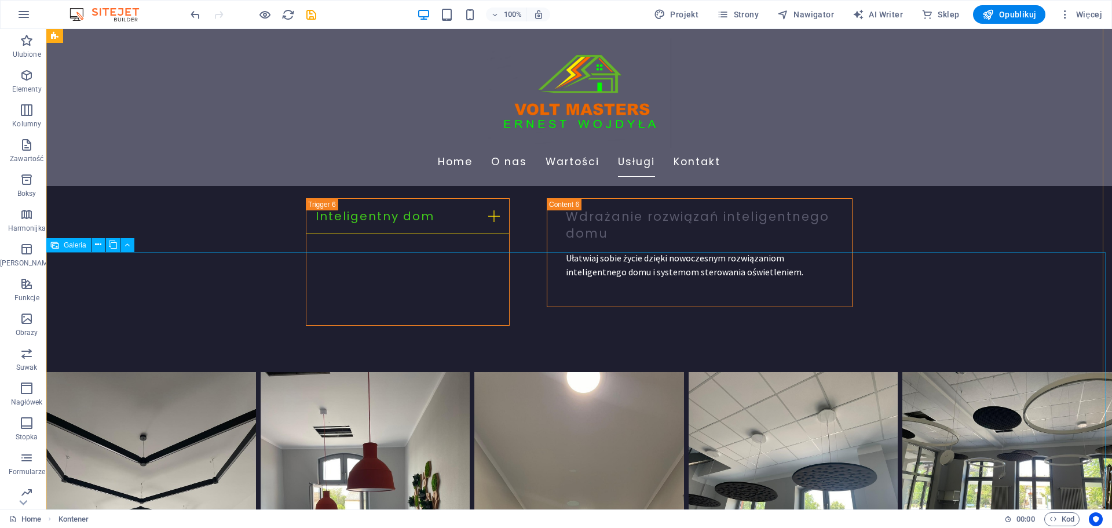
scroll to position [2181, 0]
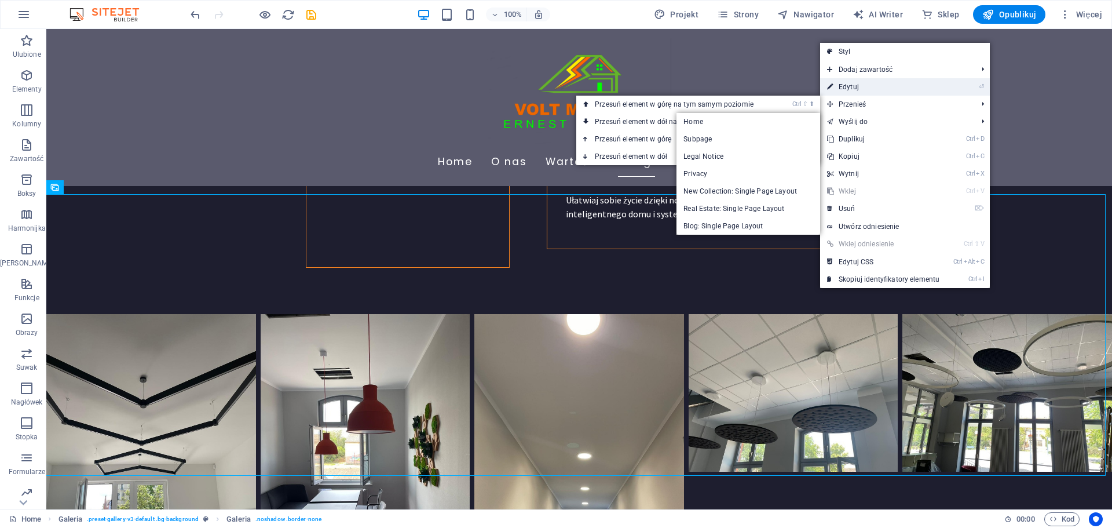
click at [855, 90] on link "⏎ Edytuj" at bounding box center [883, 86] width 126 height 17
select select "px"
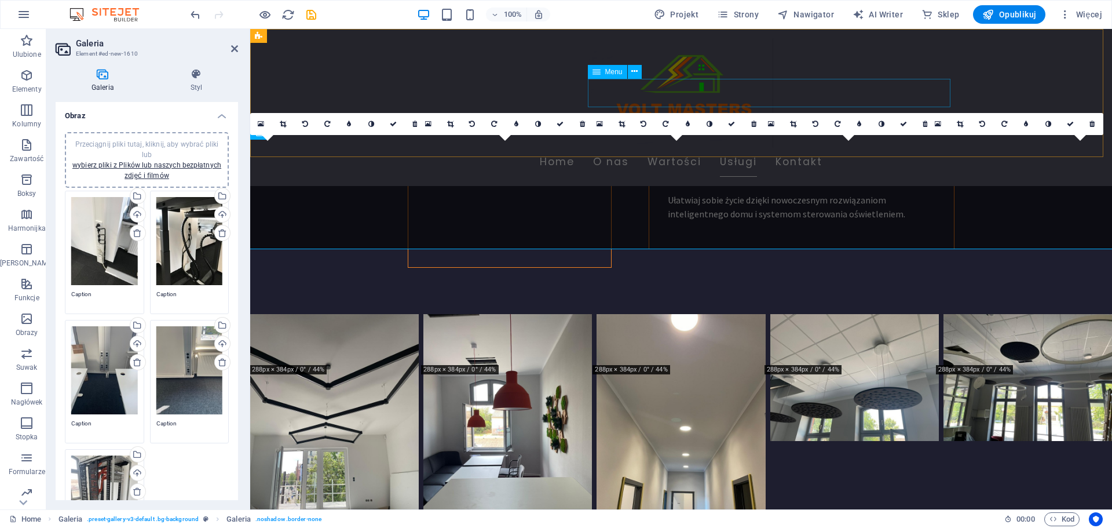
scroll to position [2126, 0]
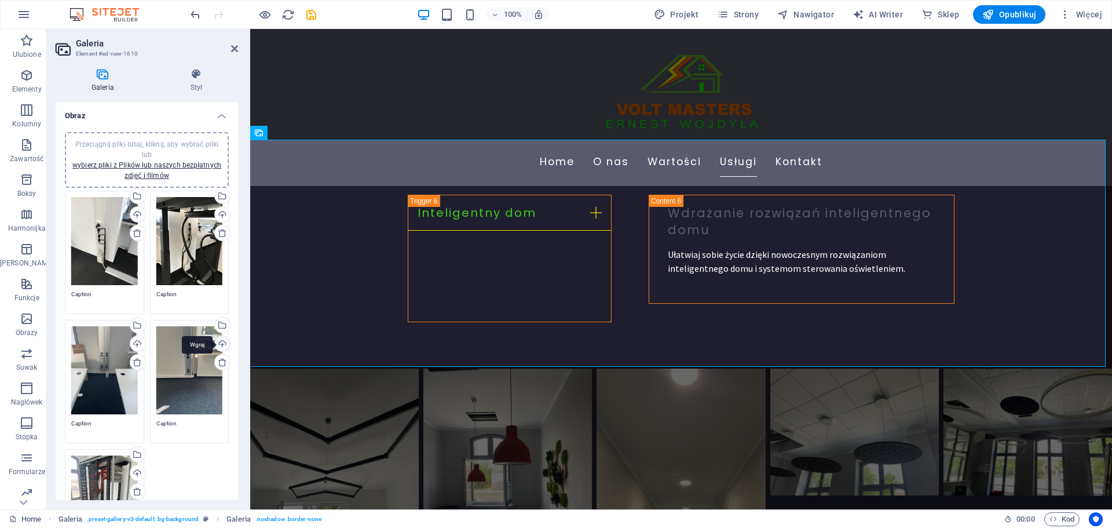
click at [218, 344] on div "Wgraj" at bounding box center [221, 344] width 17 height 17
click at [218, 341] on div "Wgraj" at bounding box center [221, 344] width 17 height 17
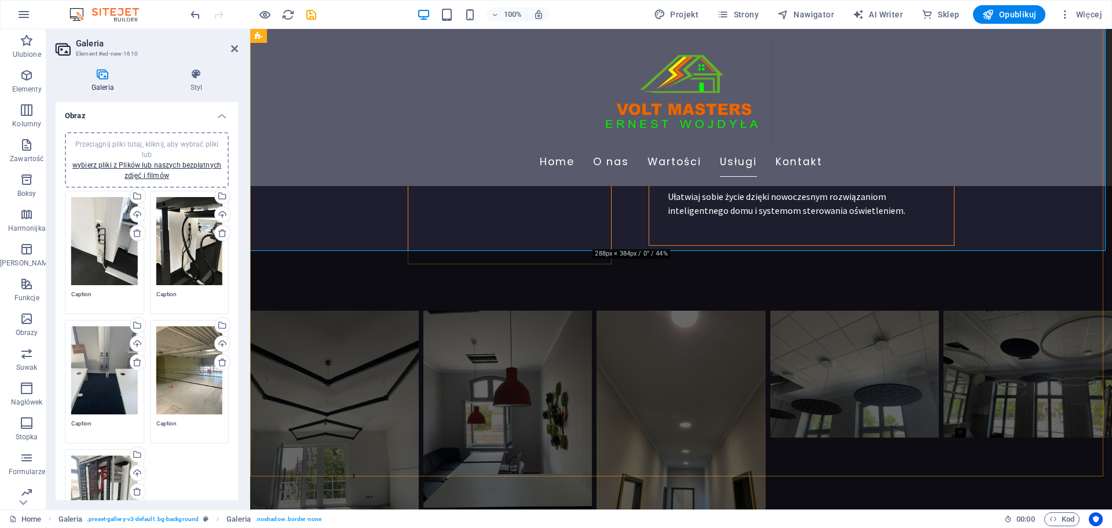
scroll to position [2300, 0]
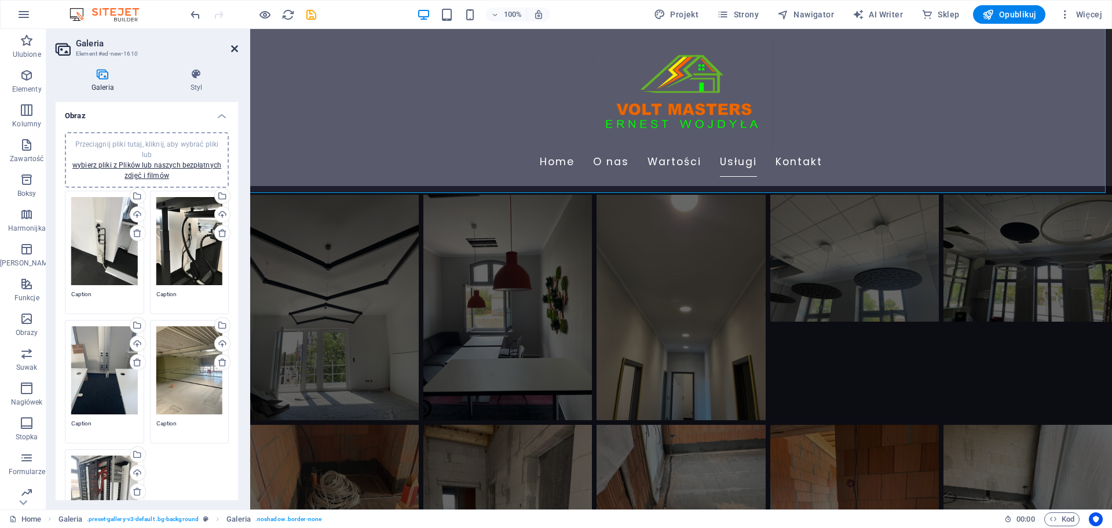
drag, startPoint x: 233, startPoint y: 52, endPoint x: 187, endPoint y: 23, distance: 54.2
click at [233, 52] on icon at bounding box center [234, 48] width 7 height 9
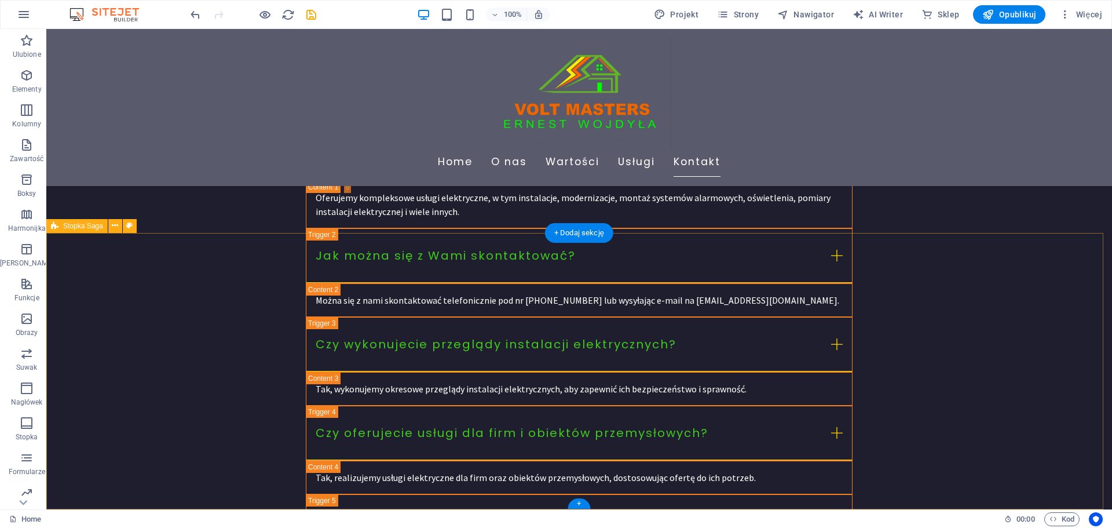
scroll to position [3864, 0]
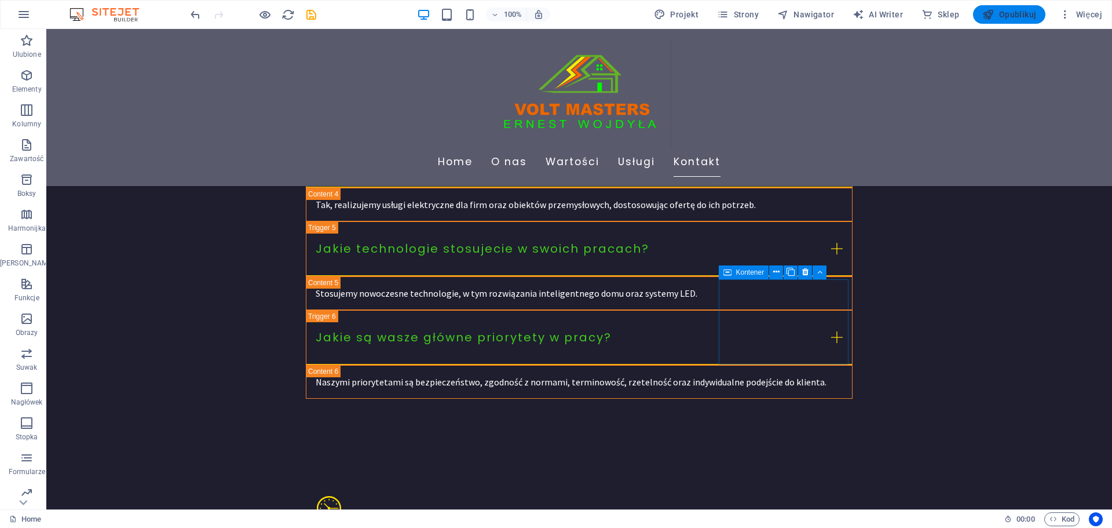
click at [1006, 17] on span "Opublikuj" at bounding box center [1009, 15] width 54 height 12
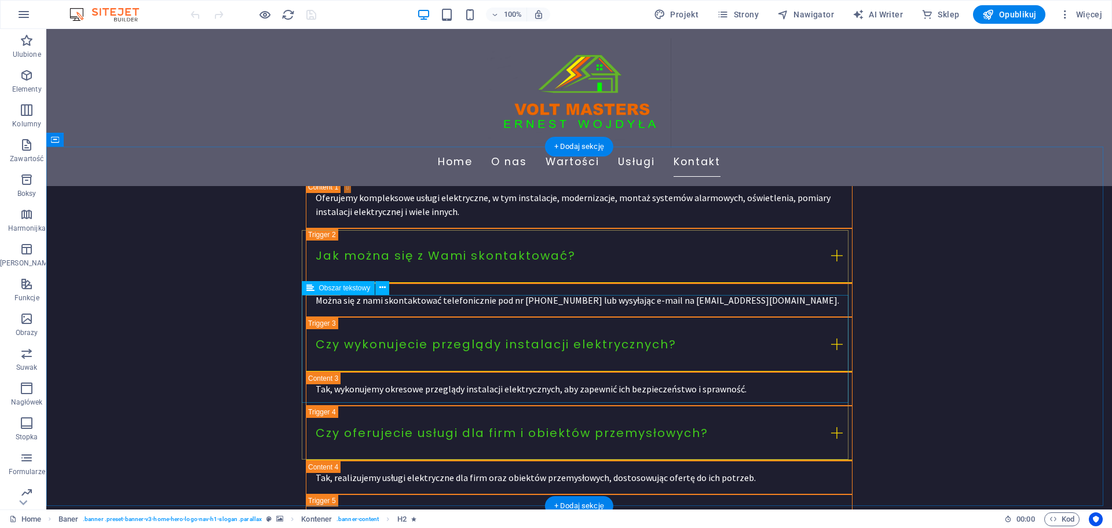
scroll to position [3864, 0]
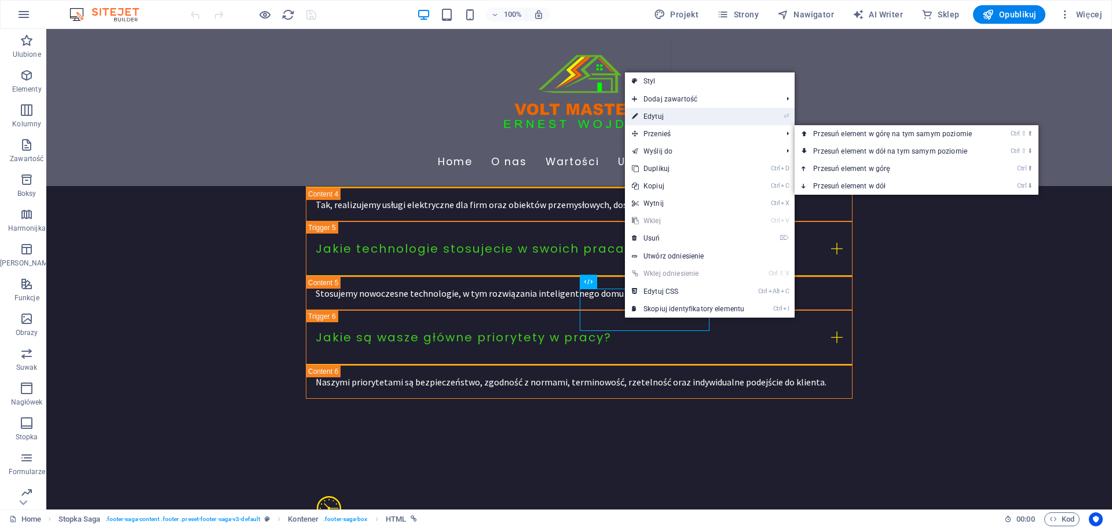
click at [644, 120] on link "⏎ Edytuj" at bounding box center [688, 116] width 126 height 17
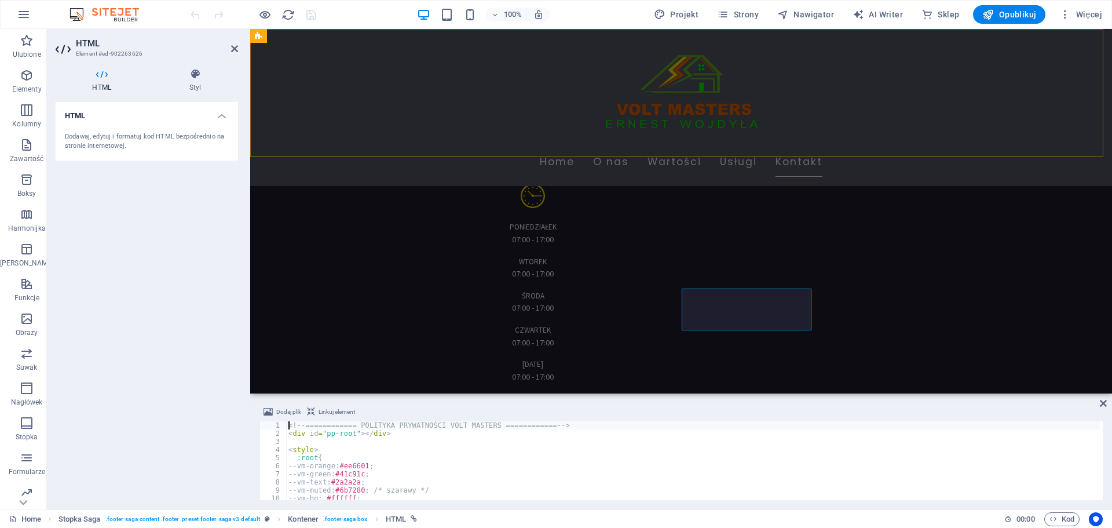
scroll to position [3647, 0]
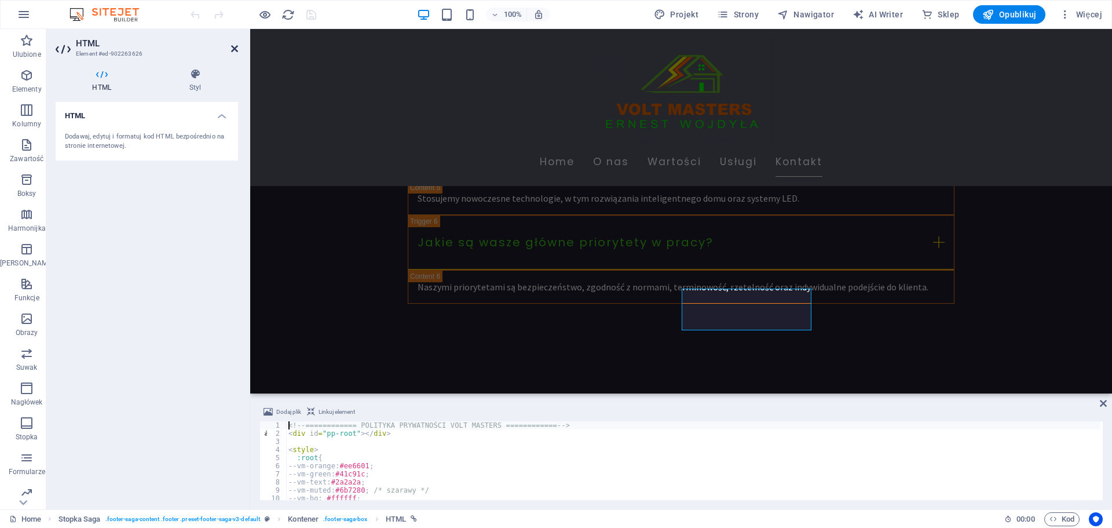
click at [234, 48] on icon at bounding box center [234, 48] width 7 height 9
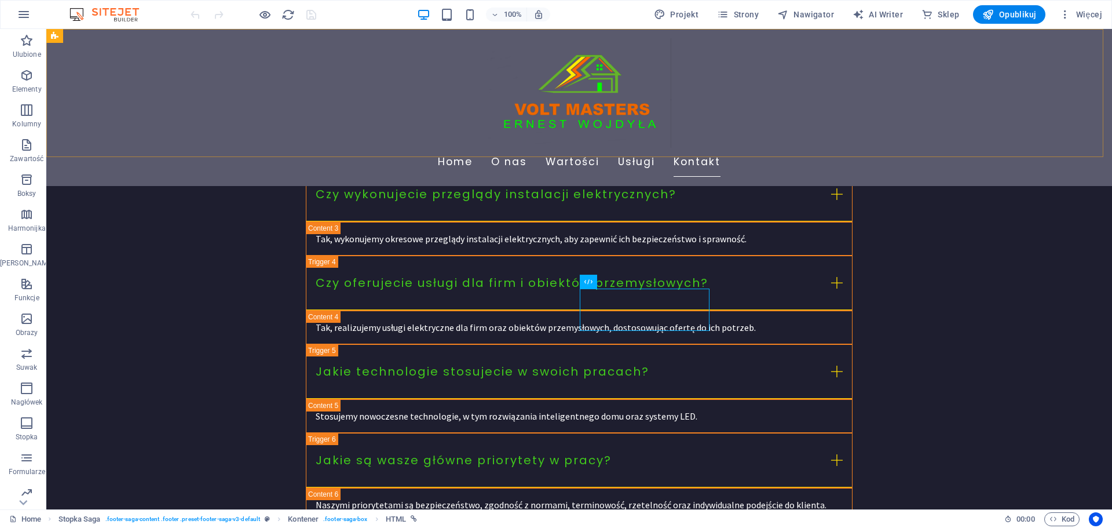
scroll to position [3864, 0]
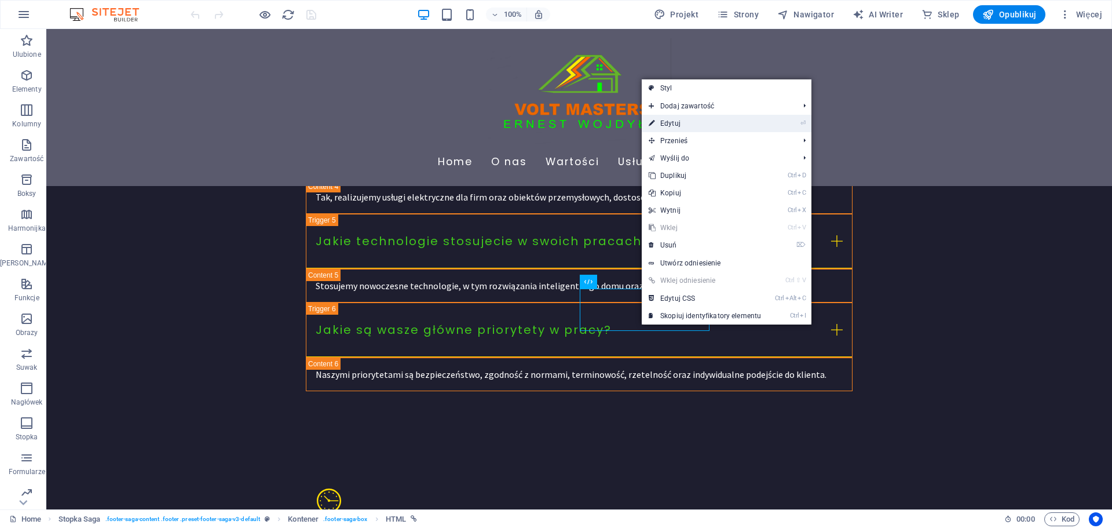
click at [666, 129] on link "⏎ Edytuj" at bounding box center [705, 123] width 126 height 17
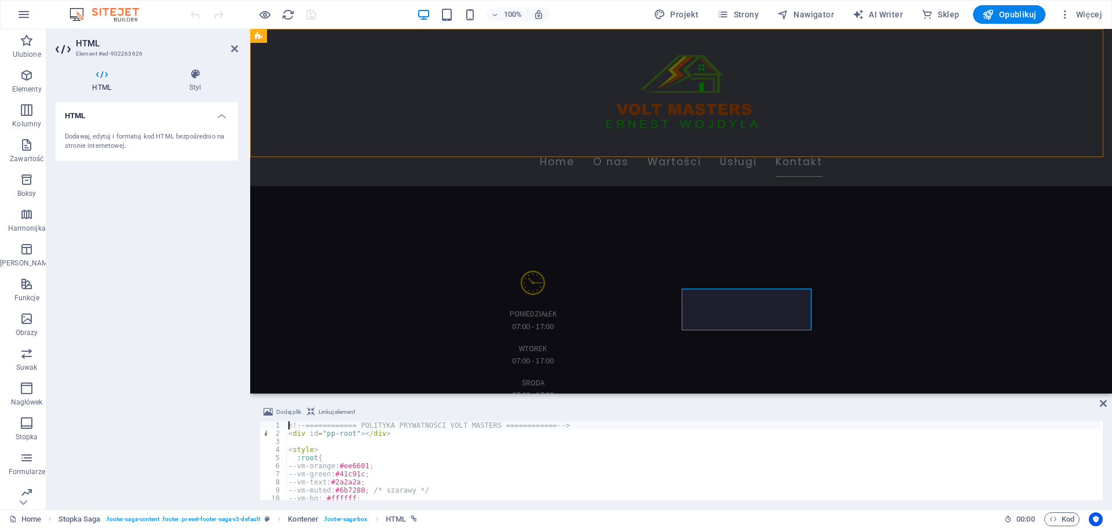
scroll to position [3647, 0]
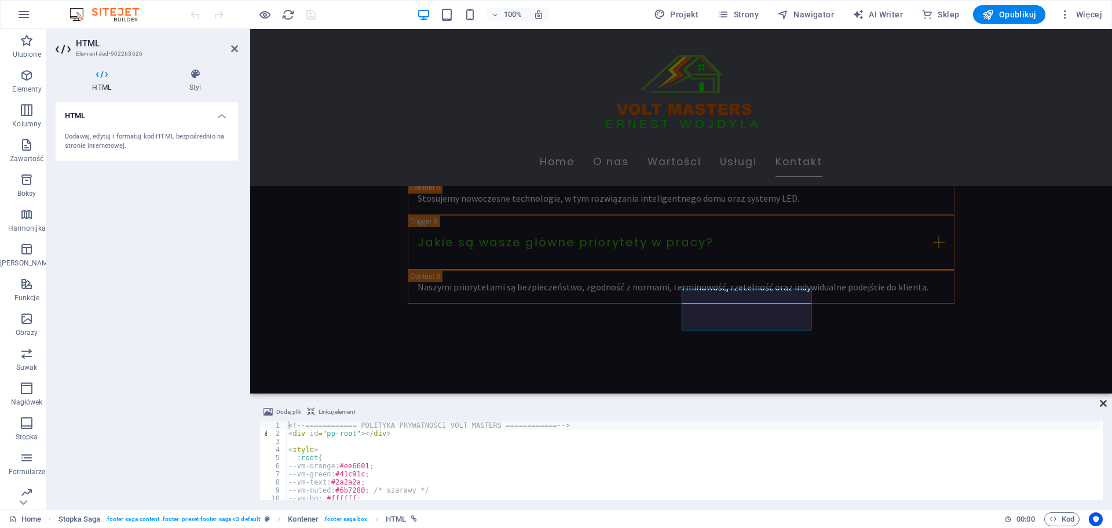
click at [1101, 399] on icon at bounding box center [1103, 403] width 7 height 9
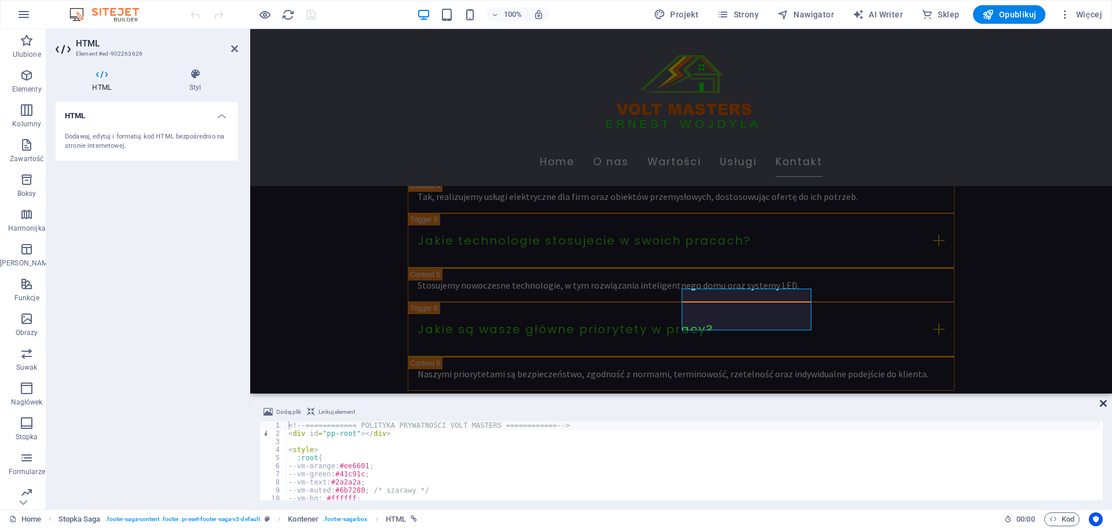
scroll to position [3864, 0]
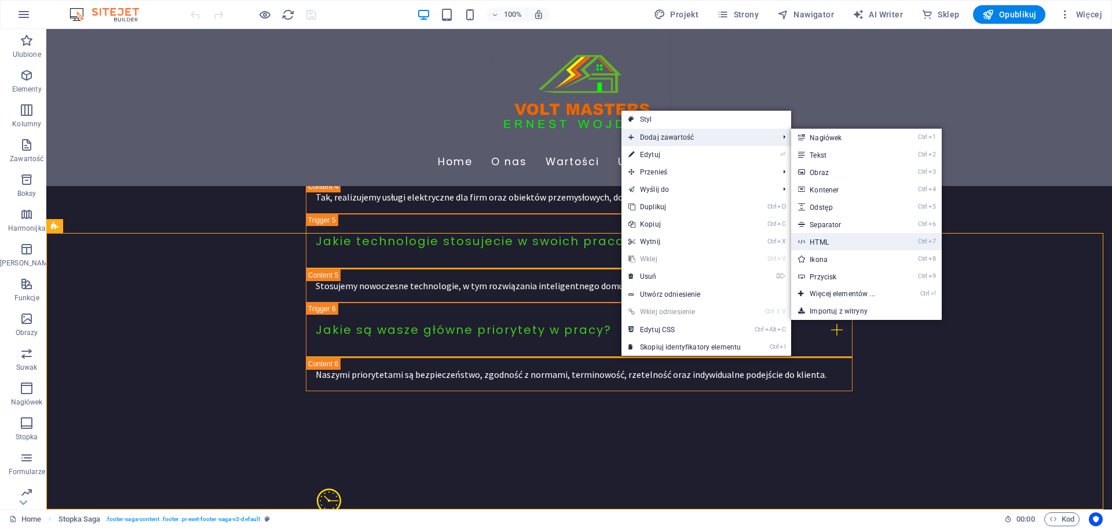
click at [828, 243] on link "Ctrl 7 HTML" at bounding box center [844, 241] width 107 height 17
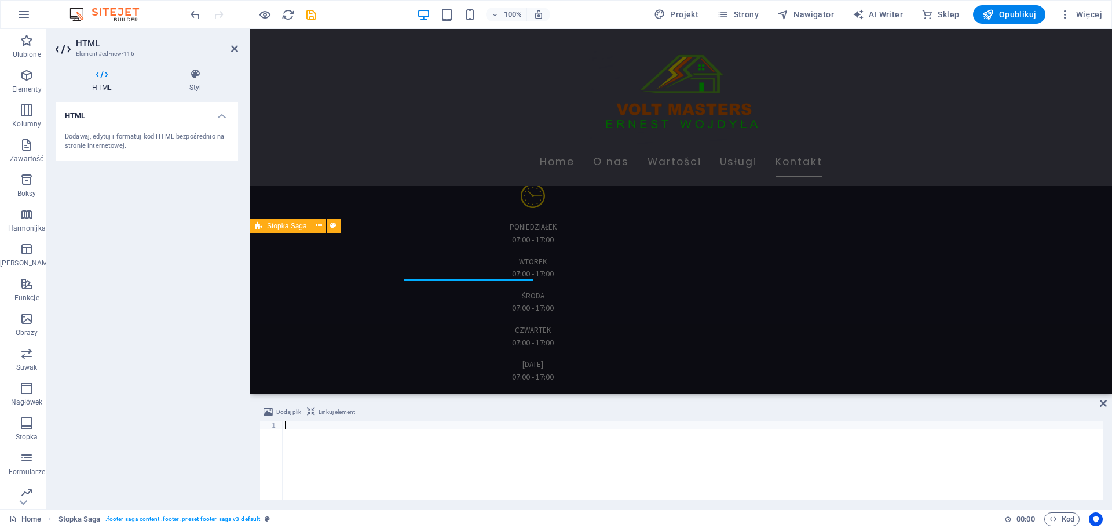
scroll to position [3647, 0]
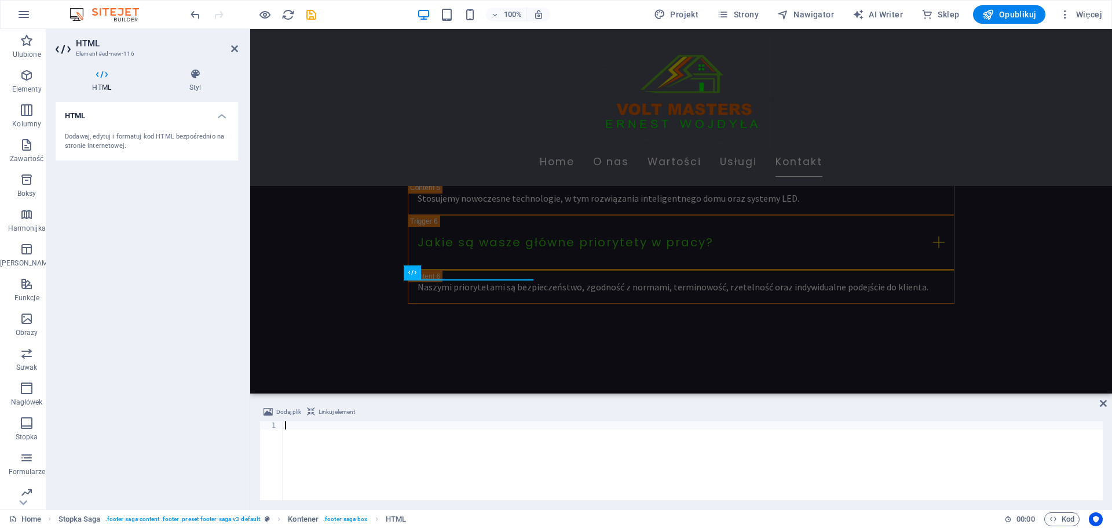
click at [369, 425] on div at bounding box center [693, 468] width 820 height 95
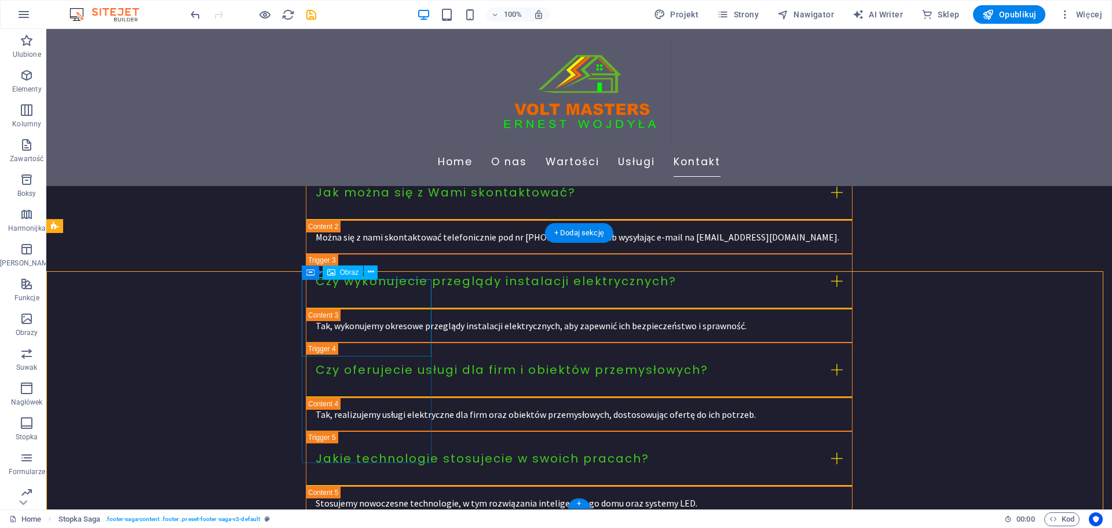
scroll to position [3864, 0]
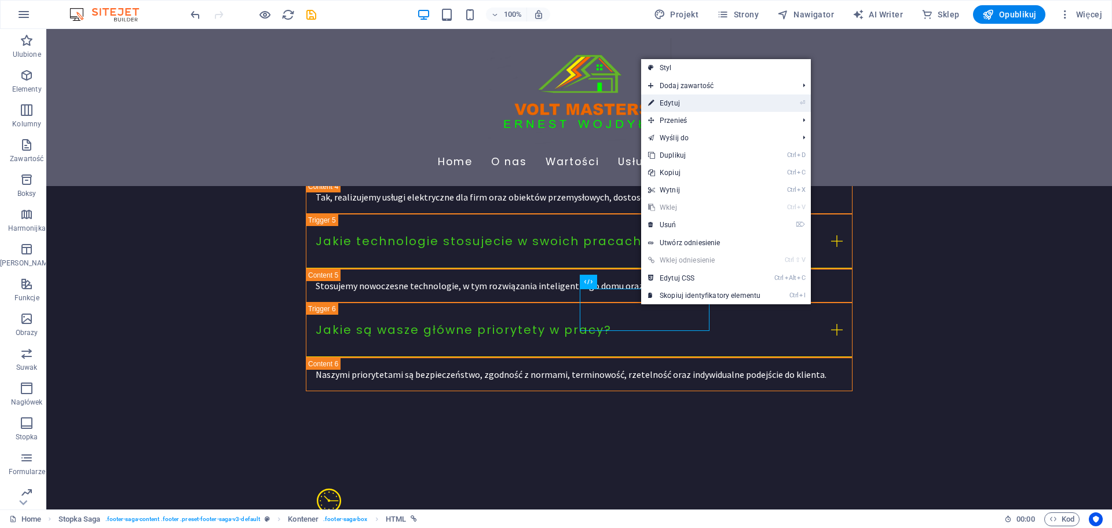
click at [676, 105] on link "⏎ Edytuj" at bounding box center [704, 102] width 126 height 17
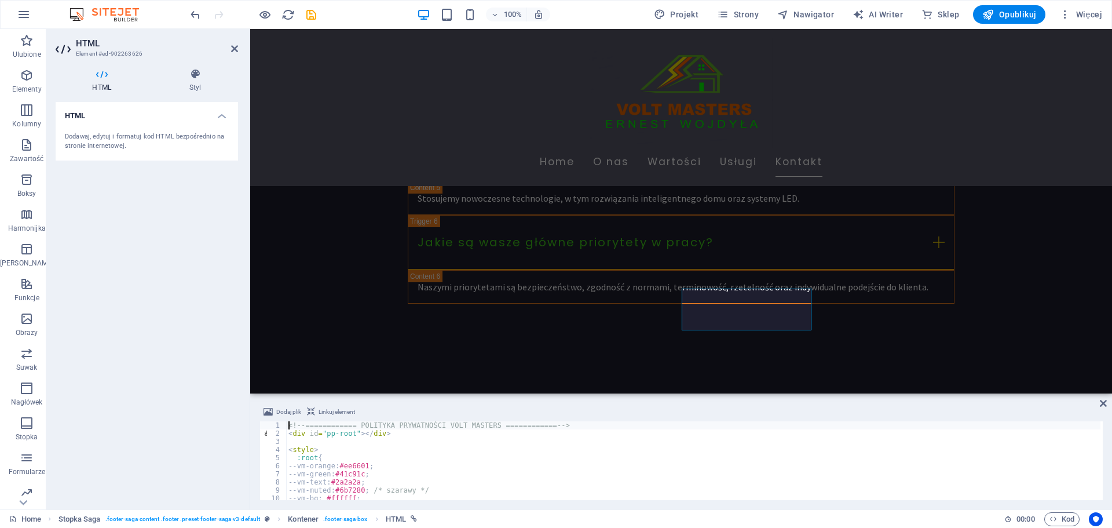
click at [305, 435] on div "<!-- ============ POLITYKA PRYWATNOŚCI VOLT MASTERS ============ --> < div id =…" at bounding box center [693, 468] width 814 height 95
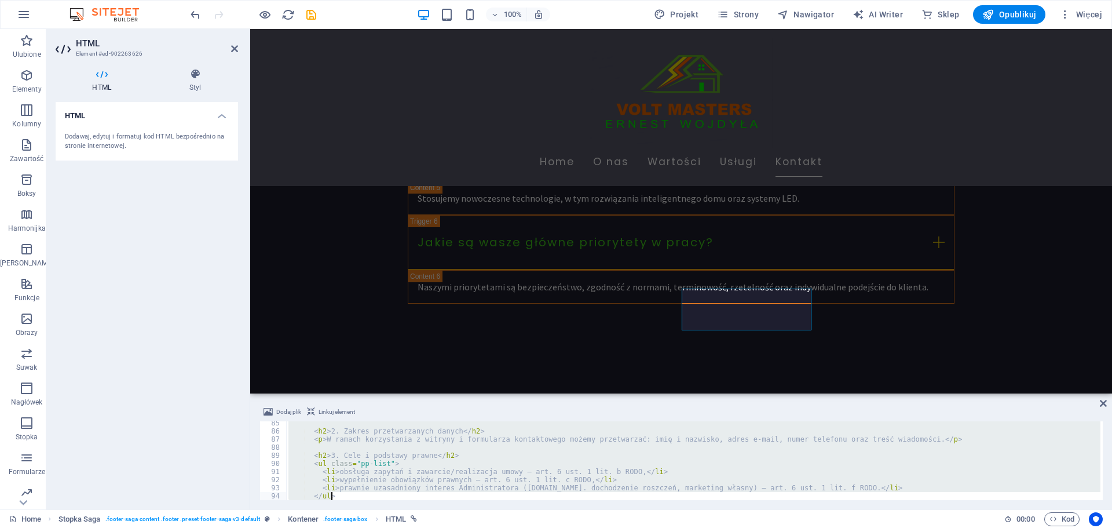
scroll to position [1194, 0]
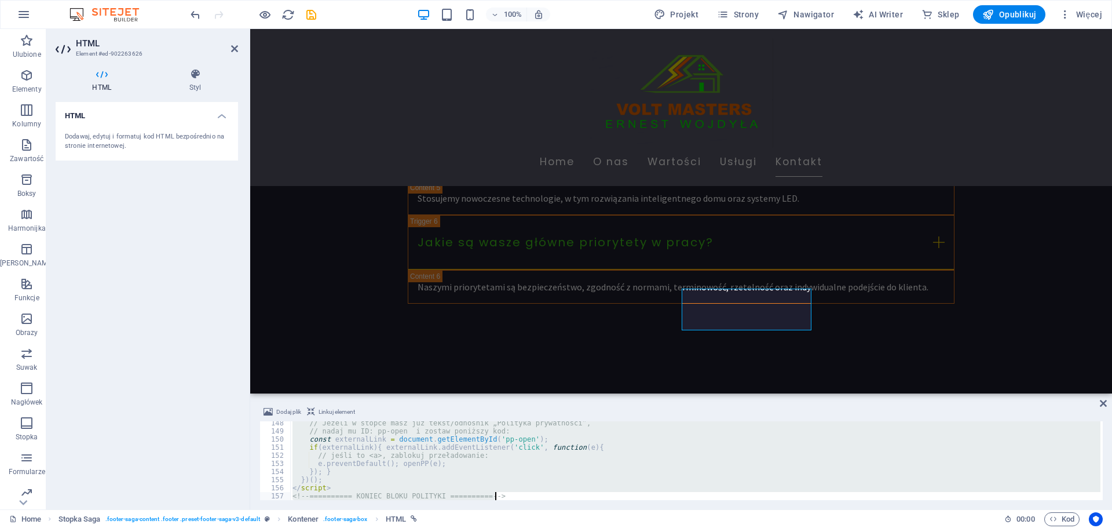
drag, startPoint x: 288, startPoint y: 426, endPoint x: 561, endPoint y: 555, distance: 301.1
click at [561, 527] on html "VOLT MASTERS Home Ulubione Elementy Kolumny Zawartość Boksy Harmonijka Tabele F…" at bounding box center [556, 264] width 1112 height 528
type textarea "</script> <!-- ========== KONIEC BLOKU POLITYKI ========== -->"
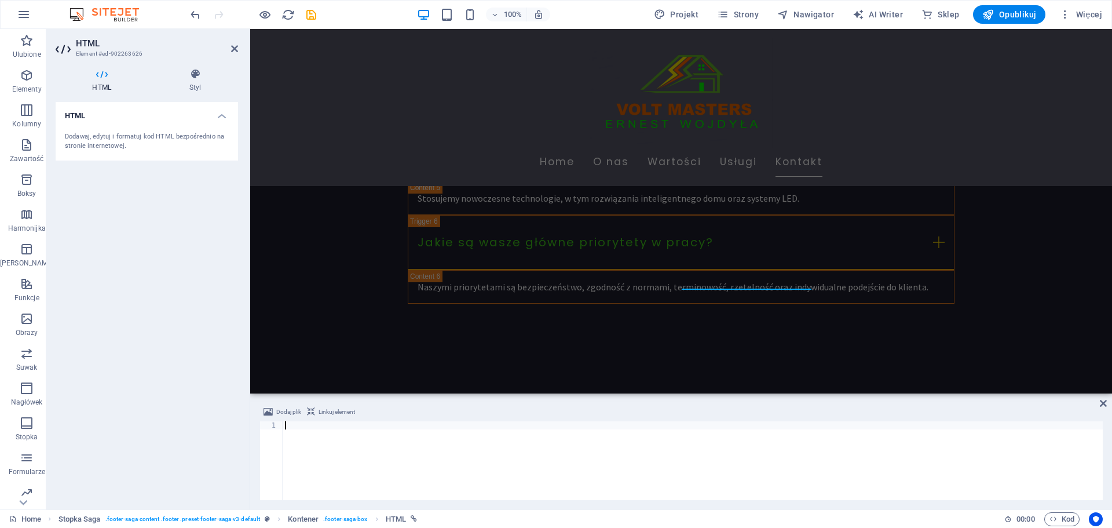
click at [358, 425] on div at bounding box center [693, 468] width 820 height 95
paste textarea "</html>"
type textarea "</html>"
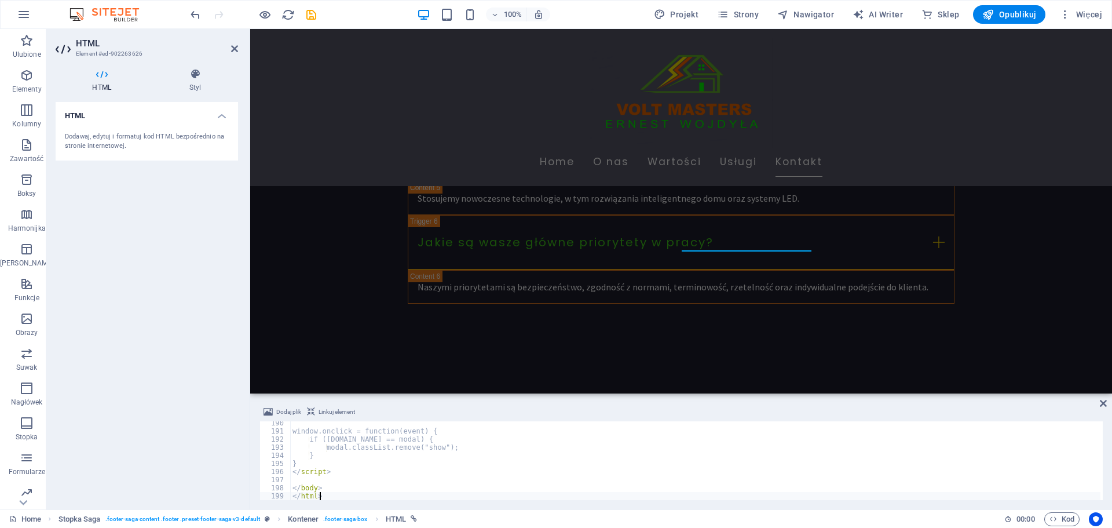
scroll to position [3685, 0]
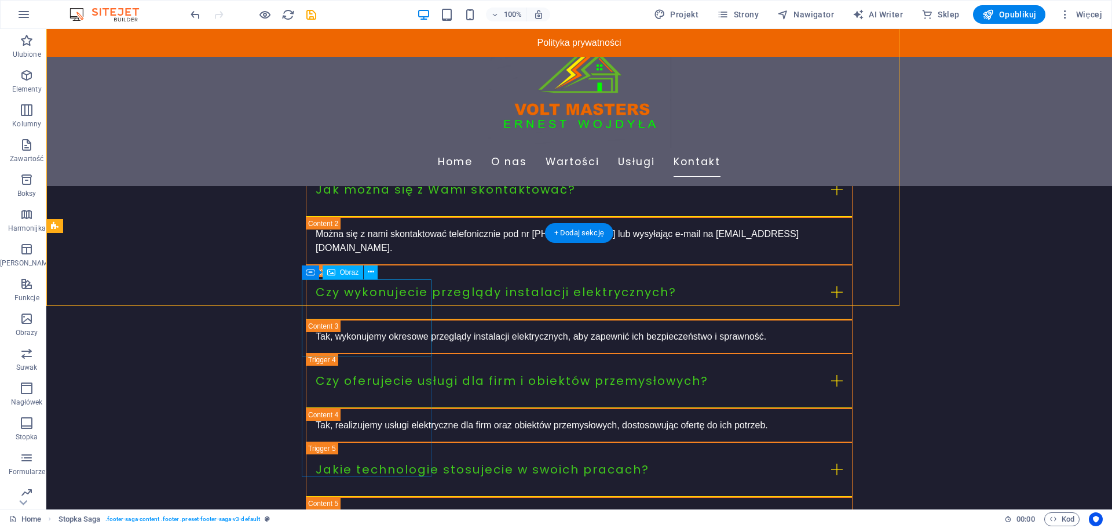
scroll to position [3903, 0]
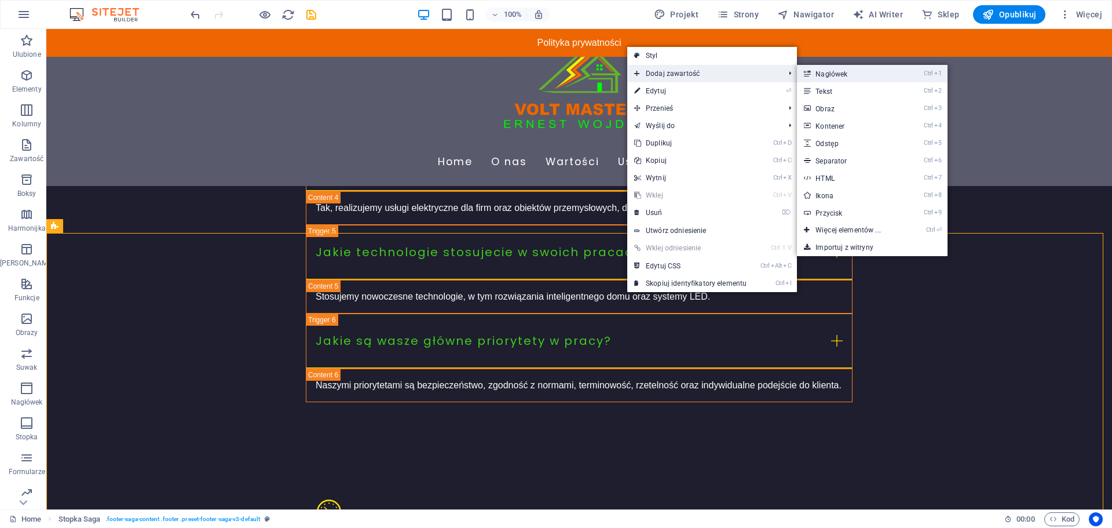
click at [825, 71] on link "Ctrl 1 Nagłówek" at bounding box center [850, 73] width 107 height 17
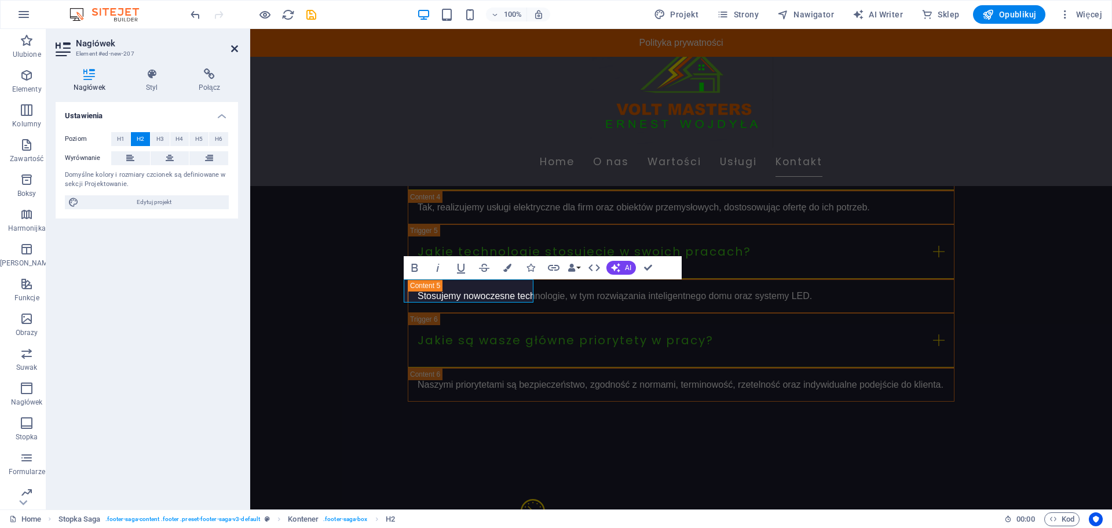
click at [233, 51] on icon at bounding box center [234, 48] width 7 height 9
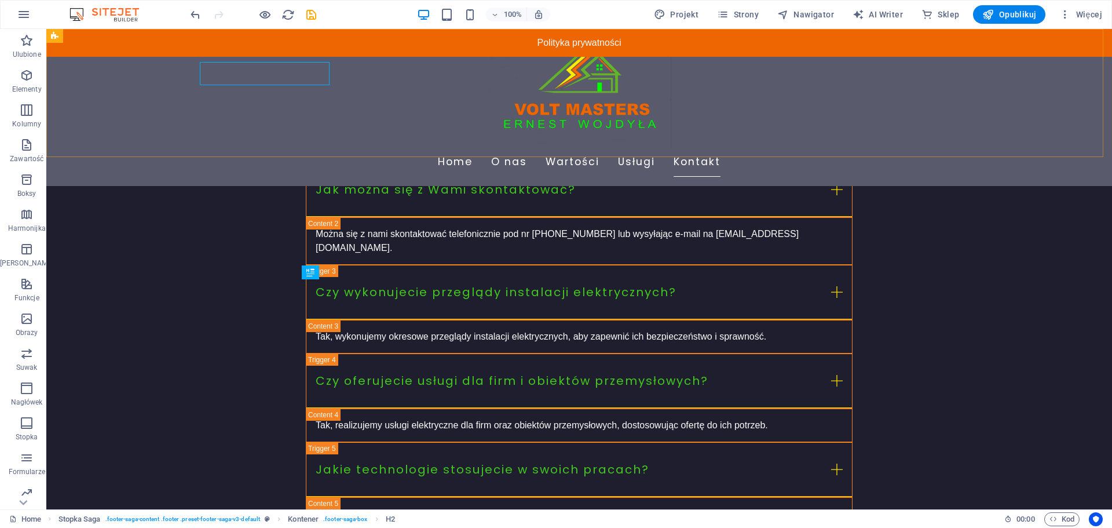
scroll to position [3903, 0]
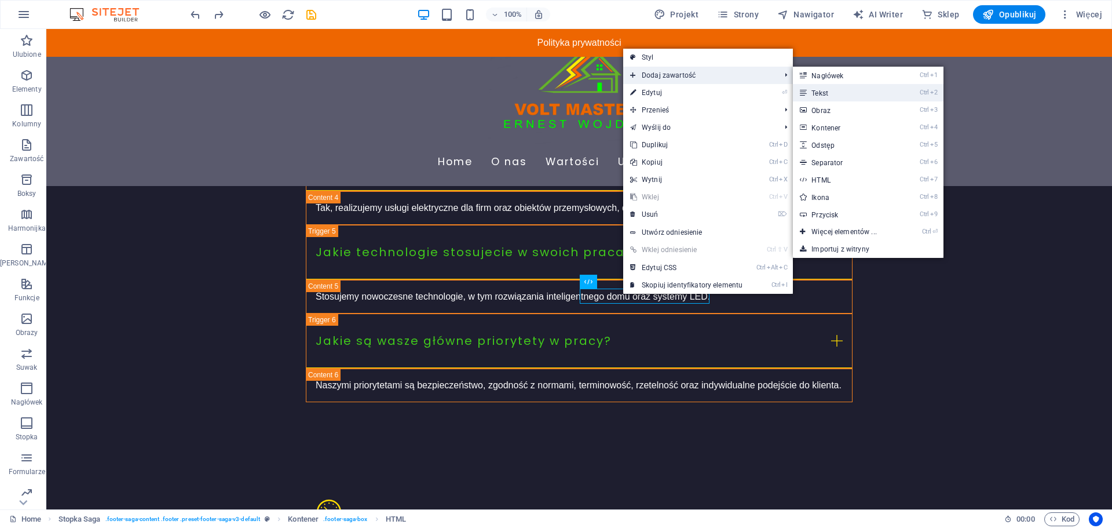
click at [828, 88] on link "Ctrl 2 Tekst" at bounding box center [846, 92] width 107 height 17
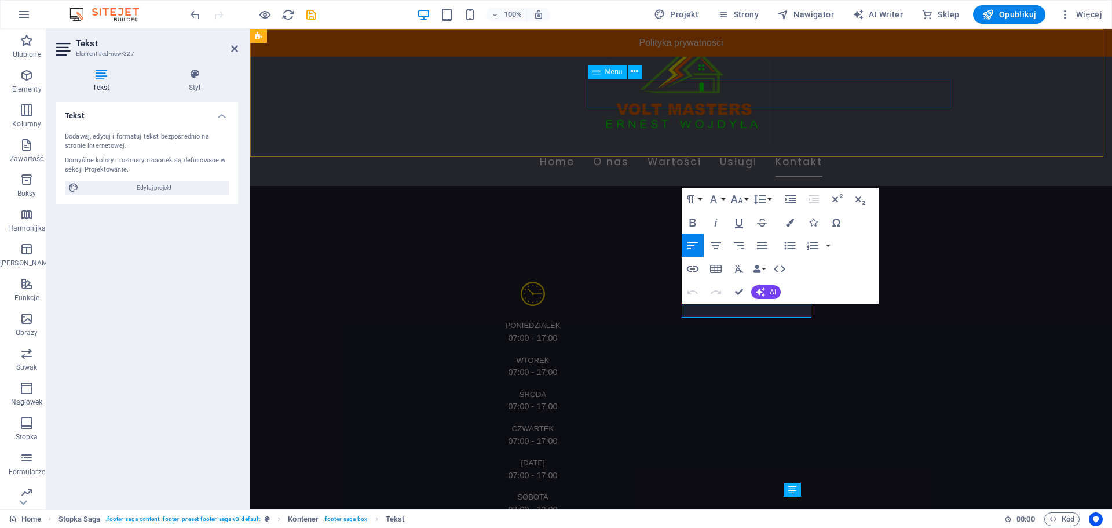
scroll to position [3685, 0]
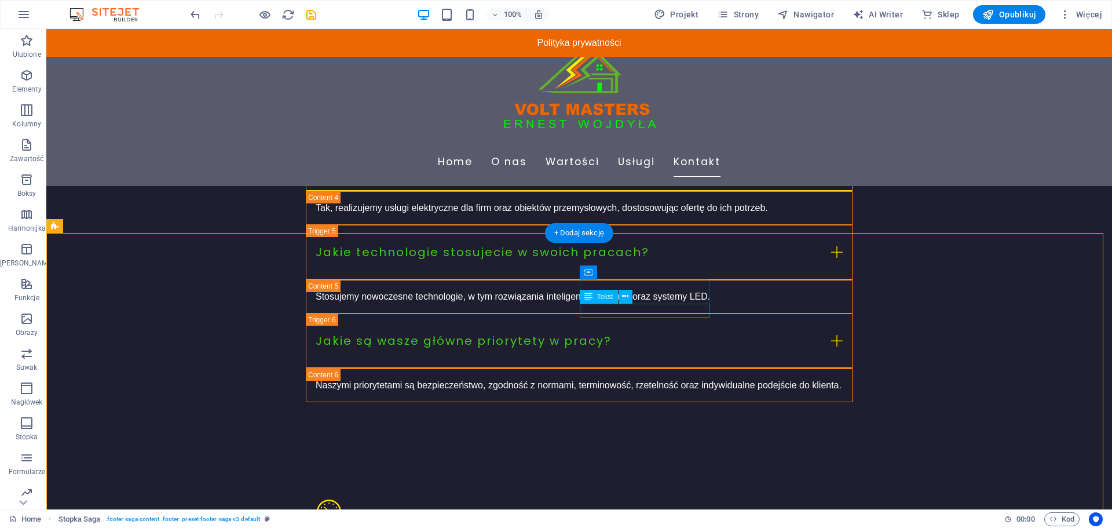
drag, startPoint x: 686, startPoint y: 323, endPoint x: 641, endPoint y: 311, distance: 46.1
click at [655, 272] on icon at bounding box center [652, 272] width 6 height 12
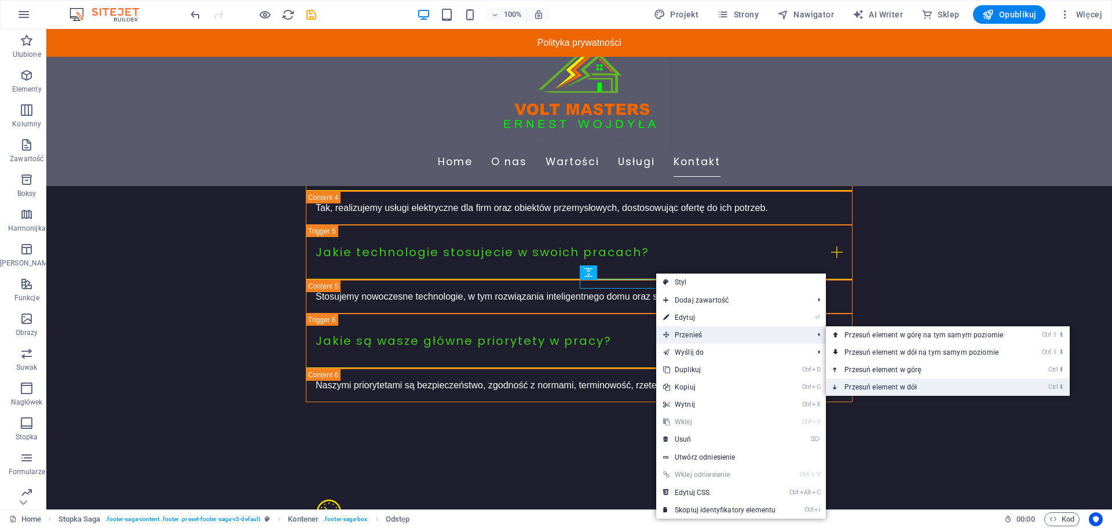
click at [916, 382] on link "Ctrl ⬇ Przesuń element w dół" at bounding box center [926, 386] width 200 height 17
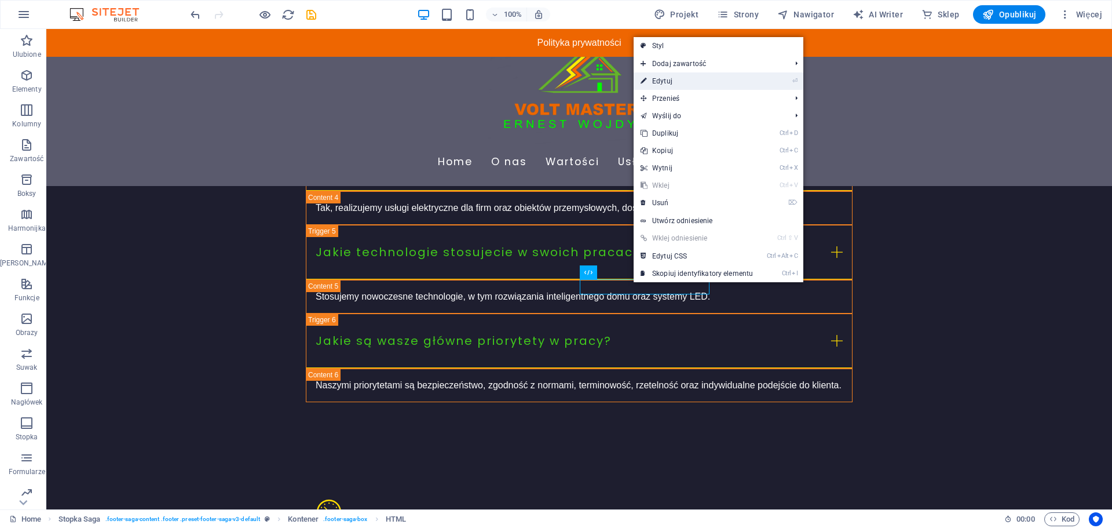
click at [677, 80] on link "⏎ Edytuj" at bounding box center [697, 80] width 126 height 17
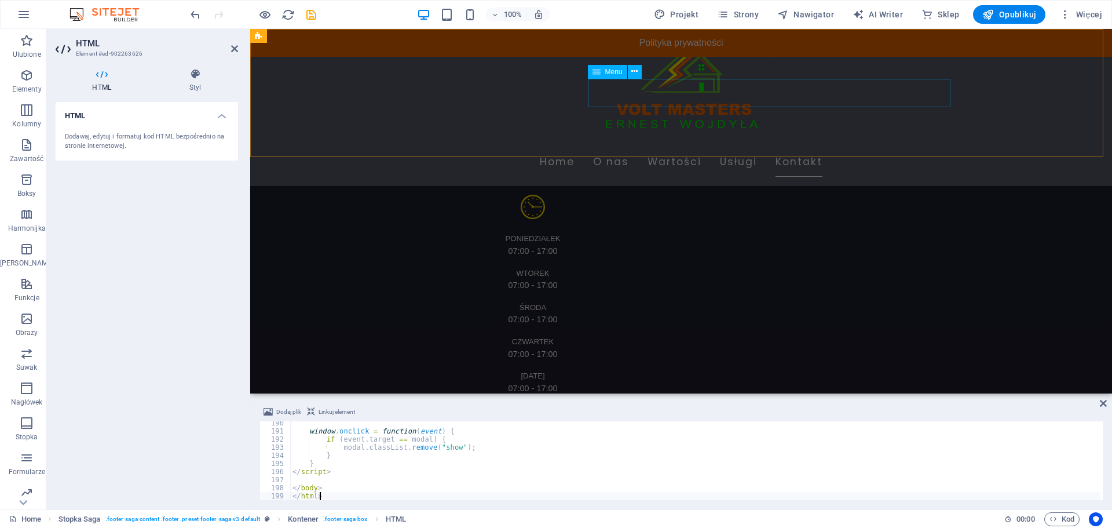
scroll to position [3685, 0]
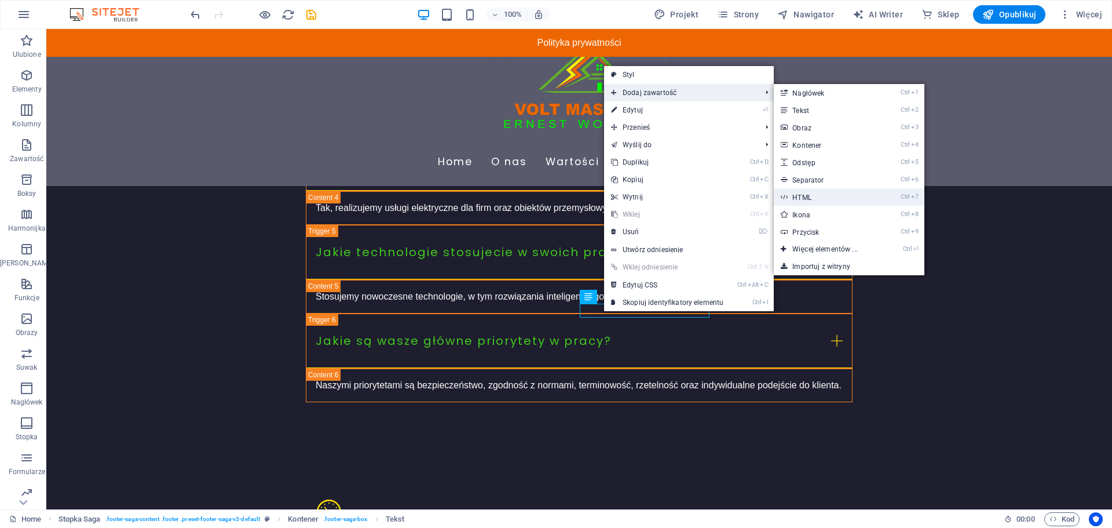
click at [819, 192] on link "Ctrl 7 HTML" at bounding box center [827, 196] width 107 height 17
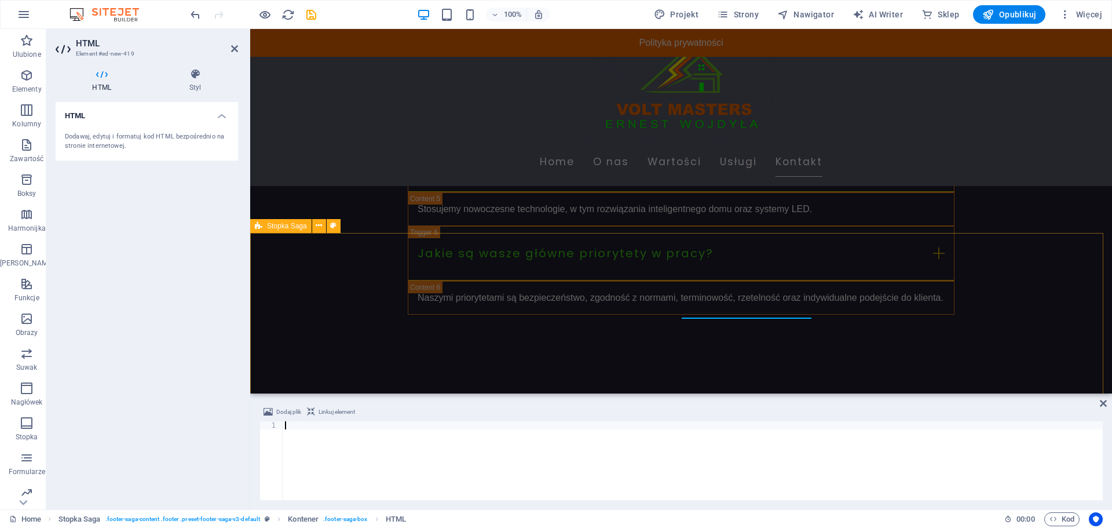
scroll to position [1057, 0]
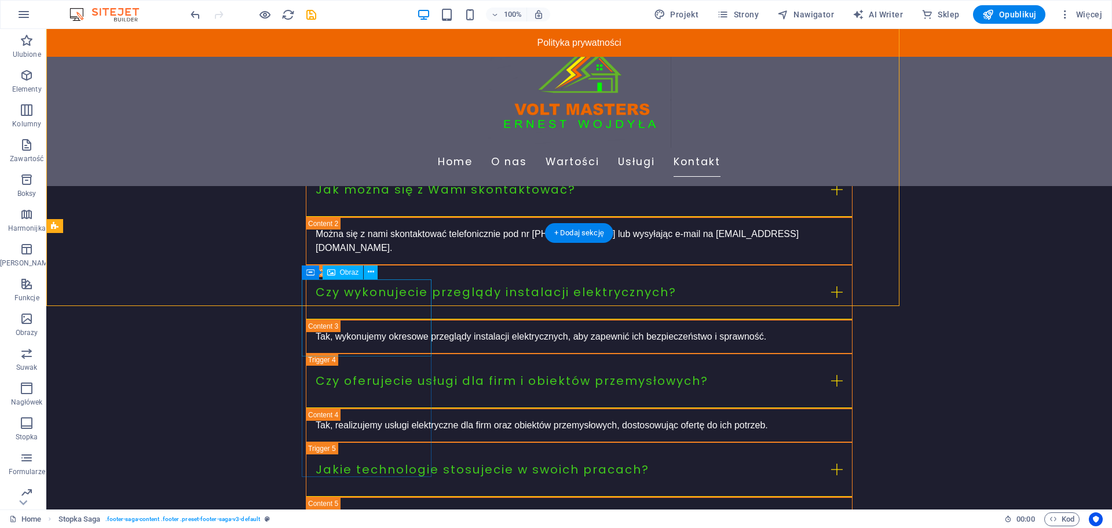
scroll to position [3903, 0]
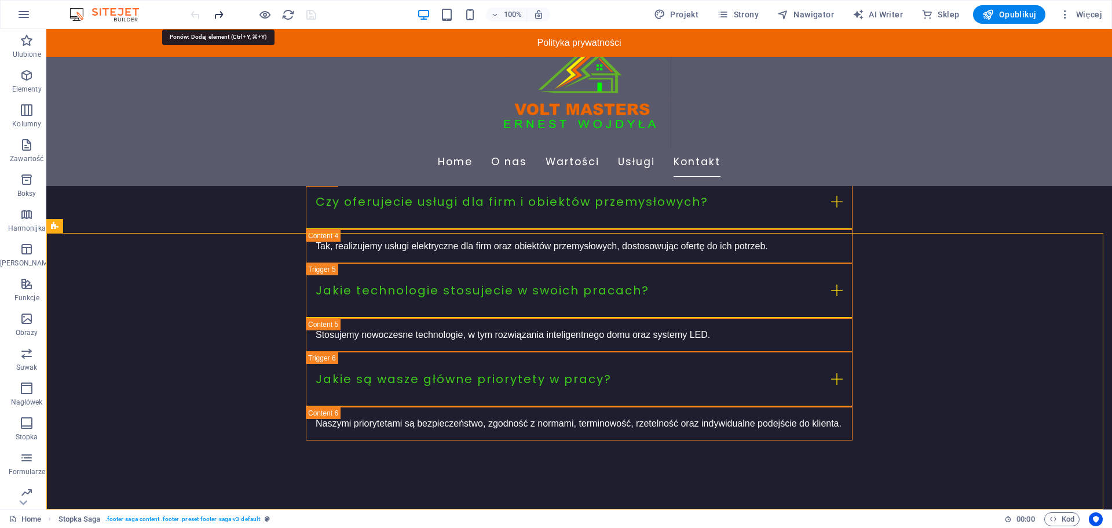
scroll to position [3903, 0]
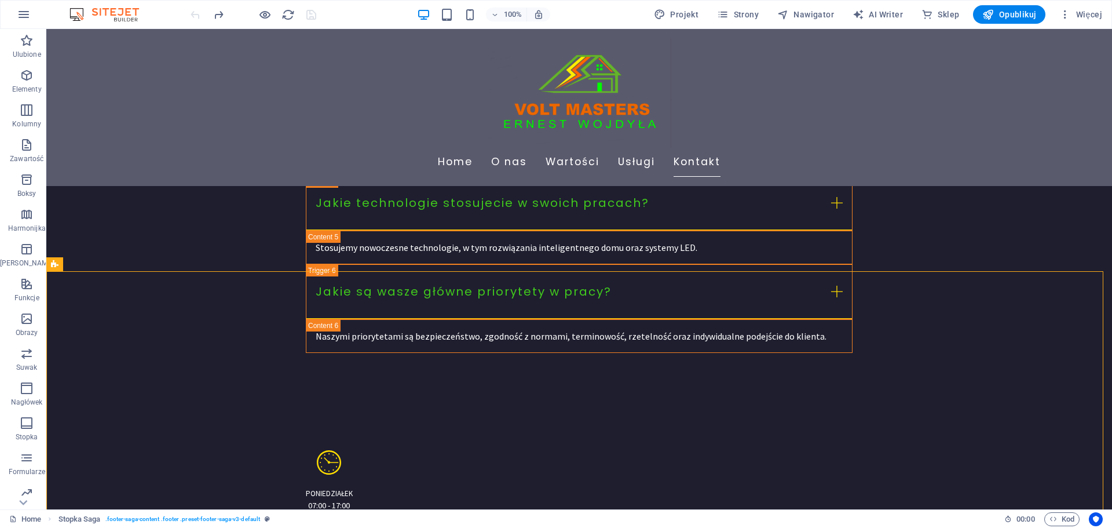
scroll to position [3864, 0]
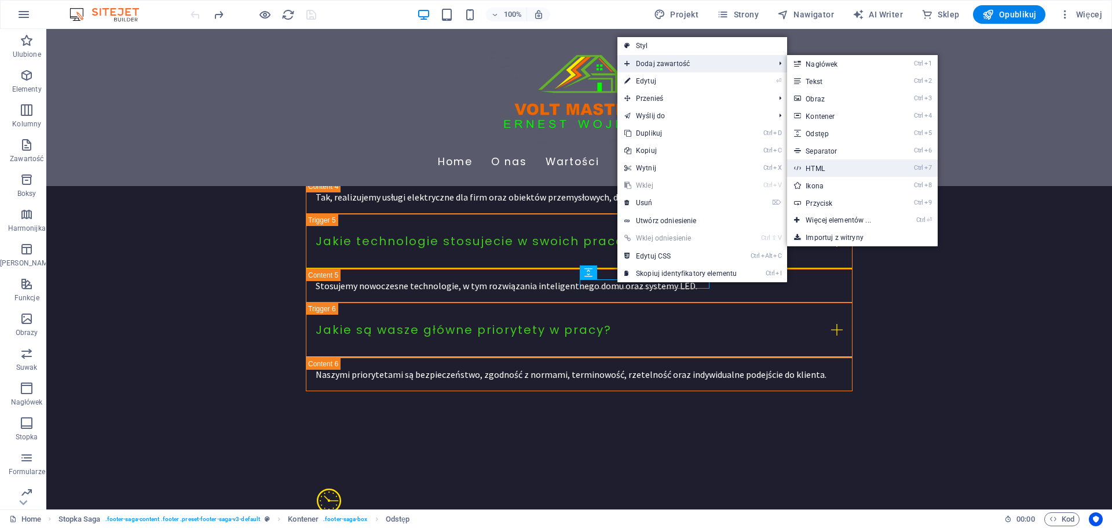
click at [827, 166] on link "Ctrl 7 HTML" at bounding box center [840, 167] width 107 height 17
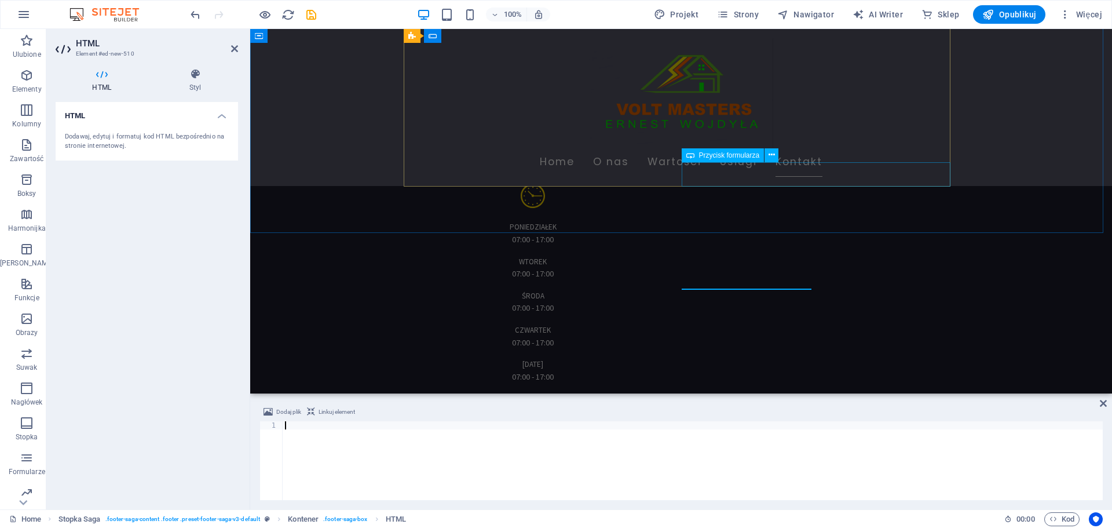
scroll to position [3647, 0]
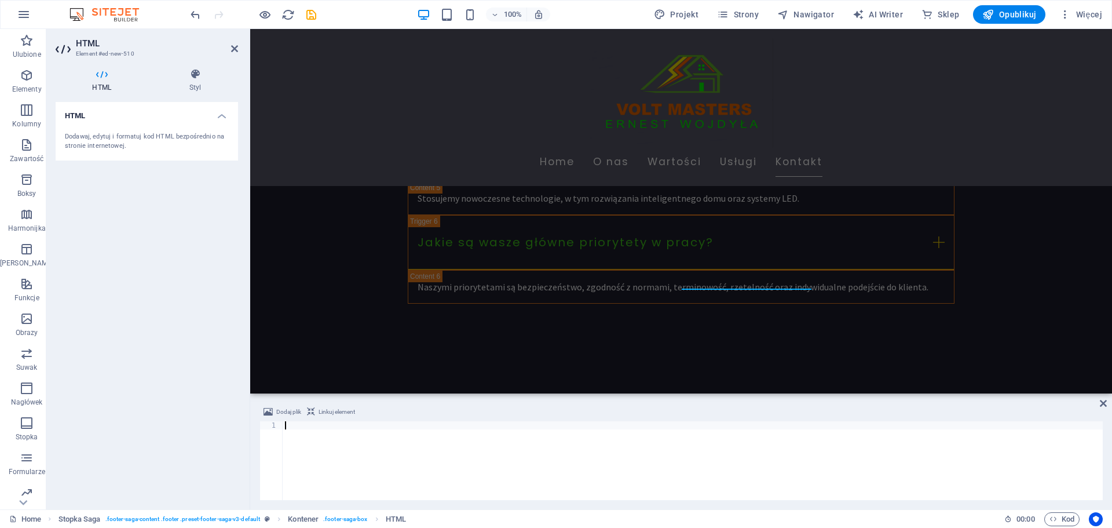
click at [318, 426] on div at bounding box center [693, 468] width 820 height 95
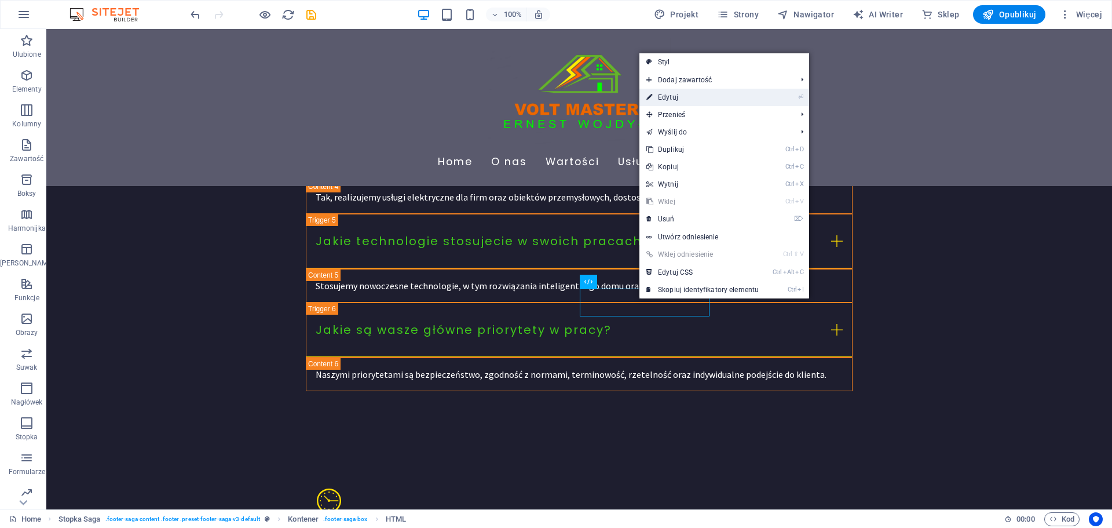
click at [676, 100] on link "⏎ Edytuj" at bounding box center [703, 97] width 126 height 17
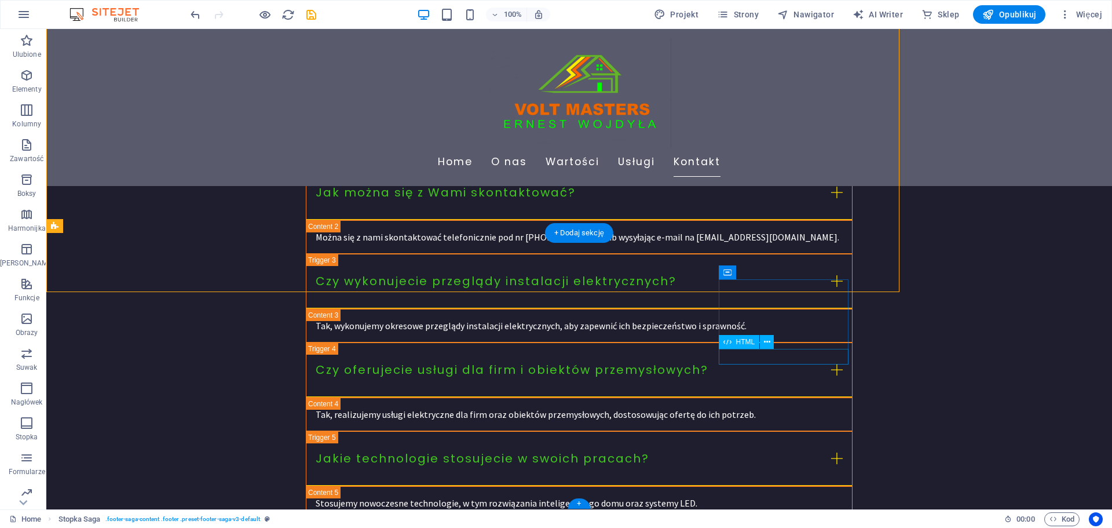
scroll to position [3864, 0]
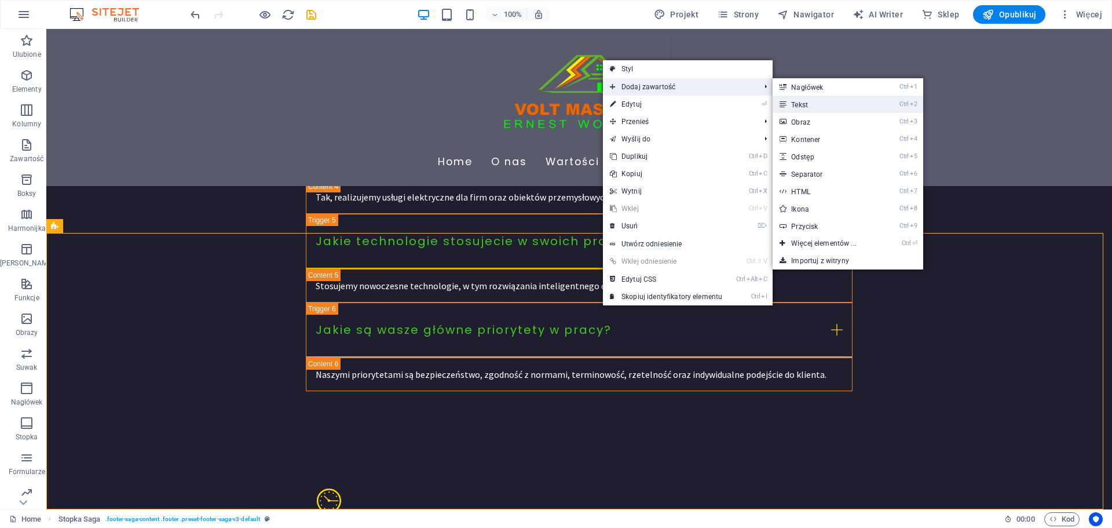
click at [809, 103] on link "Ctrl 2 Tekst" at bounding box center [826, 104] width 107 height 17
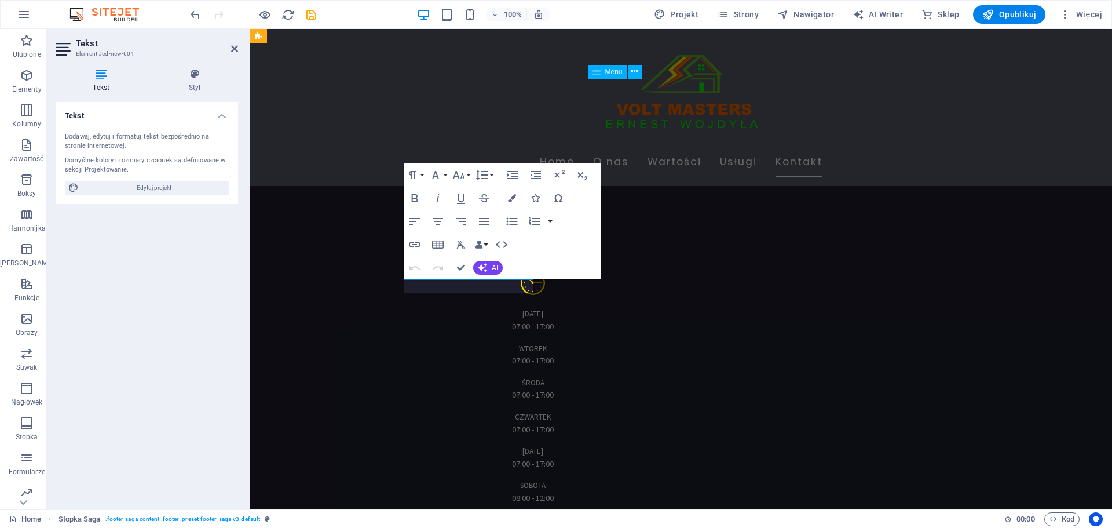
scroll to position [3647, 0]
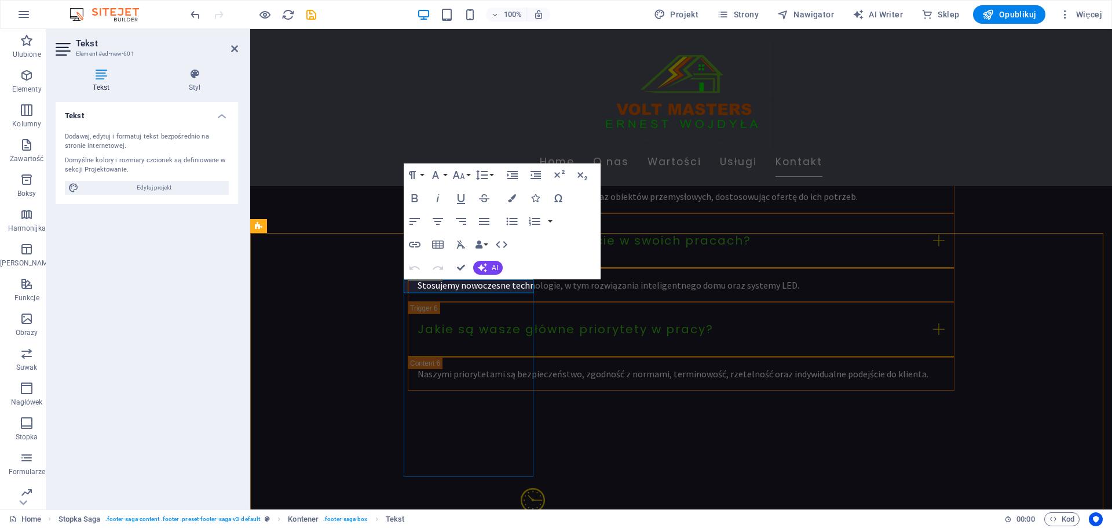
drag, startPoint x: 506, startPoint y: 284, endPoint x: 404, endPoint y: 287, distance: 101.4
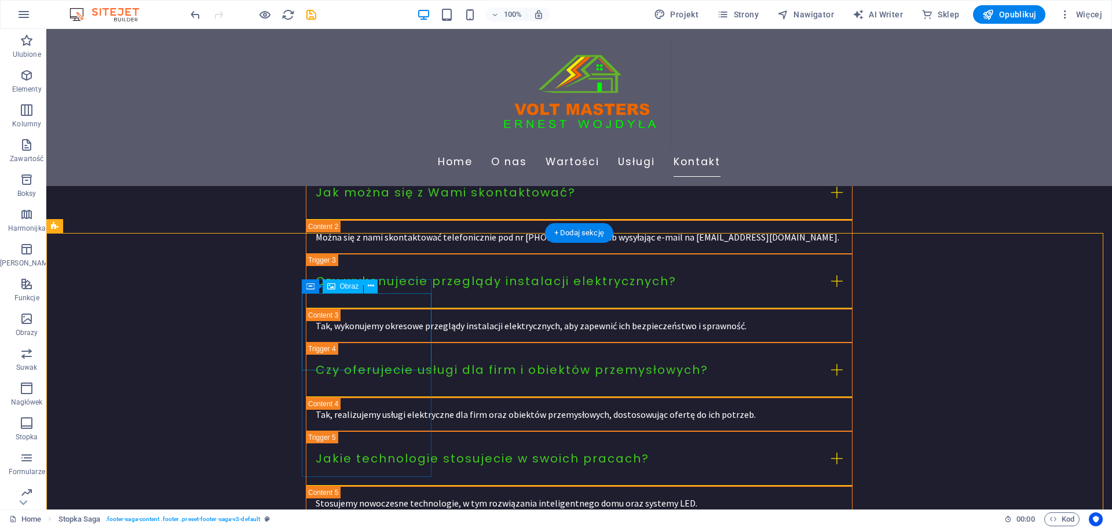
scroll to position [3864, 0]
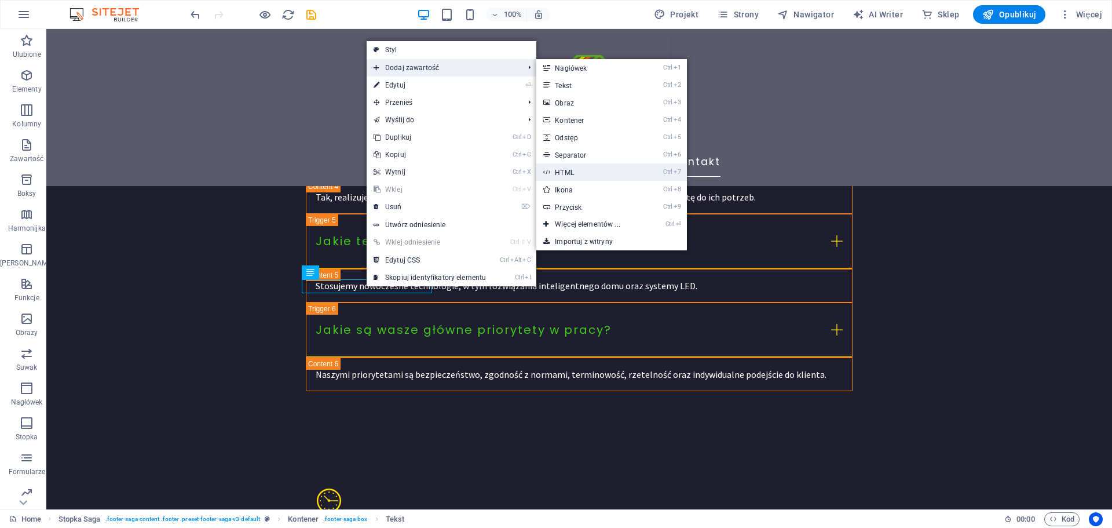
click at [579, 169] on link "Ctrl 7 HTML" at bounding box center [589, 171] width 107 height 17
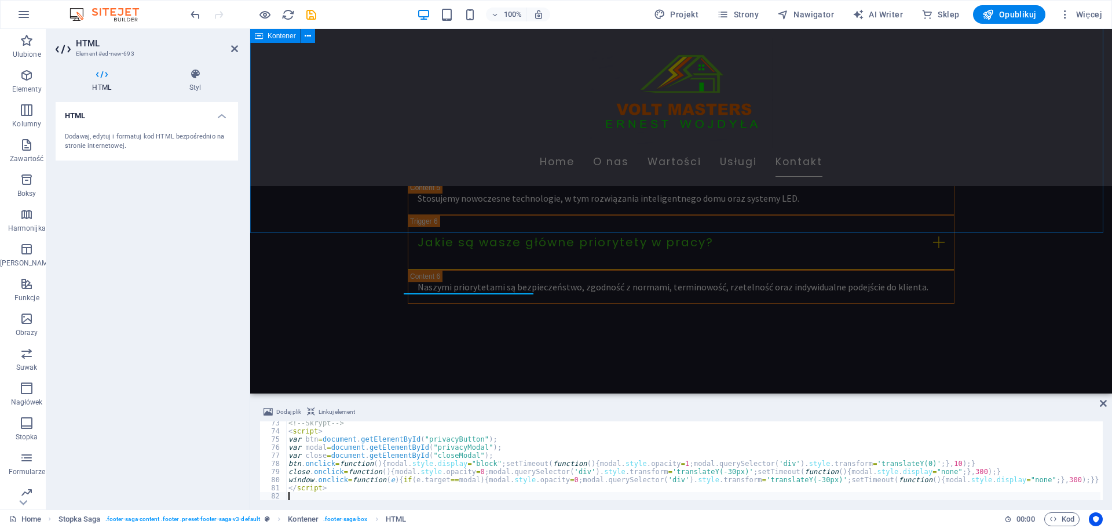
scroll to position [3671, 0]
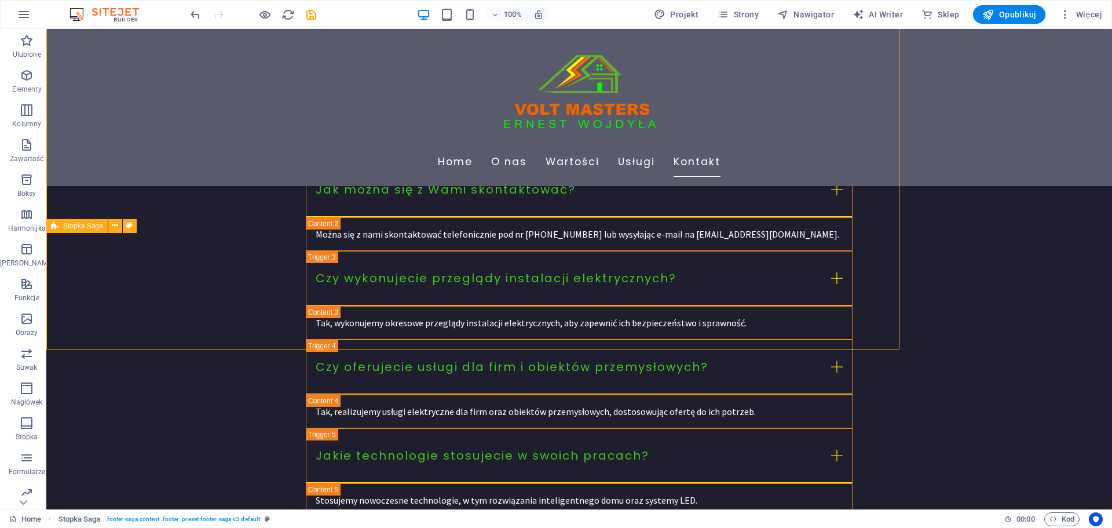
scroll to position [3889, 0]
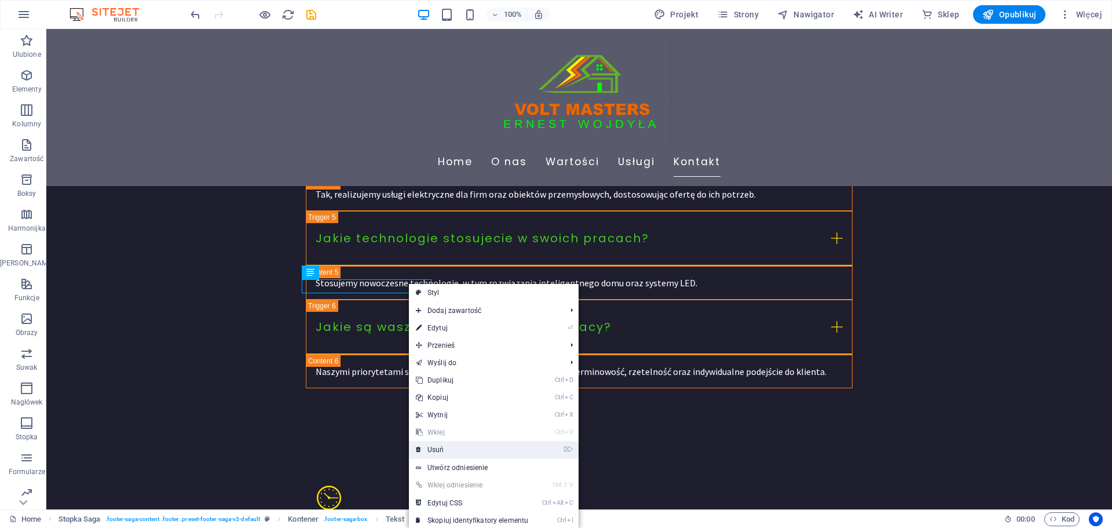
click at [445, 447] on link "⌦ Usuń" at bounding box center [472, 449] width 126 height 17
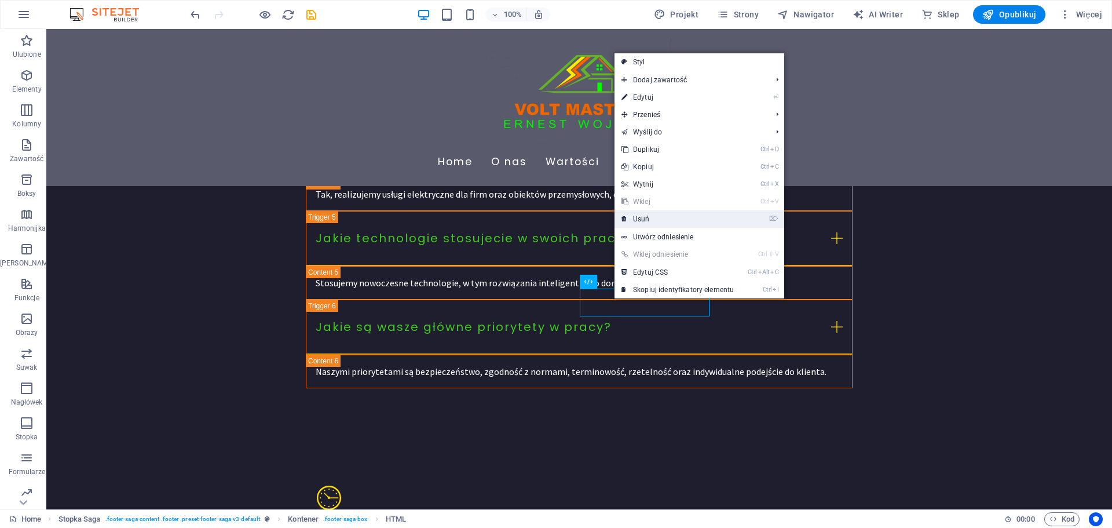
click at [648, 221] on link "⌦ Usuń" at bounding box center [678, 218] width 126 height 17
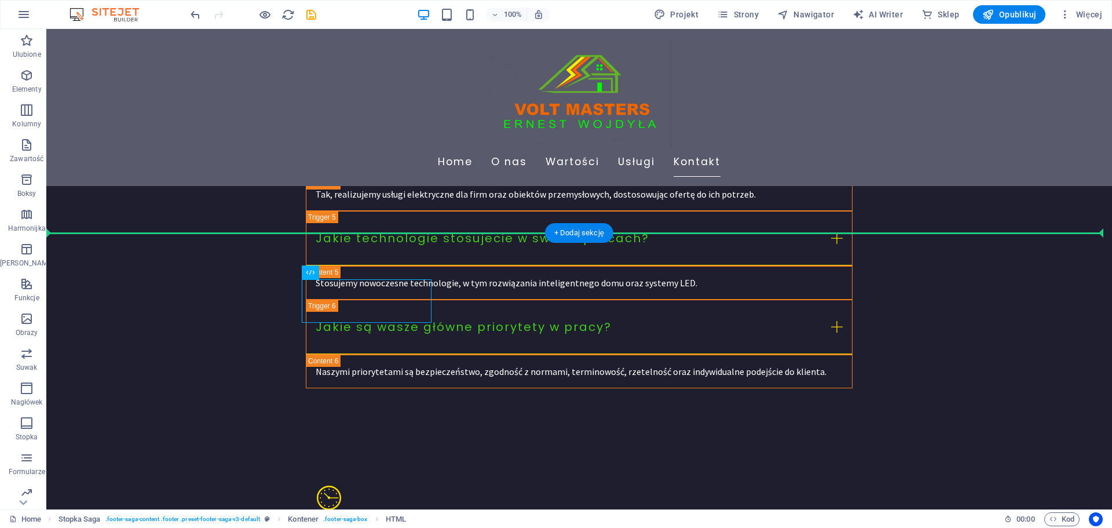
drag, startPoint x: 370, startPoint y: 293, endPoint x: 621, endPoint y: 298, distance: 251.4
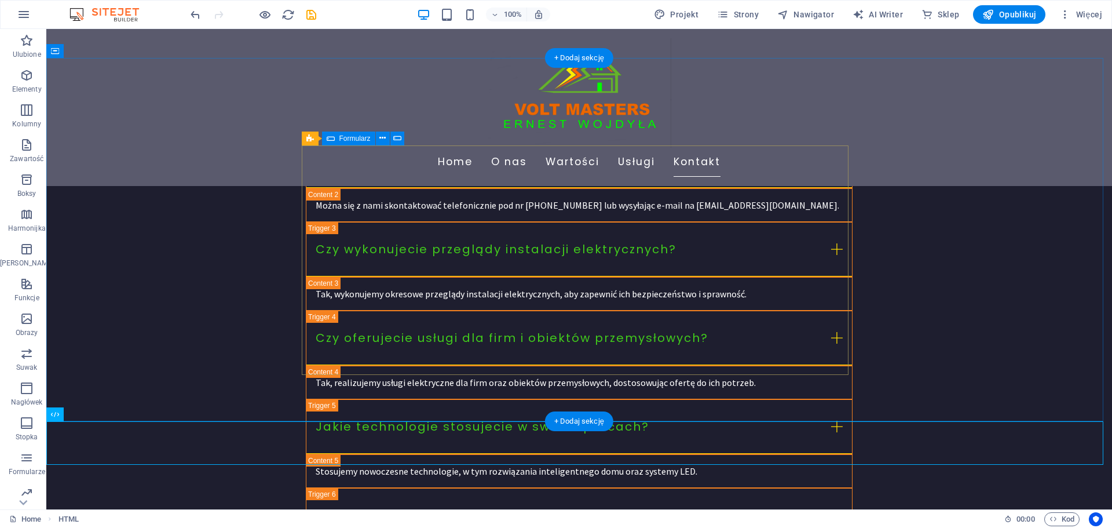
scroll to position [3816, 0]
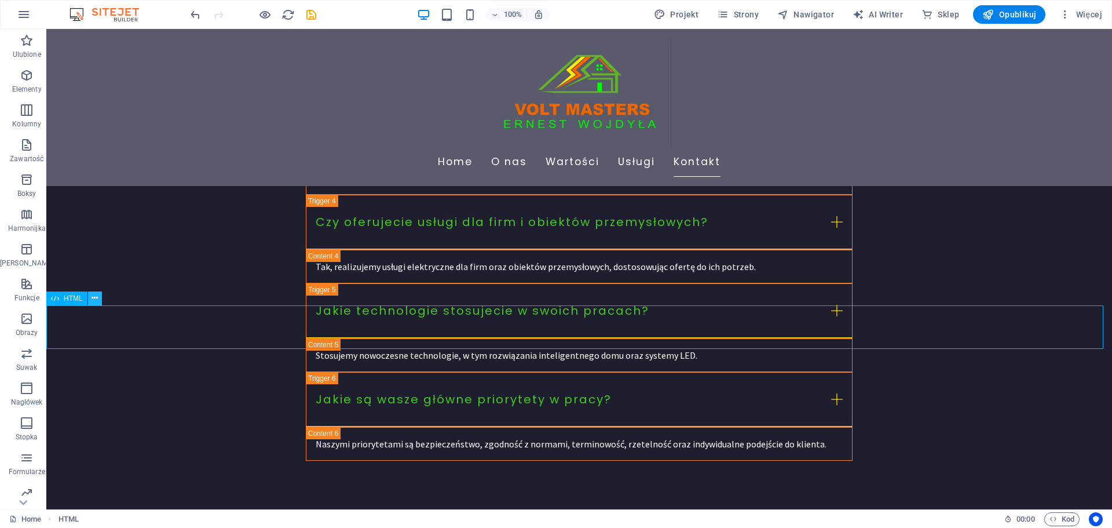
click at [93, 297] on icon at bounding box center [95, 298] width 6 height 12
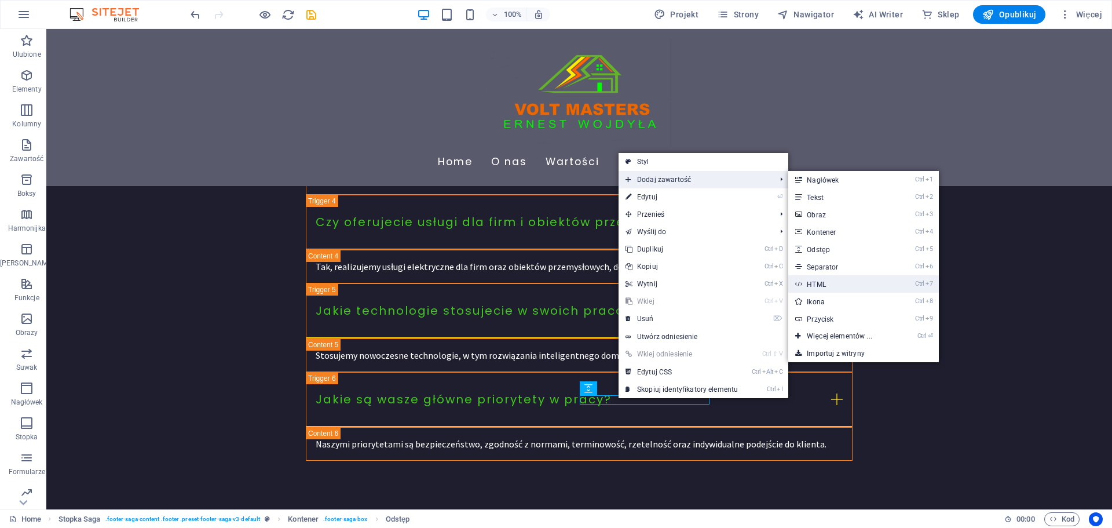
click at [825, 279] on link "Ctrl 7 HTML" at bounding box center [841, 283] width 107 height 17
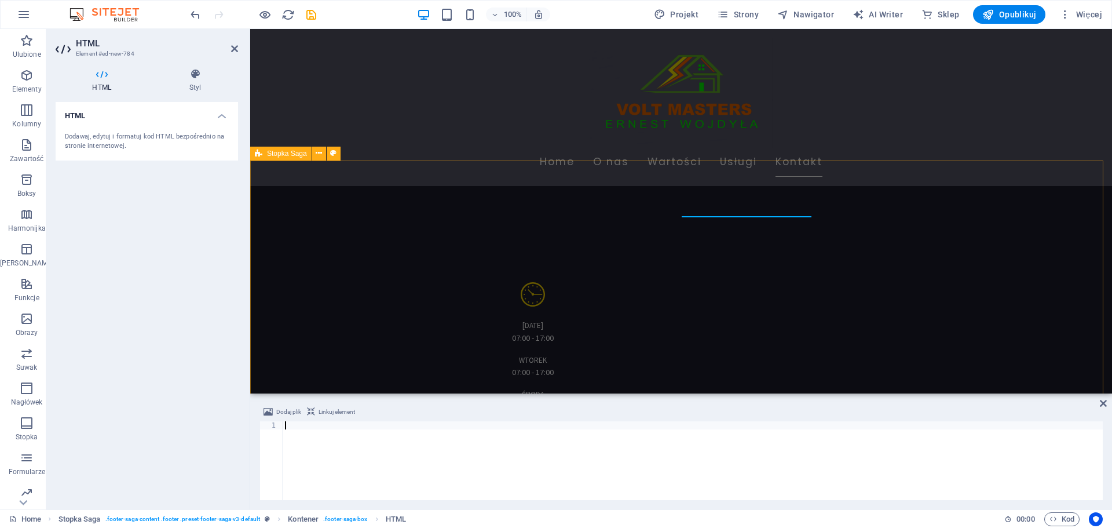
scroll to position [586, 0]
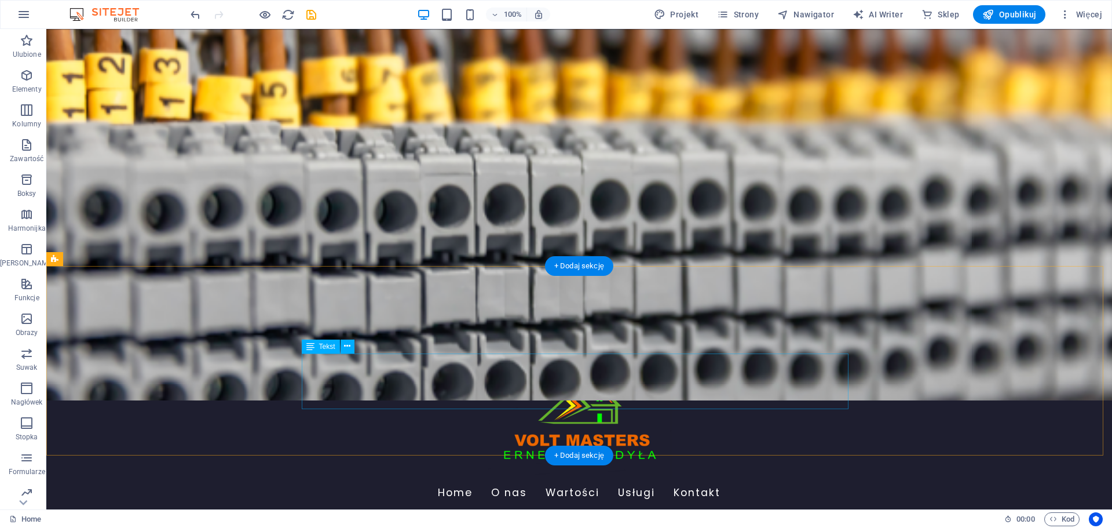
scroll to position [0, 0]
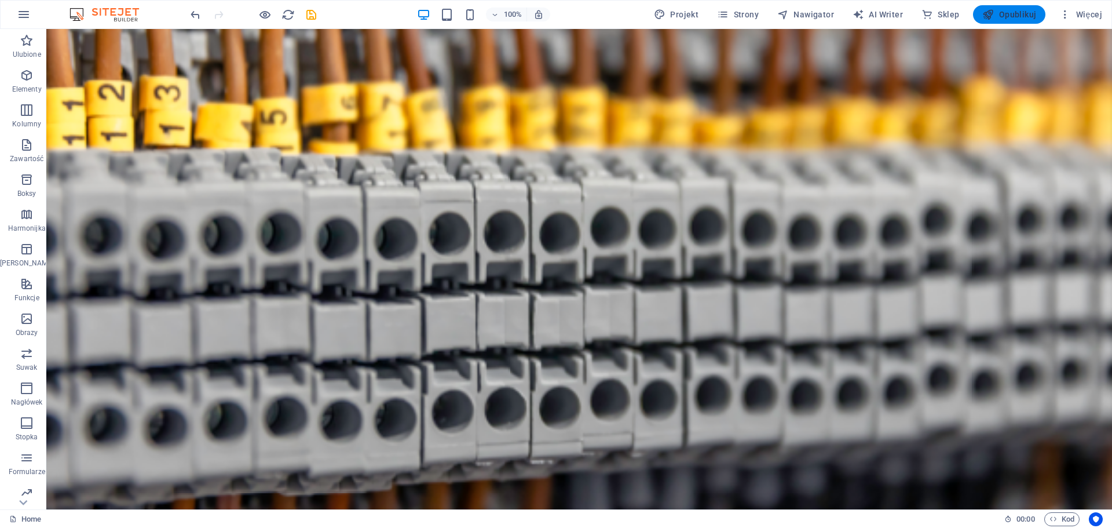
click at [1007, 13] on span "Opublikuj" at bounding box center [1009, 15] width 54 height 12
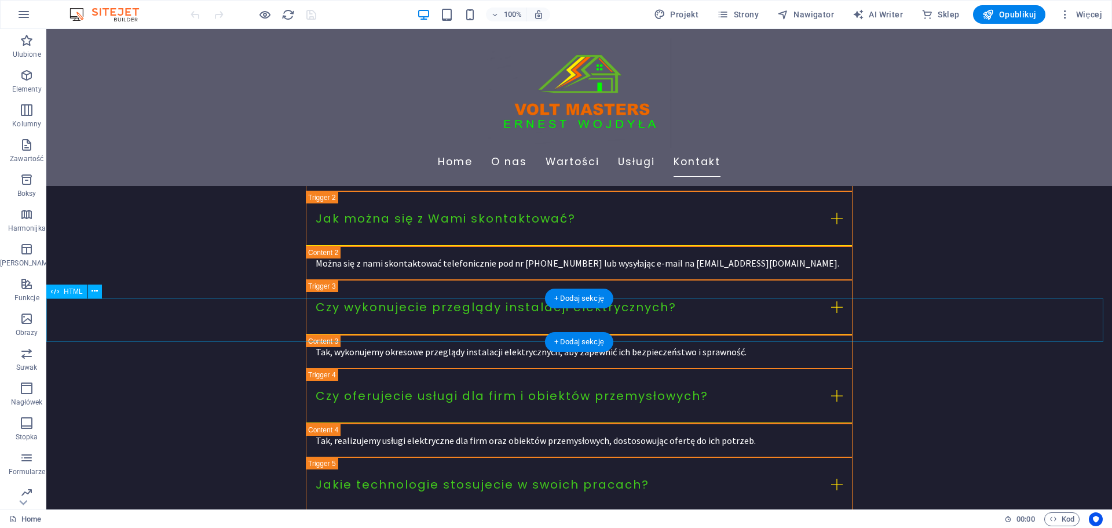
scroll to position [3881, 0]
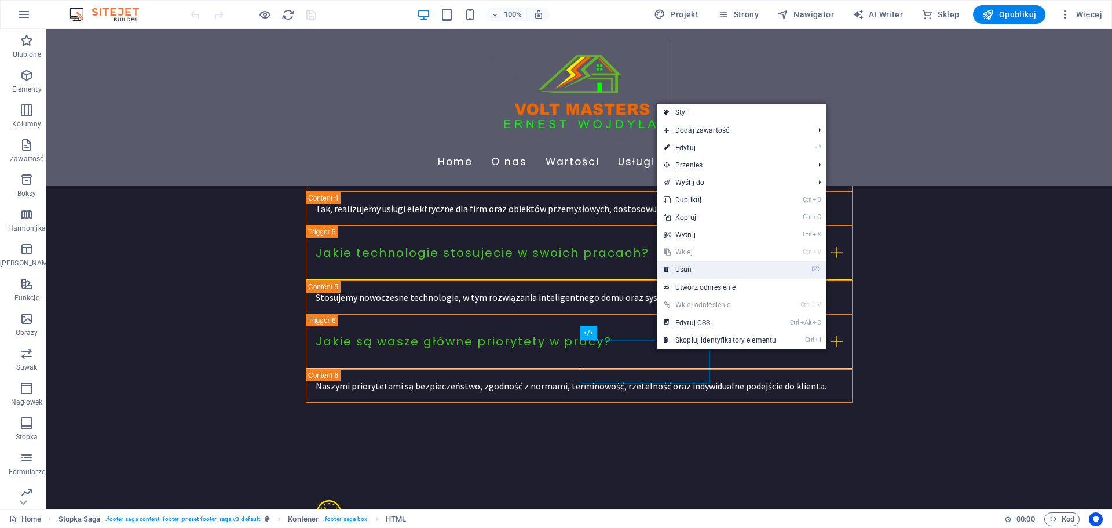
click at [678, 275] on link "⌦ Usuń" at bounding box center [720, 269] width 126 height 17
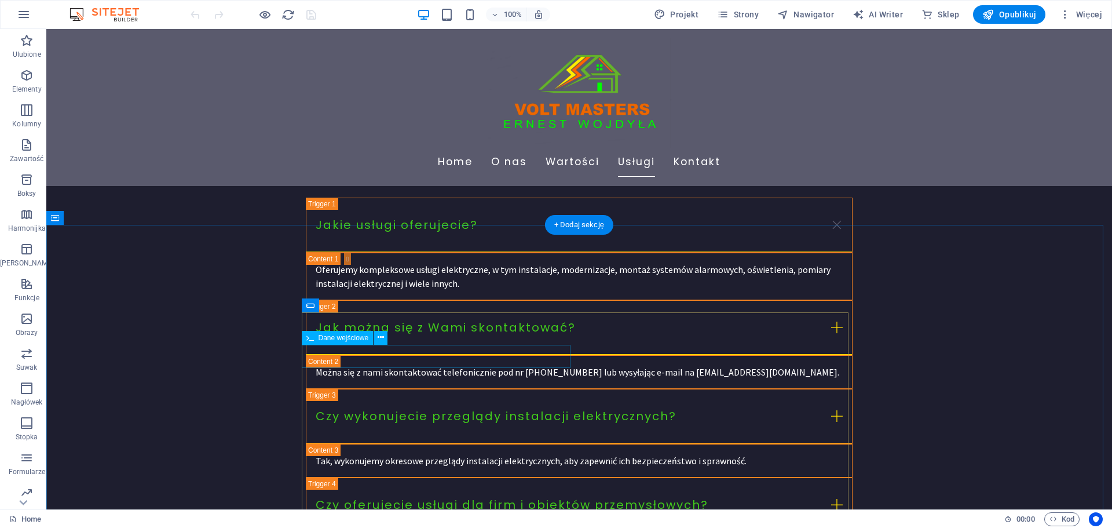
scroll to position [3765, 0]
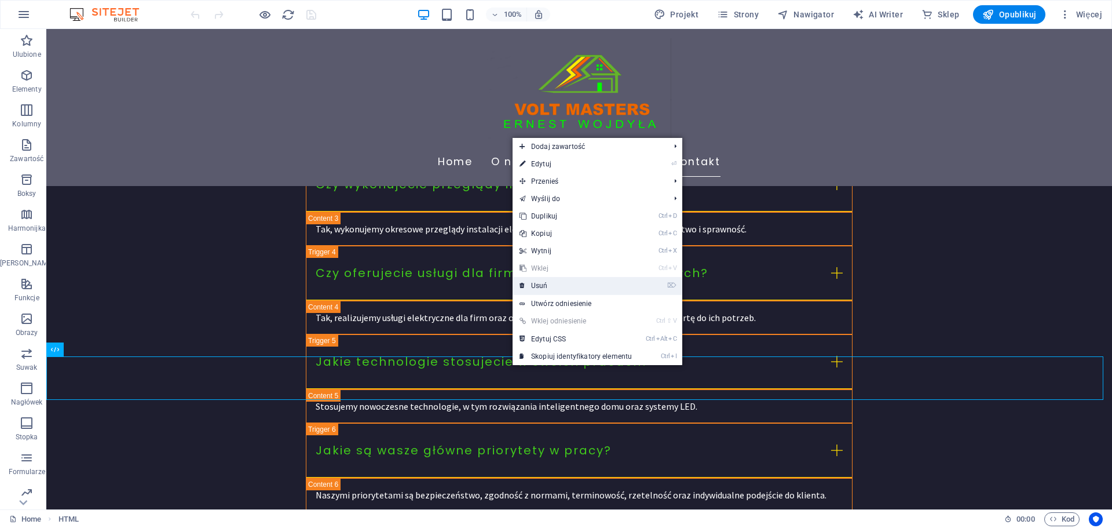
click at [545, 280] on link "⌦ Usuń" at bounding box center [576, 285] width 126 height 17
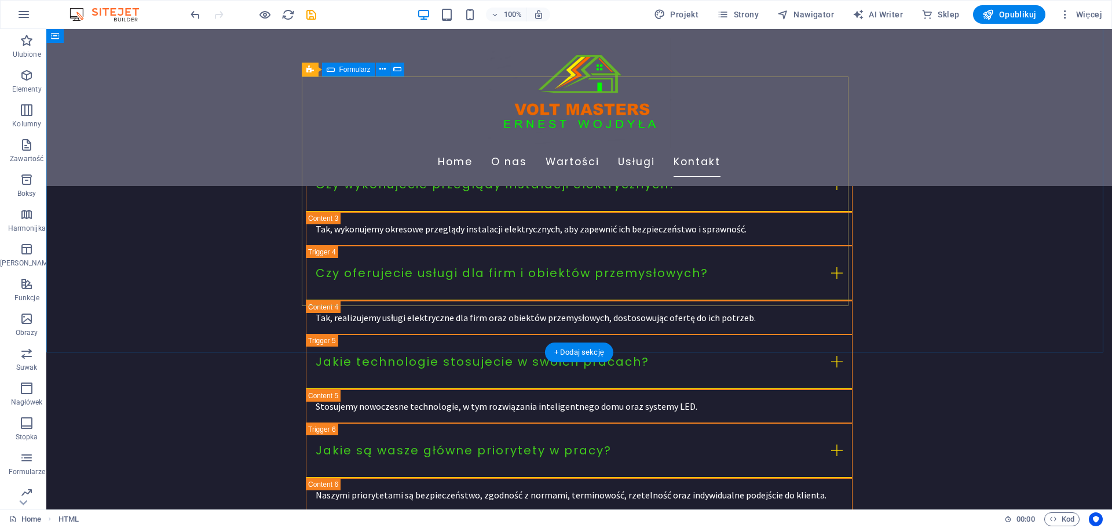
scroll to position [3745, 0]
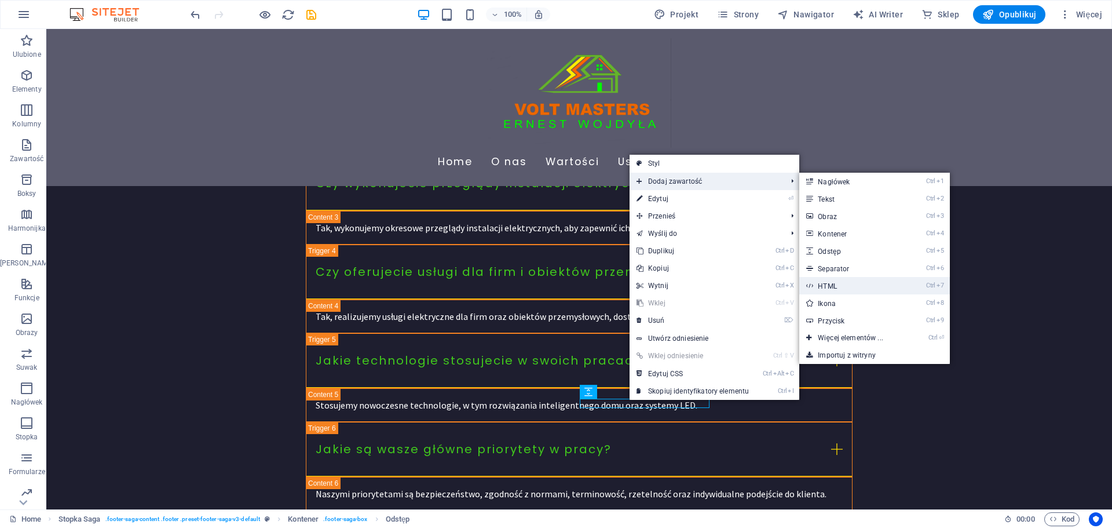
click at [836, 288] on link "Ctrl 7 HTML" at bounding box center [852, 285] width 107 height 17
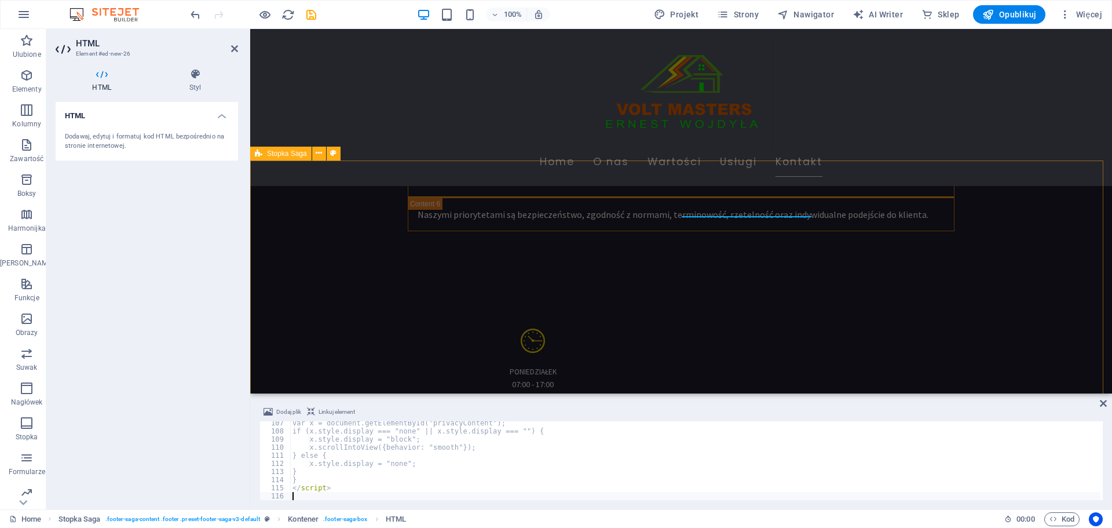
scroll to position [862, 0]
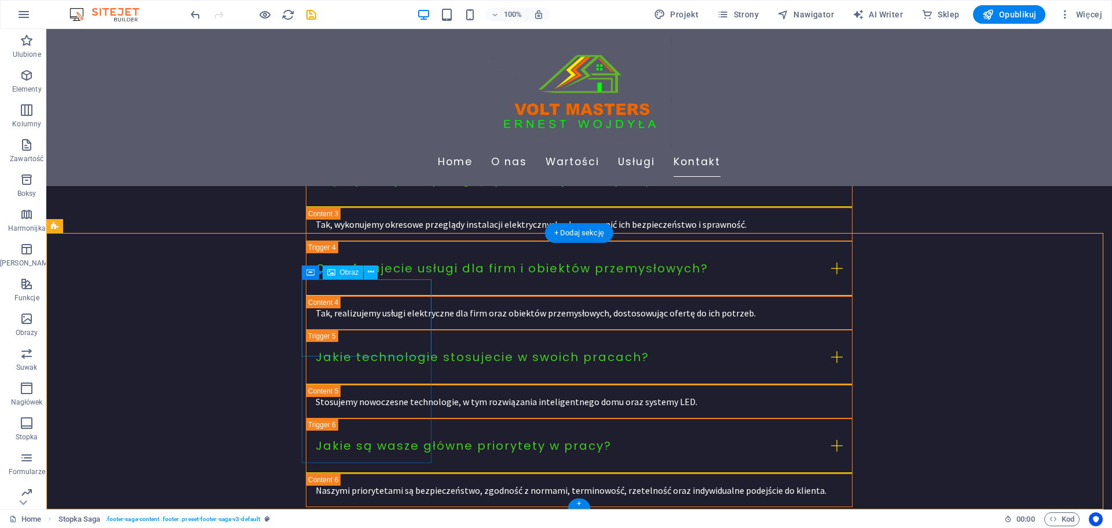
scroll to position [3864, 0]
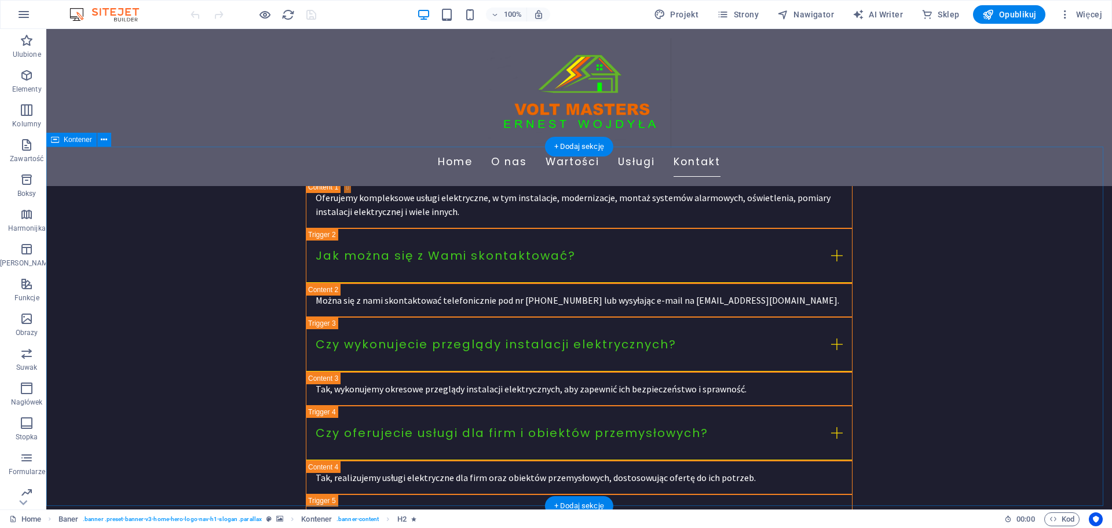
scroll to position [3823, 0]
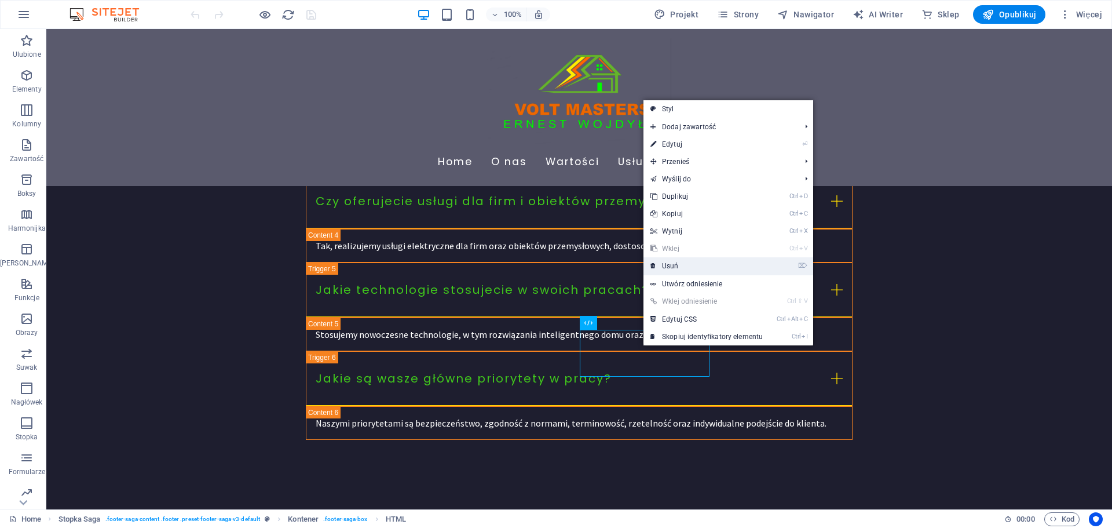
click at [663, 269] on link "⌦ Usuń" at bounding box center [707, 265] width 126 height 17
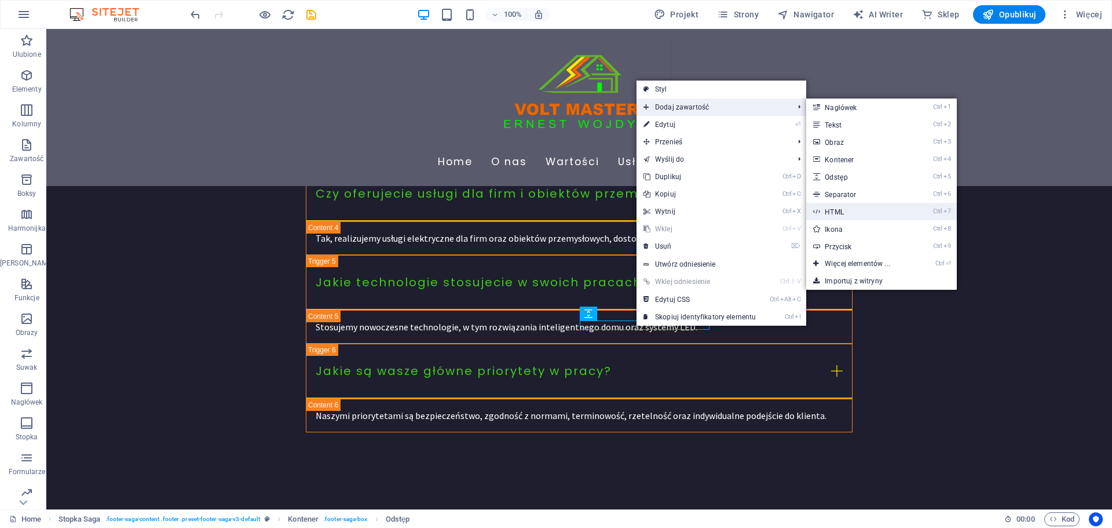
click at [854, 211] on link "Ctrl 7 HTML" at bounding box center [859, 211] width 107 height 17
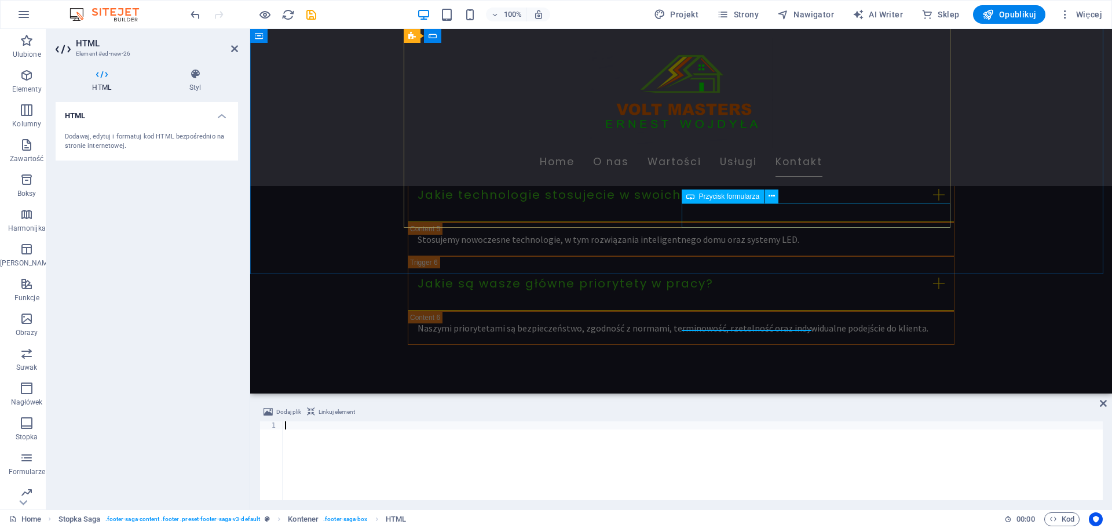
scroll to position [1227, 0]
